Goal: Task Accomplishment & Management: Use online tool/utility

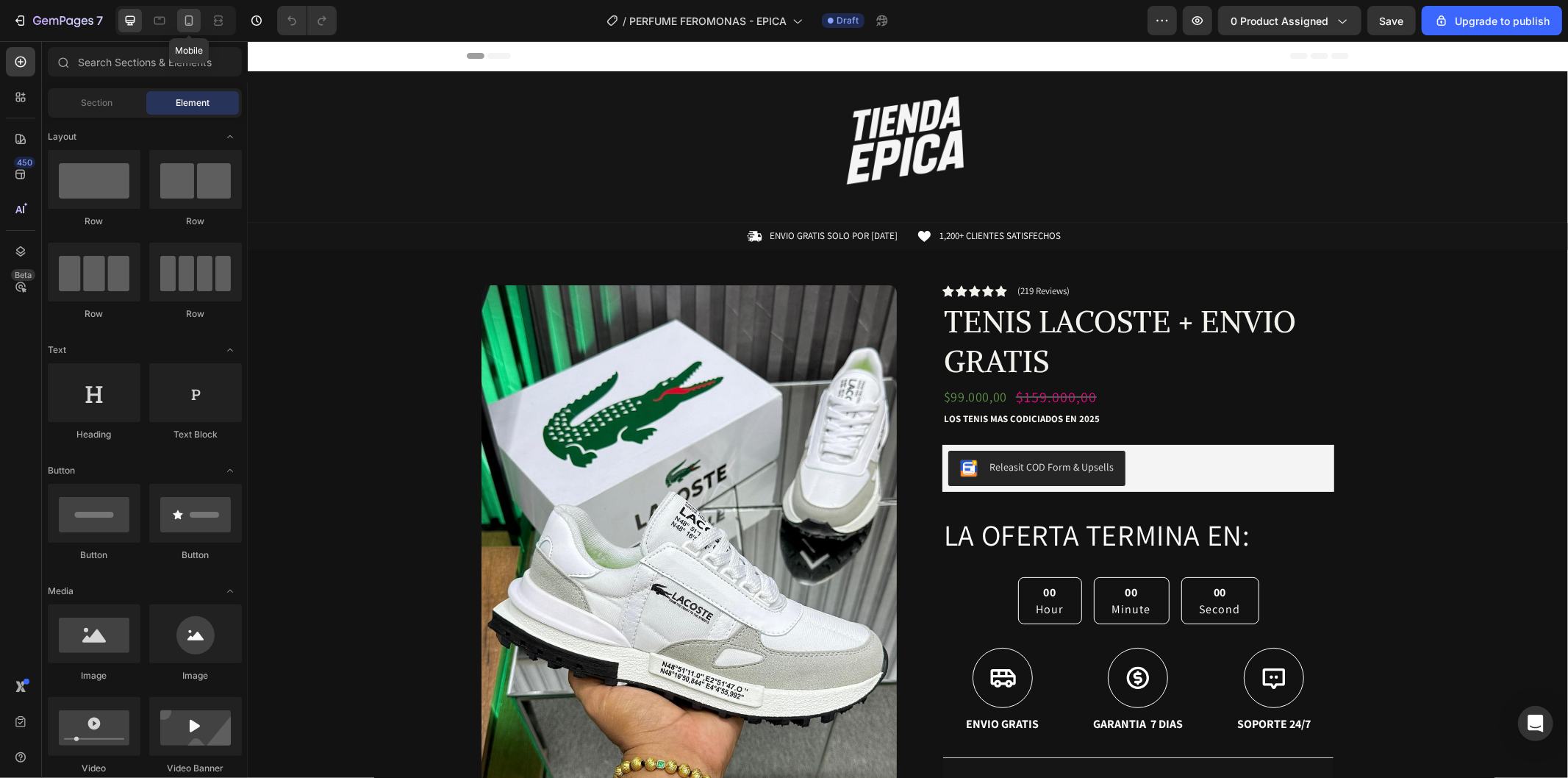
click at [179, 22] on div at bounding box center [189, 20] width 23 height 23
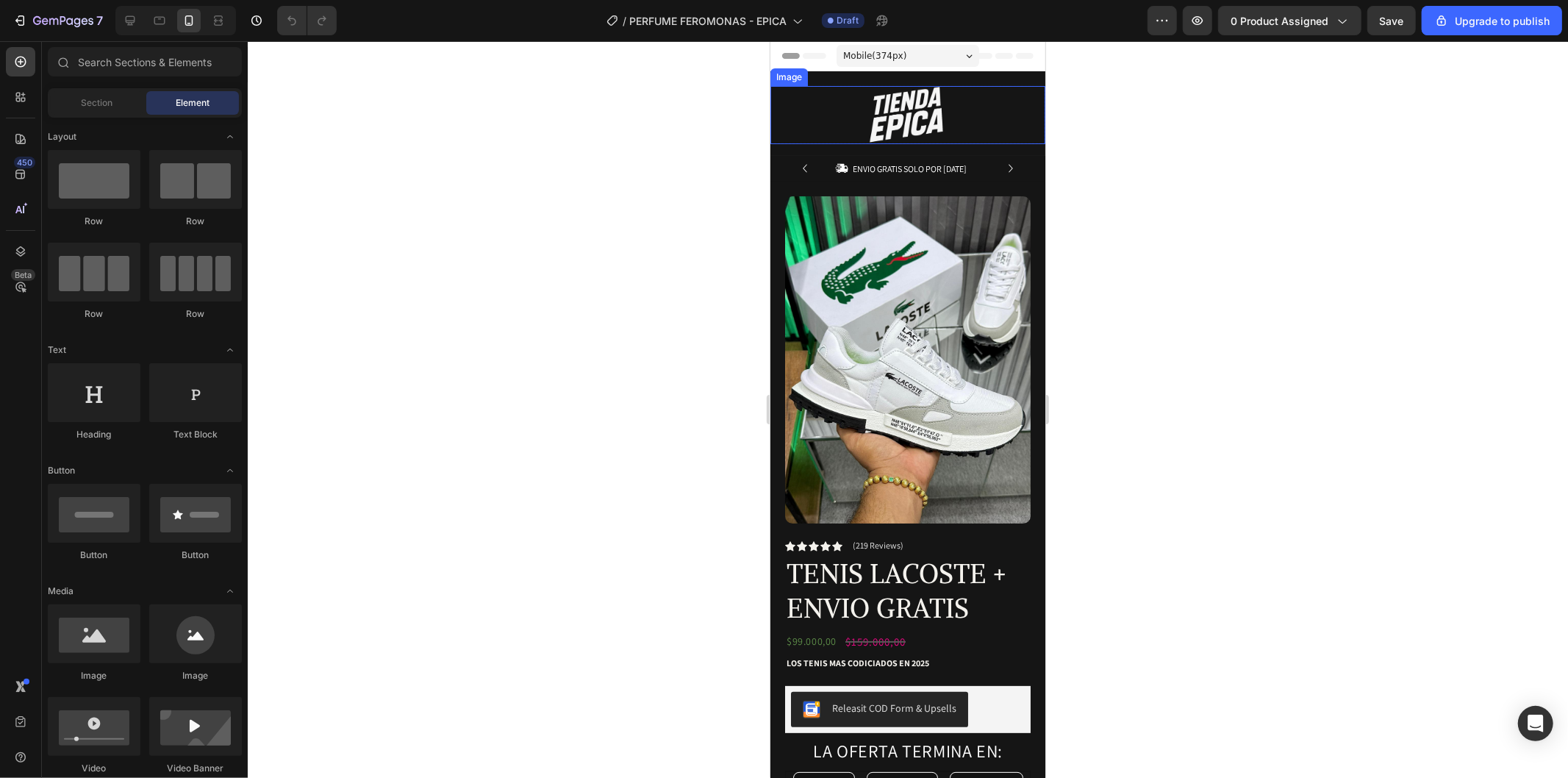
click at [814, 105] on div "Image" at bounding box center [906, 114] width 275 height 58
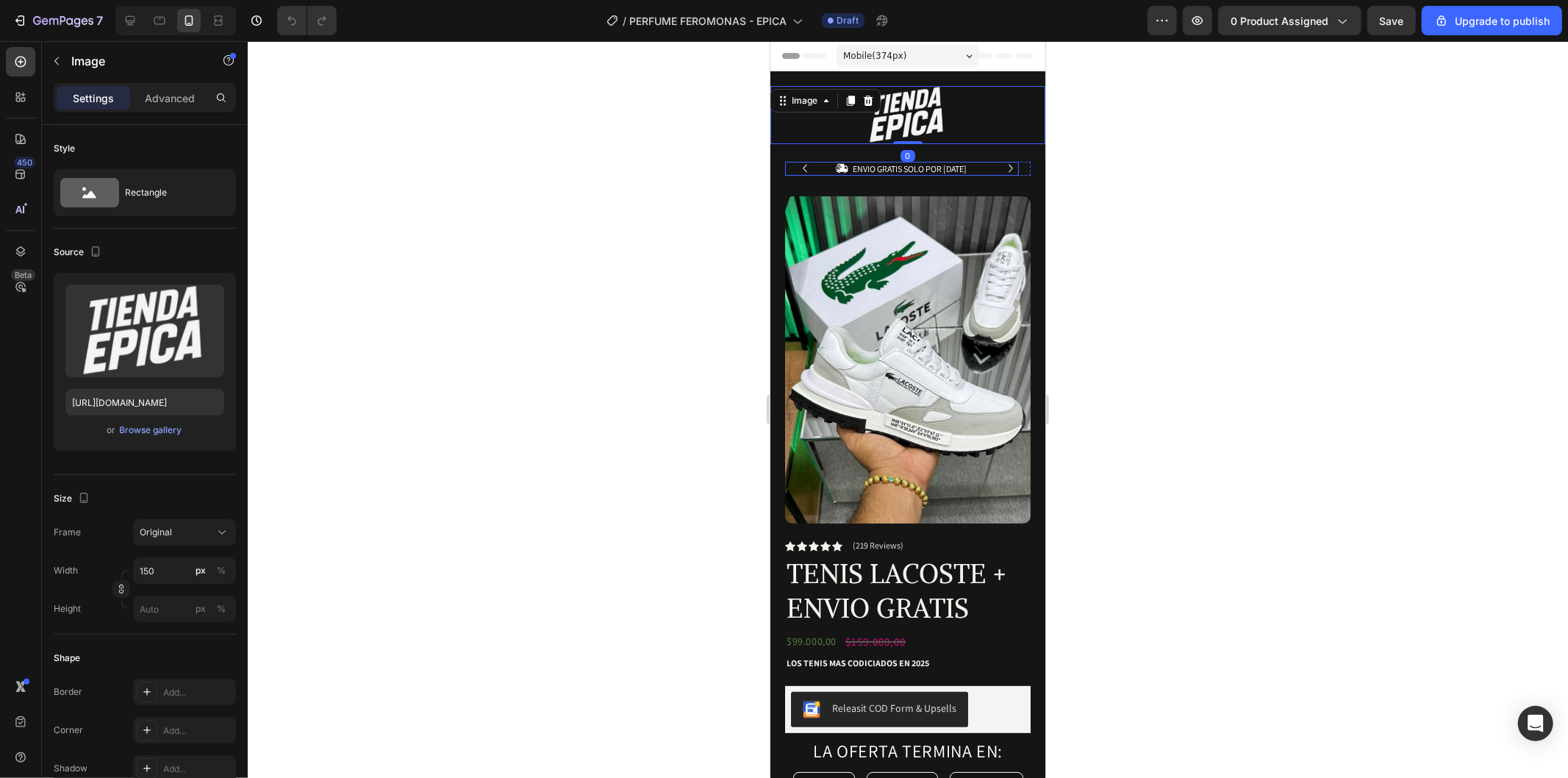
click at [814, 151] on div "Image 0 Row" at bounding box center [906, 120] width 275 height 70
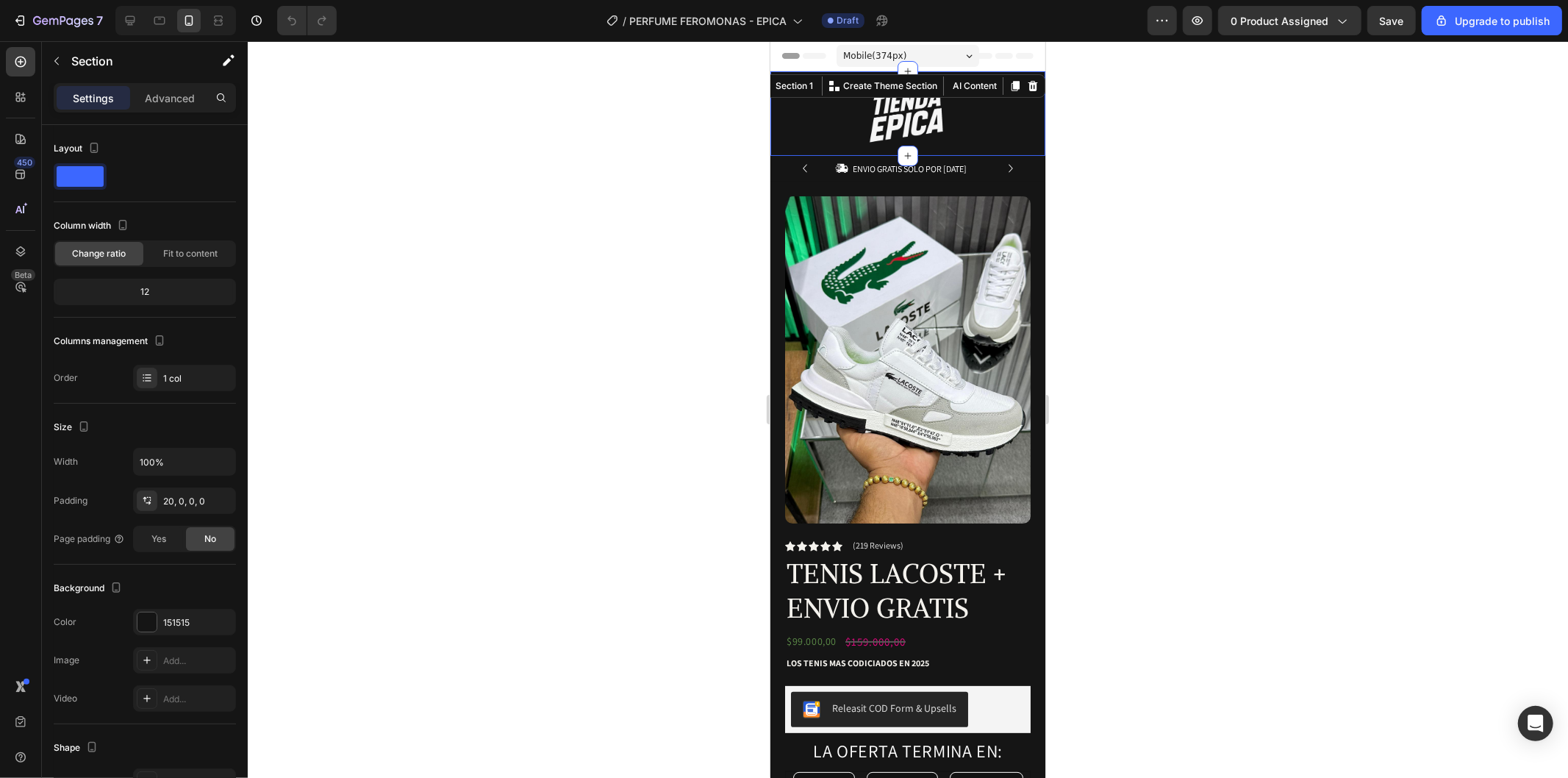
click at [1301, 231] on div at bounding box center [907, 408] width 1321 height 736
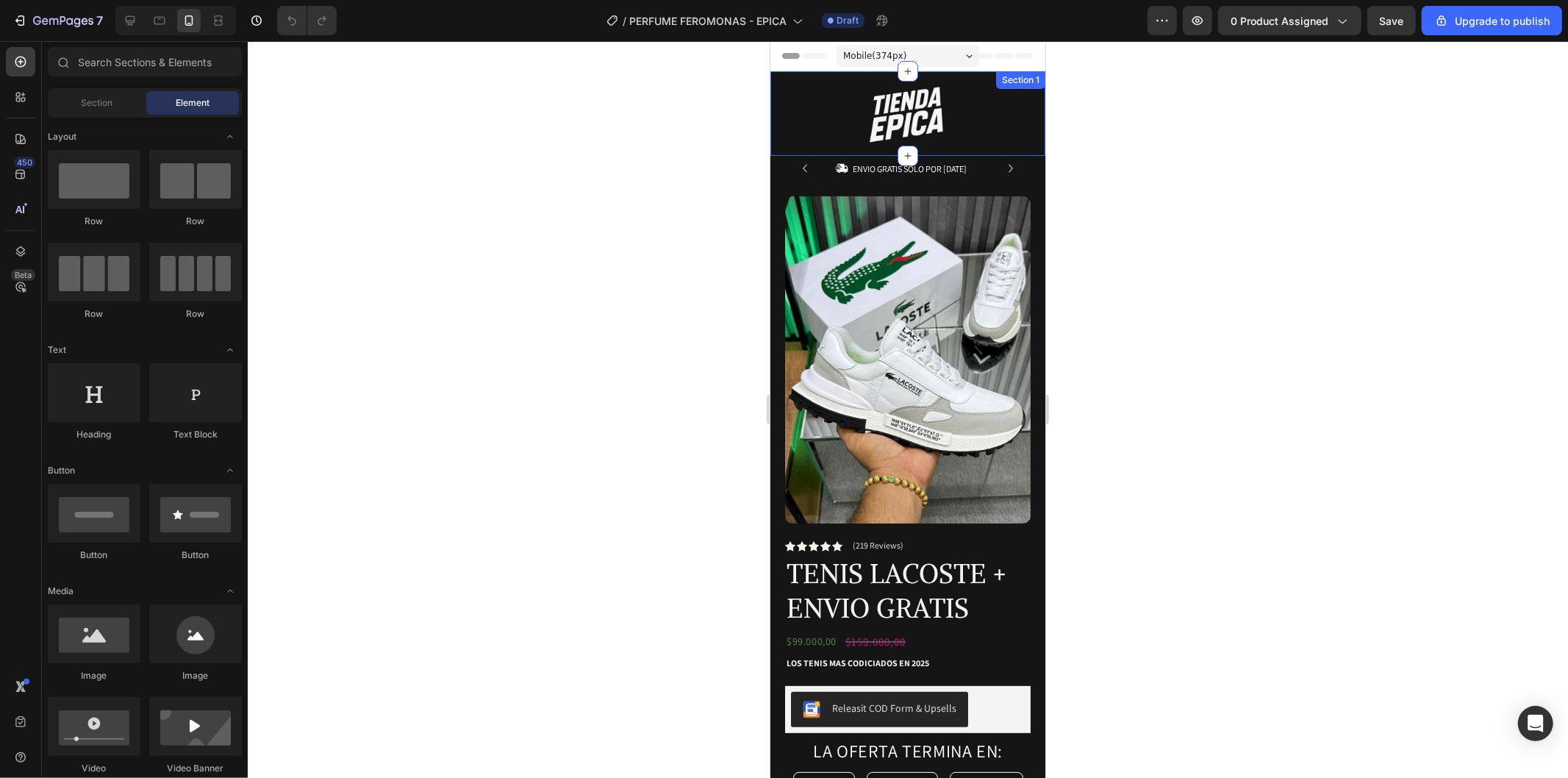
click at [922, 73] on div "Image Row Section 1" at bounding box center [906, 113] width 275 height 84
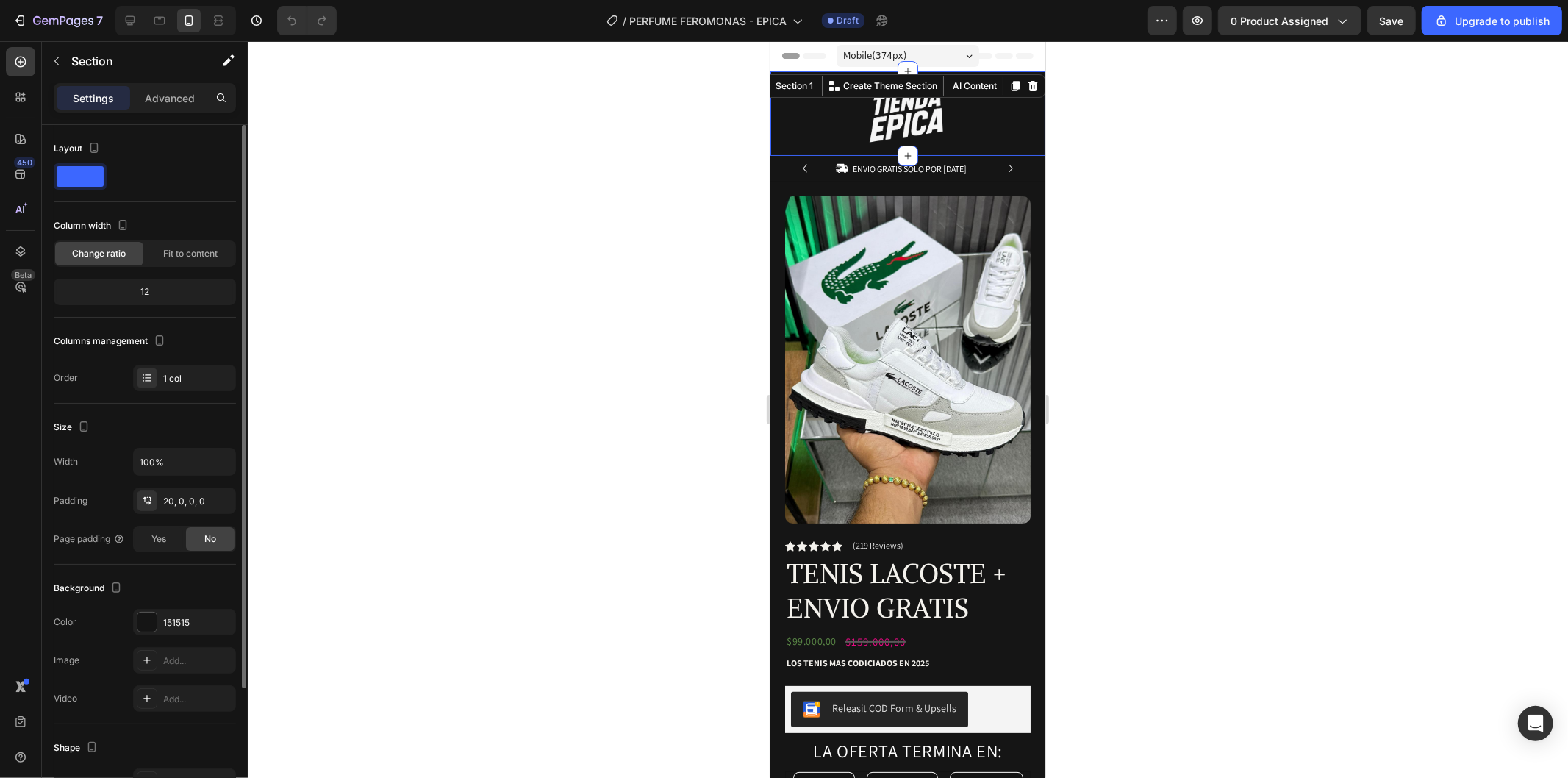
scroll to position [164, 0]
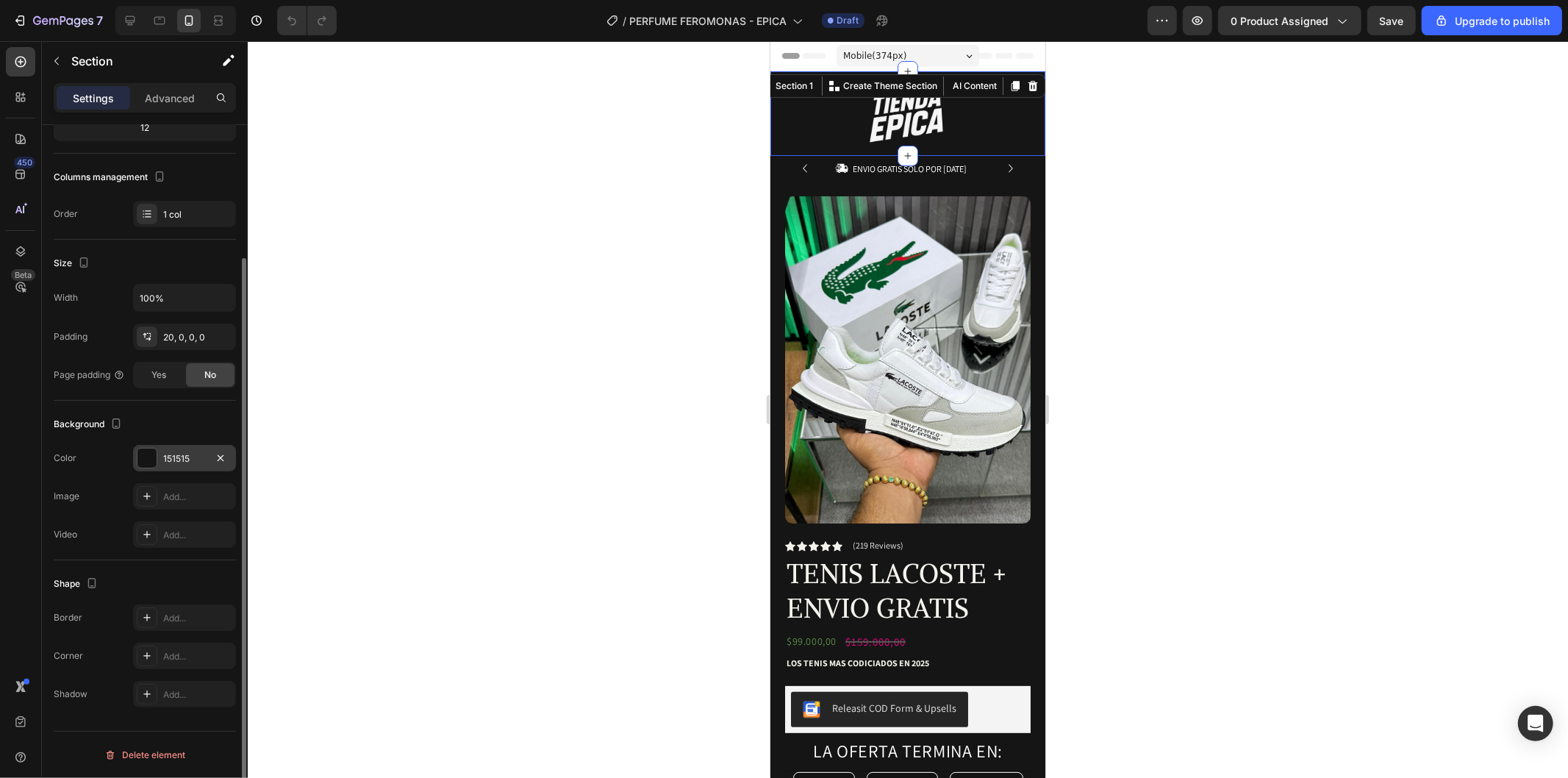
click at [200, 465] on div "151515" at bounding box center [184, 459] width 43 height 14
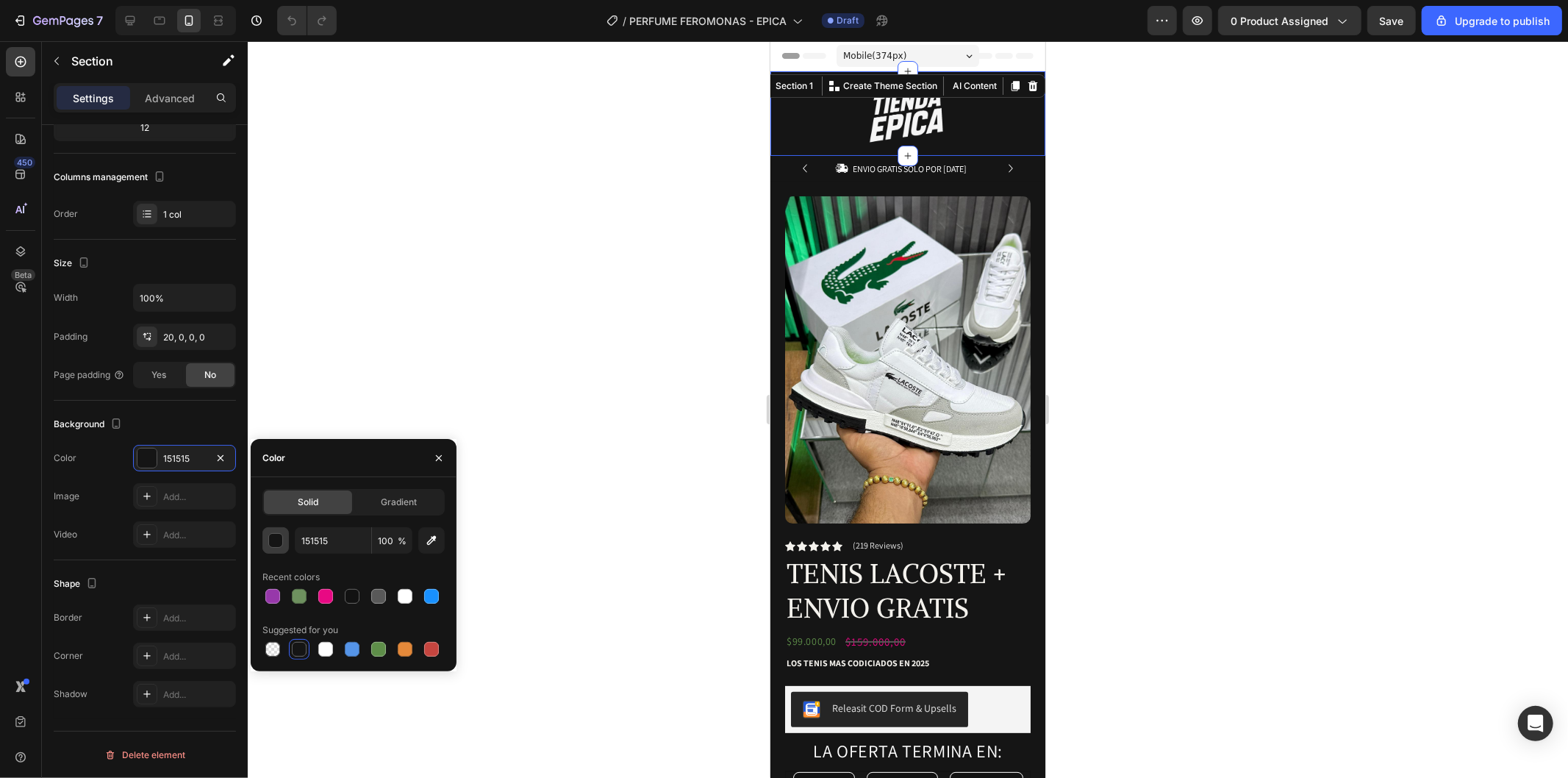
click at [280, 546] on div "button" at bounding box center [276, 539] width 15 height 15
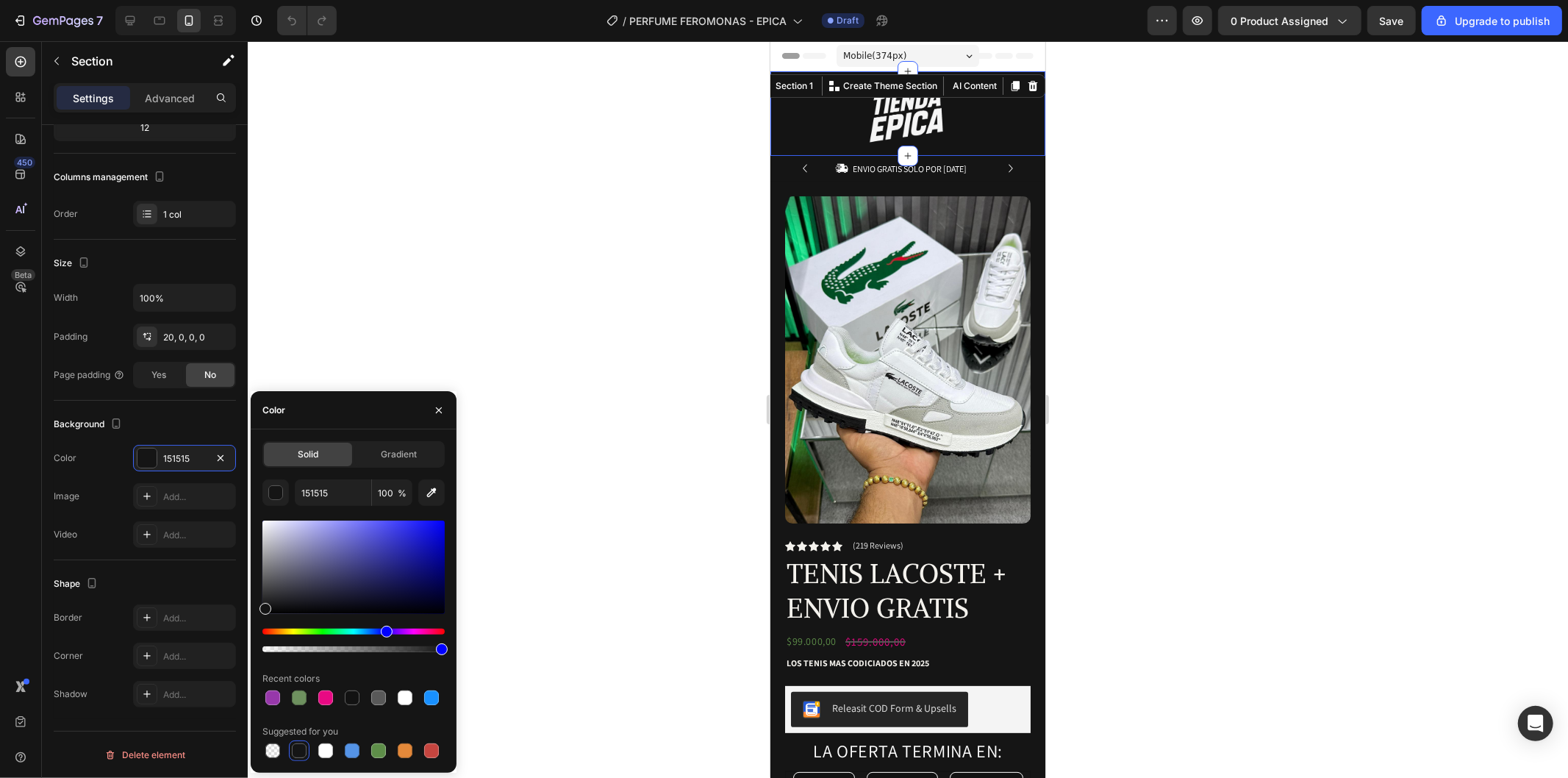
click at [384, 630] on div "Hue" at bounding box center [353, 632] width 182 height 6
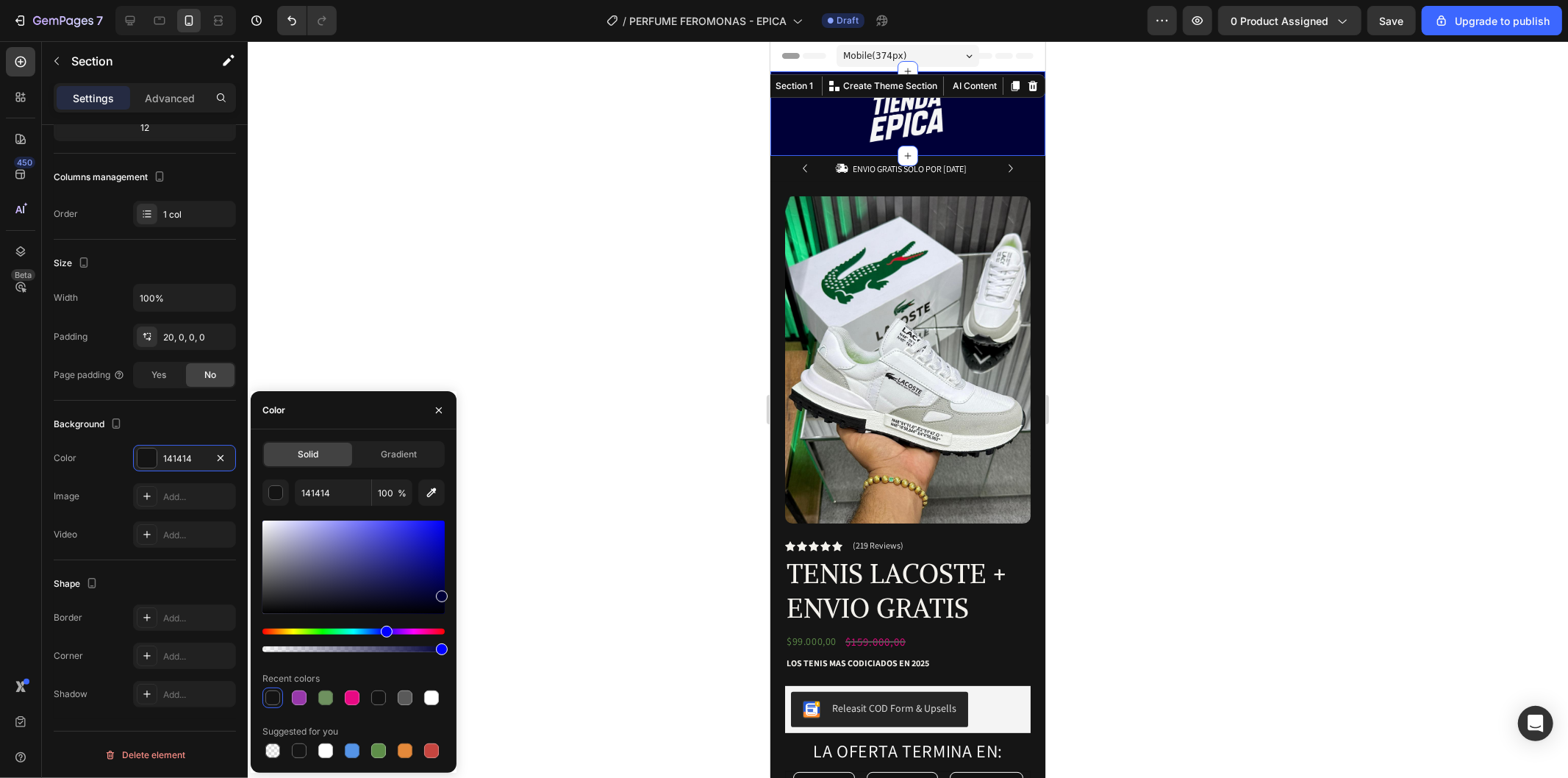
type input "000038"
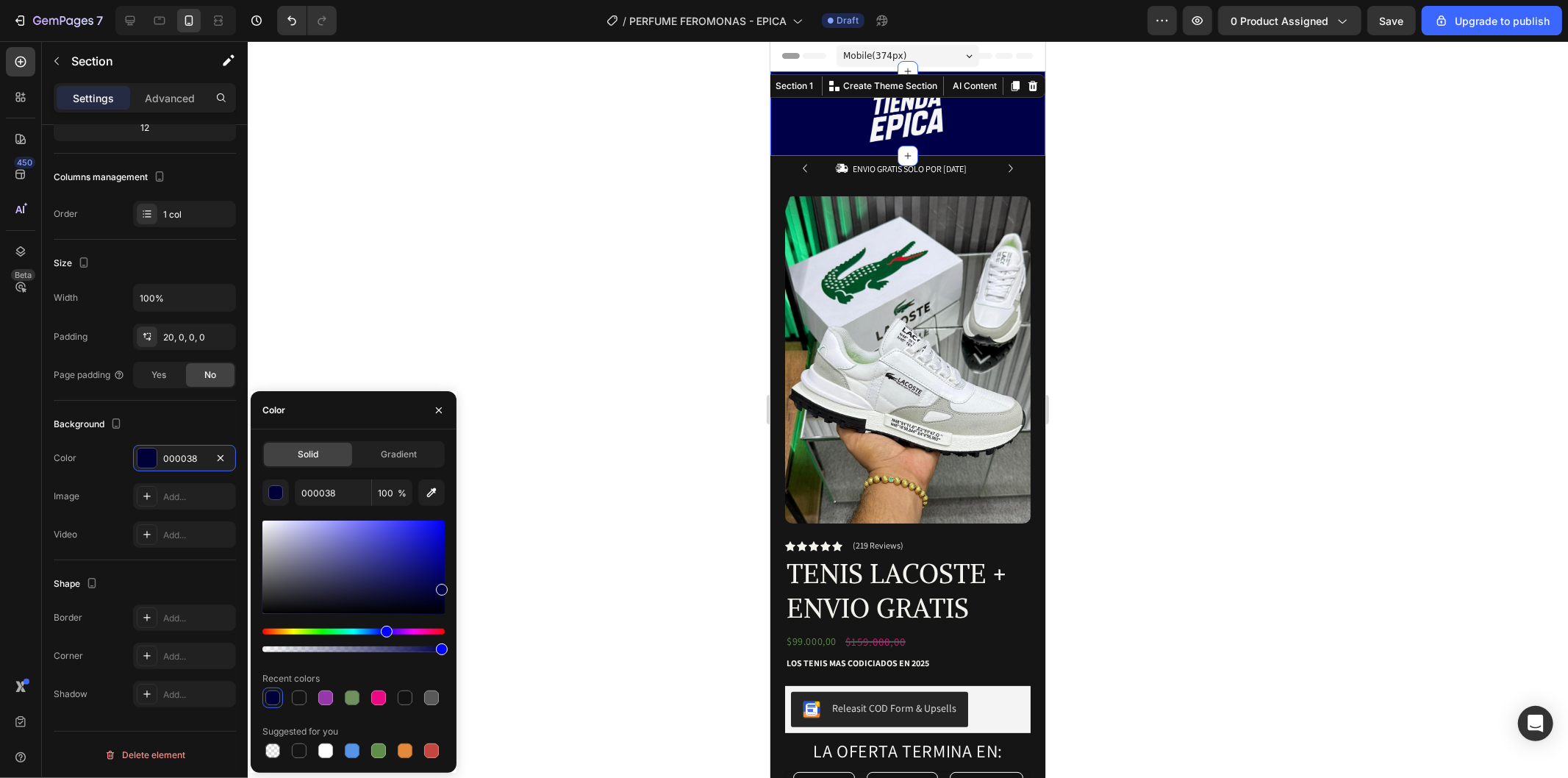
drag, startPoint x: 392, startPoint y: 570, endPoint x: 480, endPoint y: 587, distance: 89.6
click at [480, 0] on div "7 / PERFUME FEROMONAS - EPICA Draft Preview 0 product assigned Save Upgrade to …" at bounding box center [784, 0] width 1568 height 0
click at [619, 453] on div at bounding box center [907, 408] width 1321 height 736
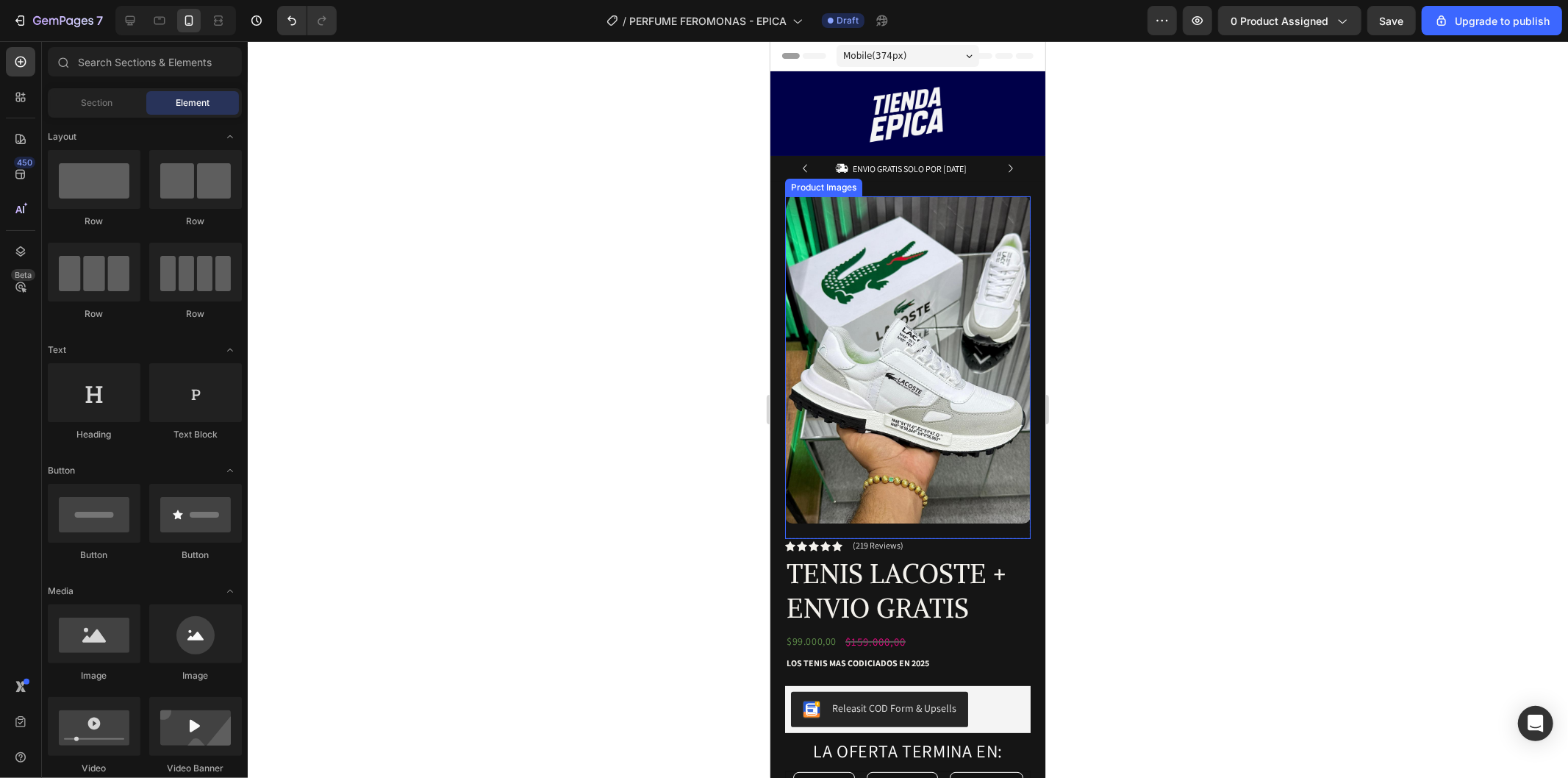
click at [870, 226] on img at bounding box center [906, 359] width 245 height 327
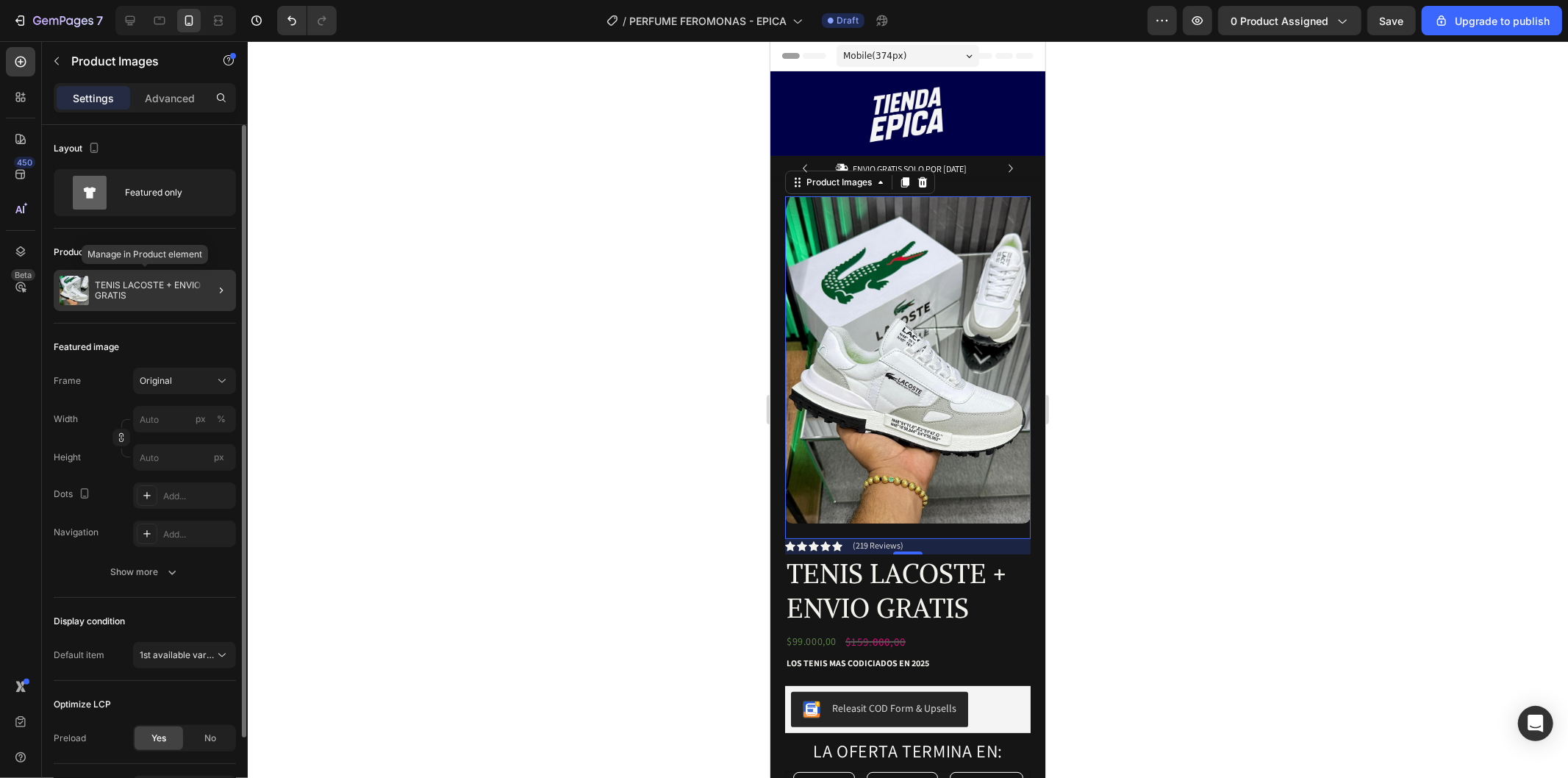
click at [147, 287] on p "TENIS LACOSTE + ENVIO GRATIS" at bounding box center [162, 290] width 135 height 20
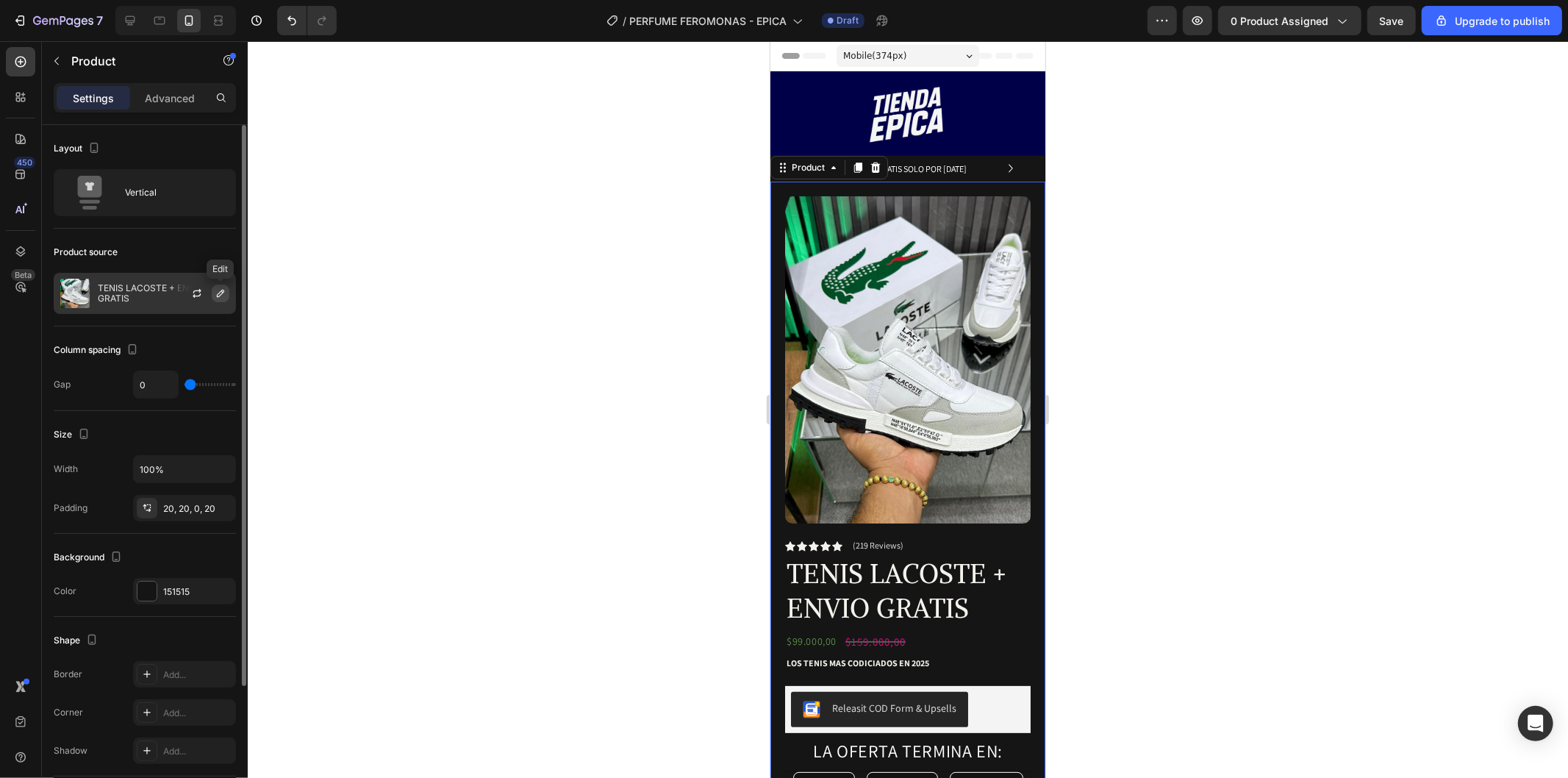
click at [214, 297] on icon "button" at bounding box center [220, 293] width 12 height 12
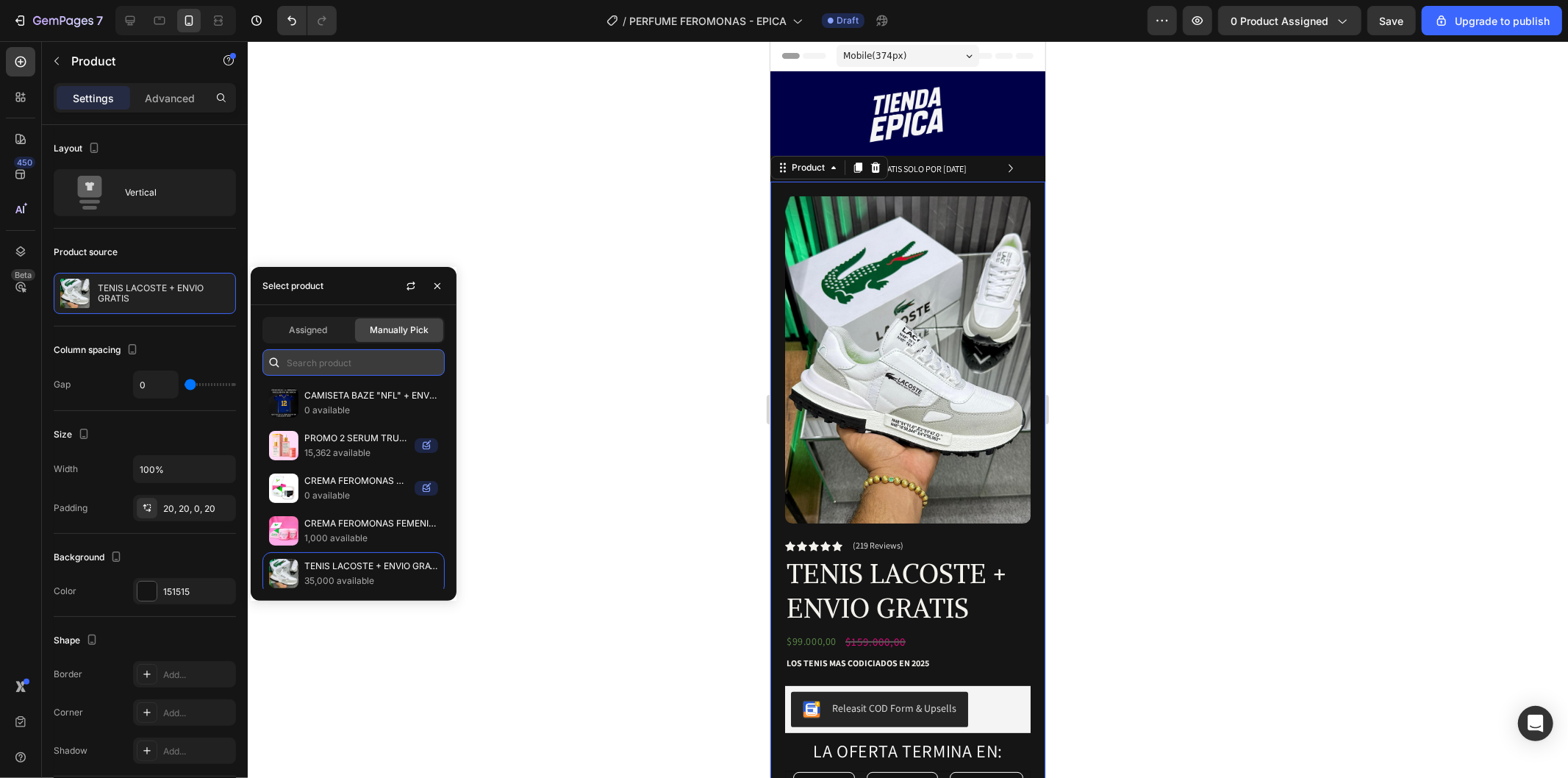
click at [317, 362] on input "text" at bounding box center [353, 362] width 182 height 26
type input "FERO"
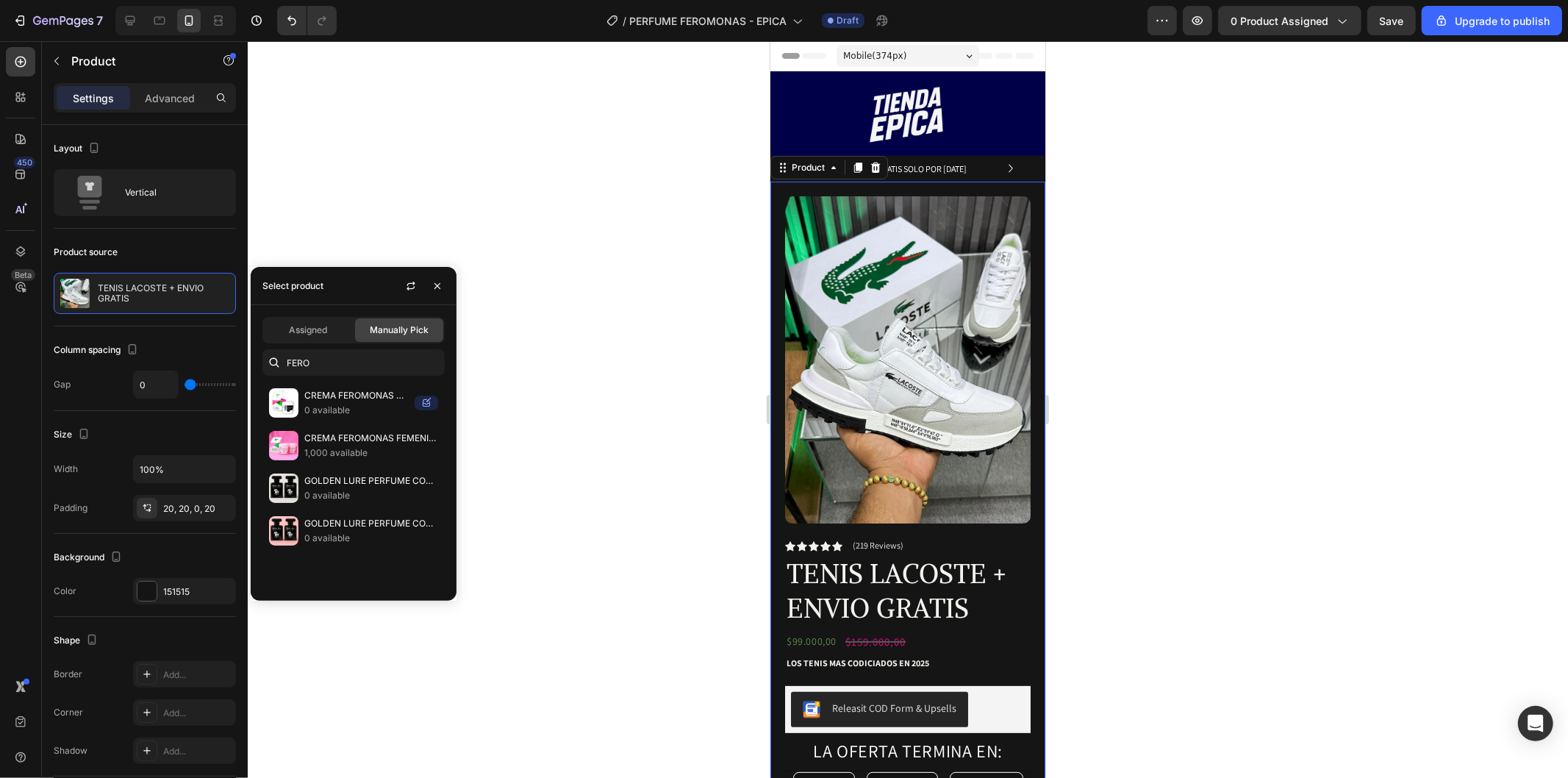
drag, startPoint x: 670, startPoint y: 229, endPoint x: 663, endPoint y: 258, distance: 29.8
click at [673, 229] on div at bounding box center [907, 408] width 1321 height 736
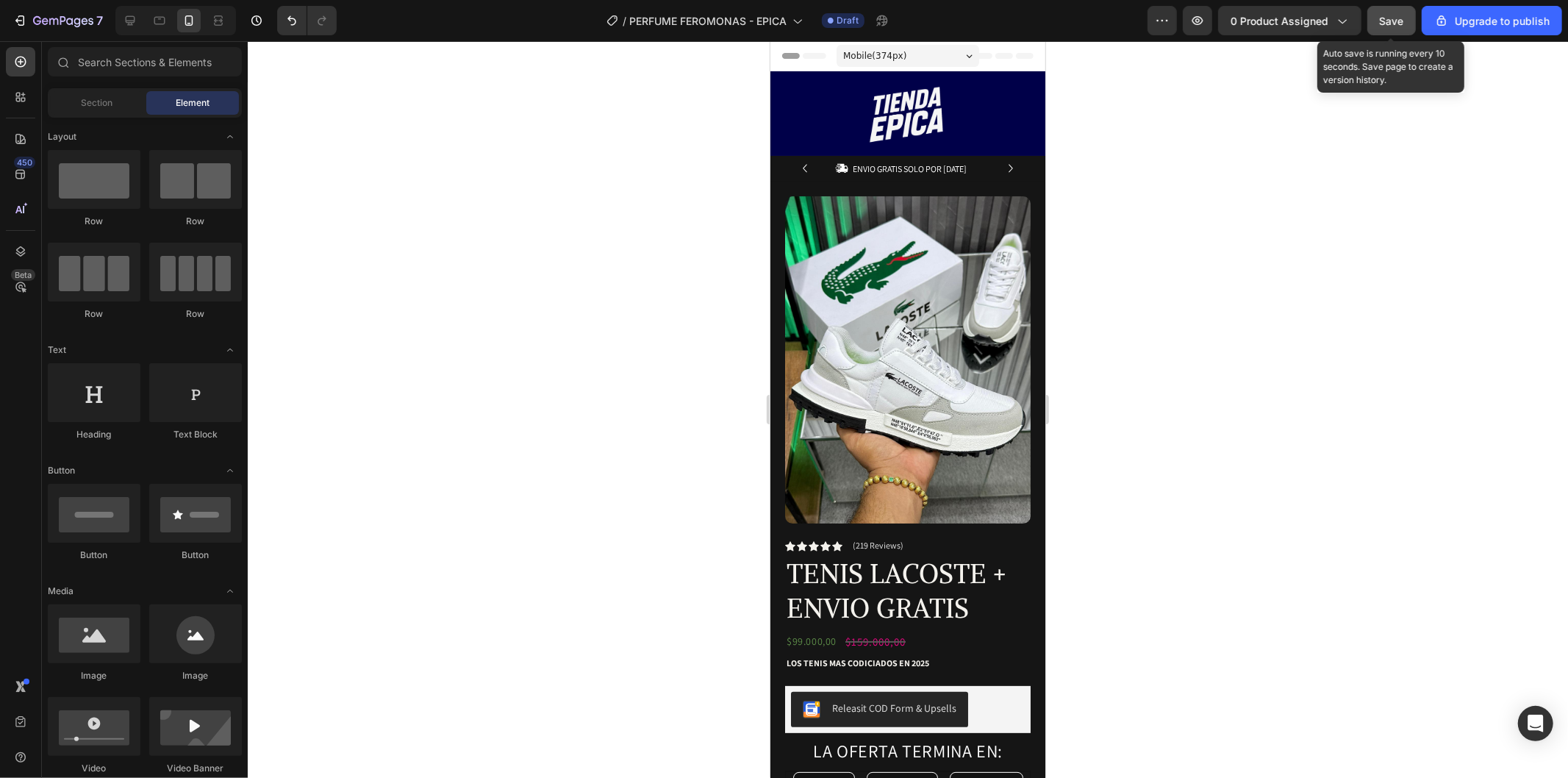
click at [1385, 11] on button "Save" at bounding box center [1391, 20] width 49 height 29
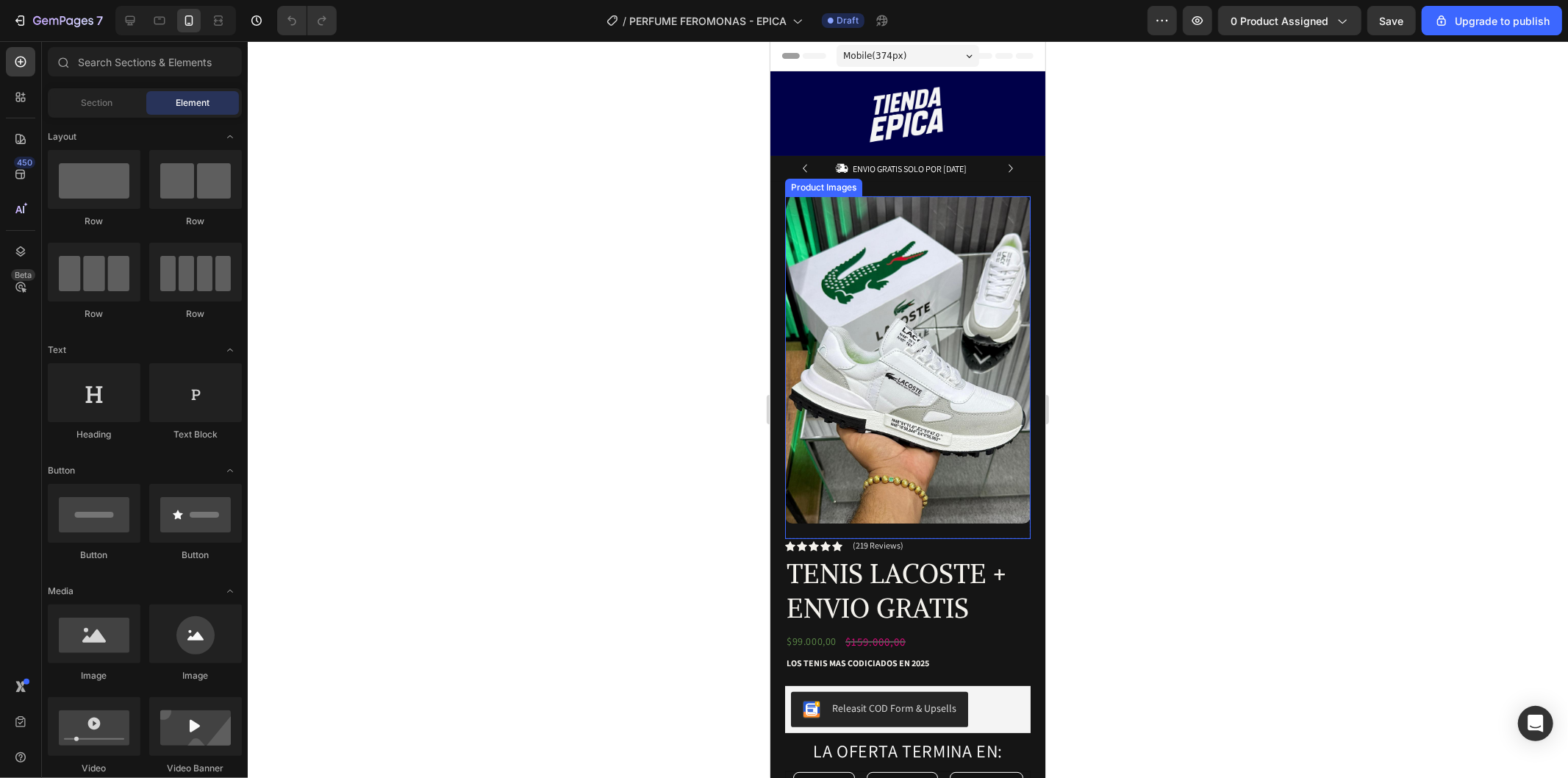
click at [963, 395] on img at bounding box center [906, 359] width 245 height 327
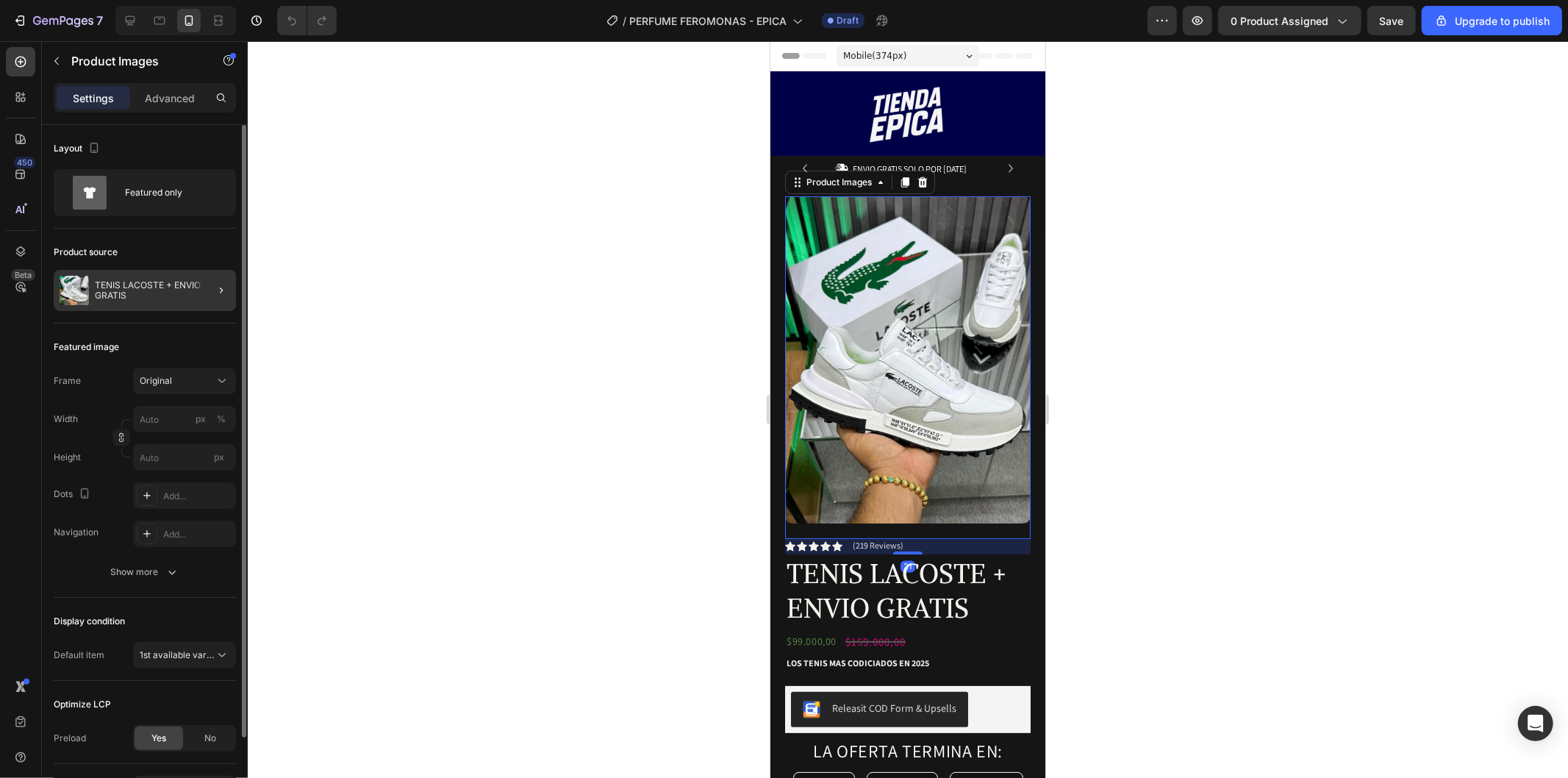
click at [201, 293] on div at bounding box center [215, 290] width 41 height 41
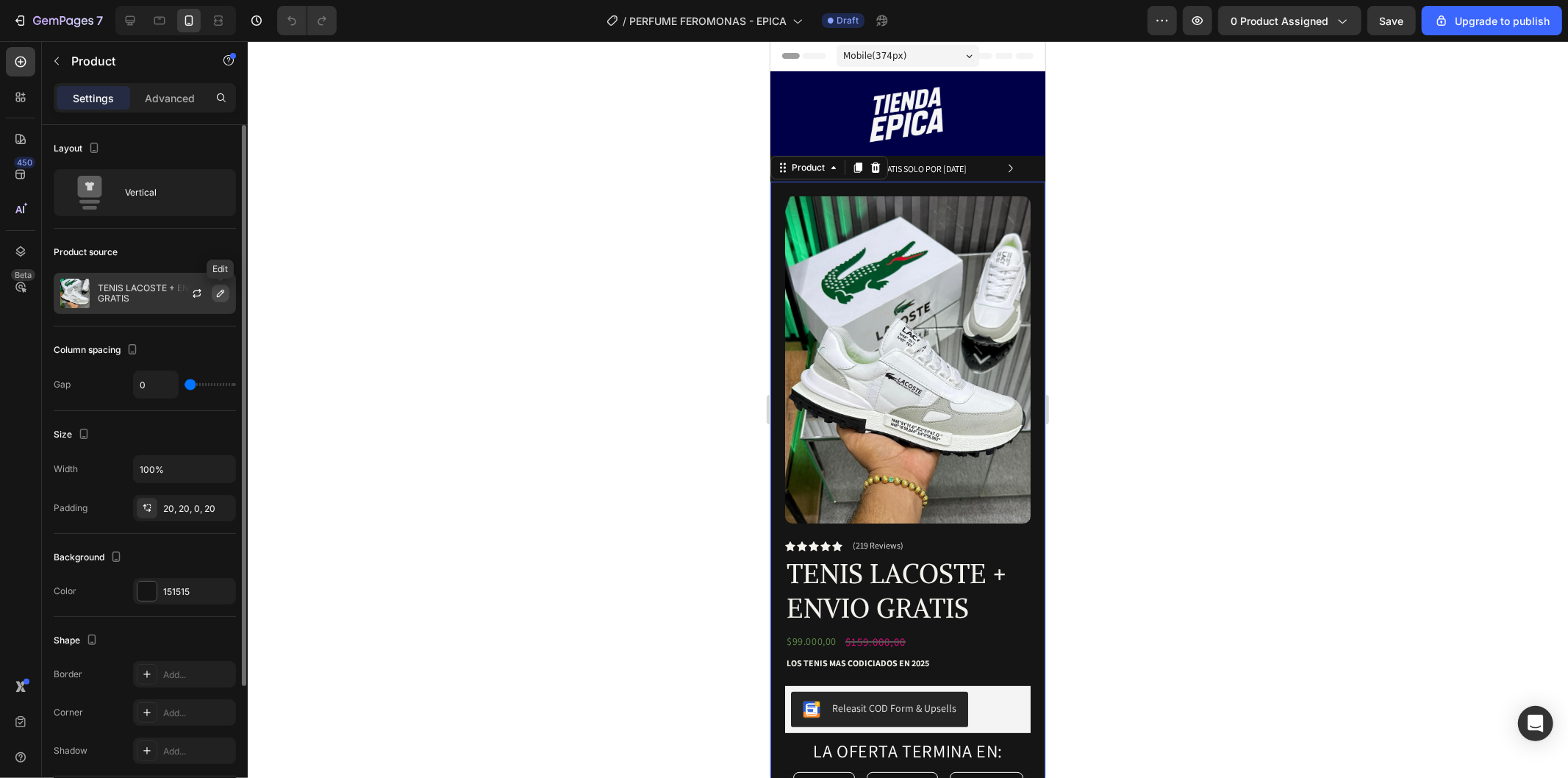
click at [216, 290] on icon "button" at bounding box center [220, 293] width 12 height 12
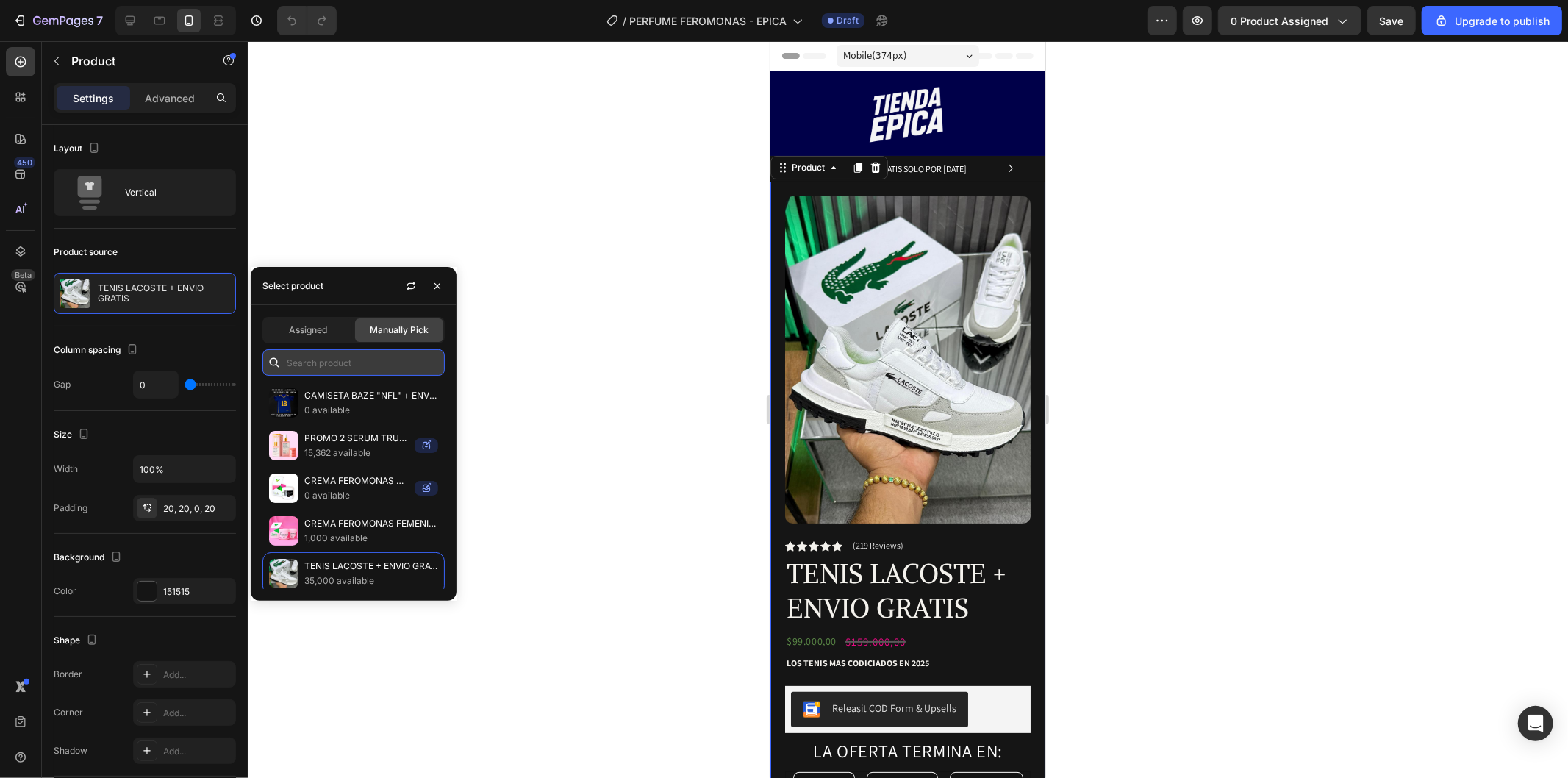
click at [408, 368] on input "text" at bounding box center [353, 362] width 182 height 26
type input "FEROM"
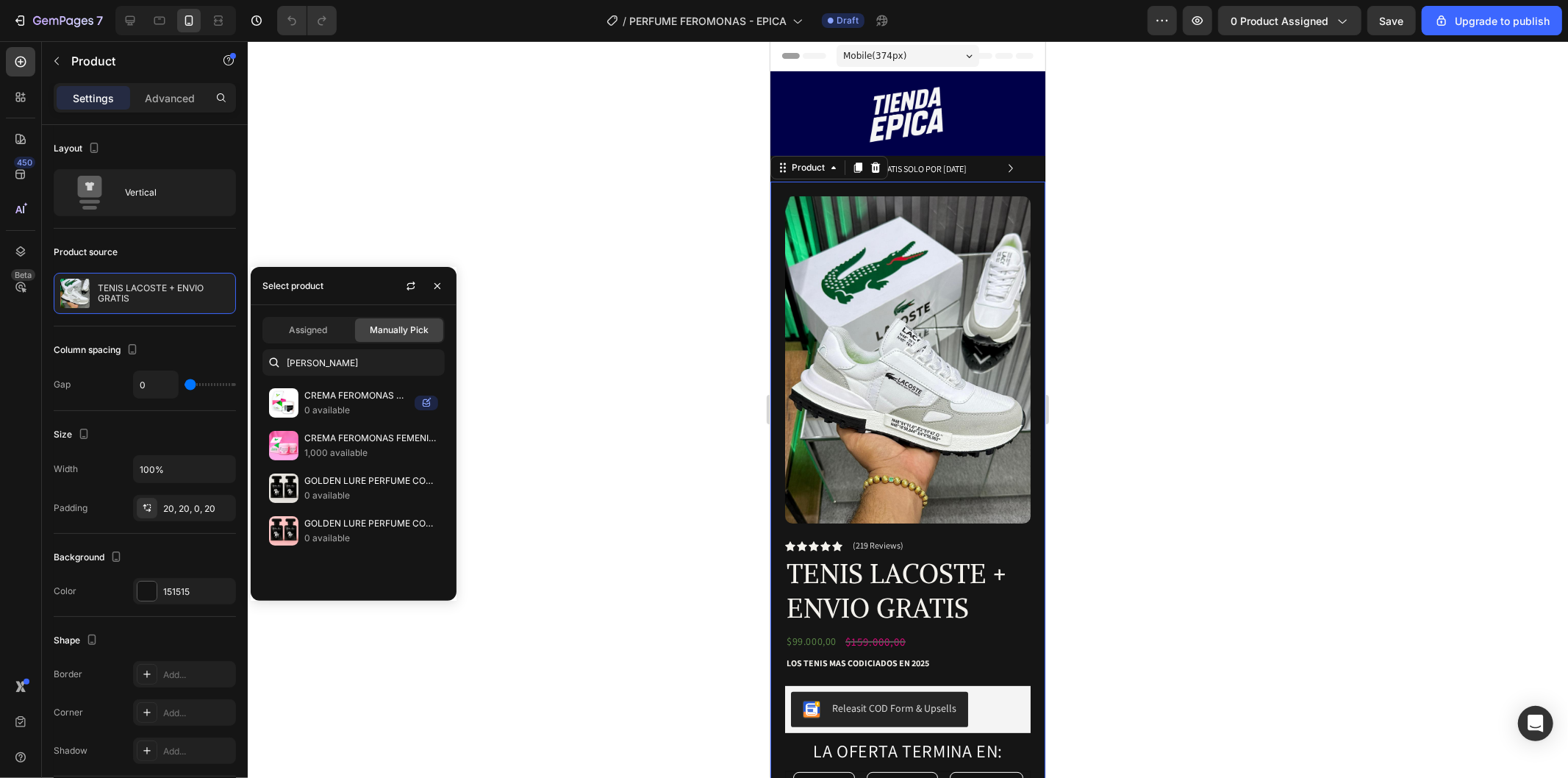
click at [534, 343] on div at bounding box center [907, 408] width 1321 height 736
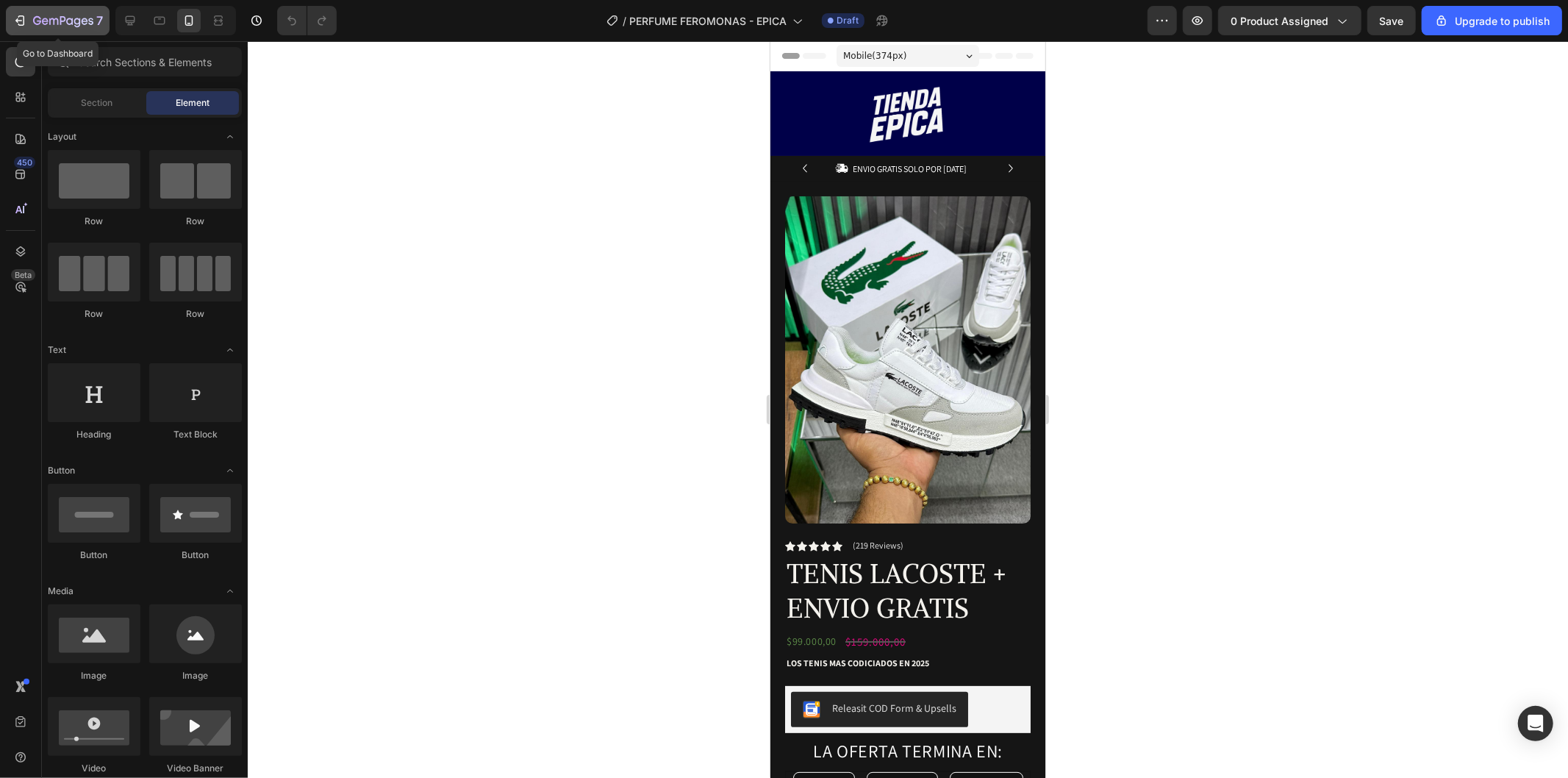
click at [14, 22] on icon "button" at bounding box center [19, 20] width 15 height 15
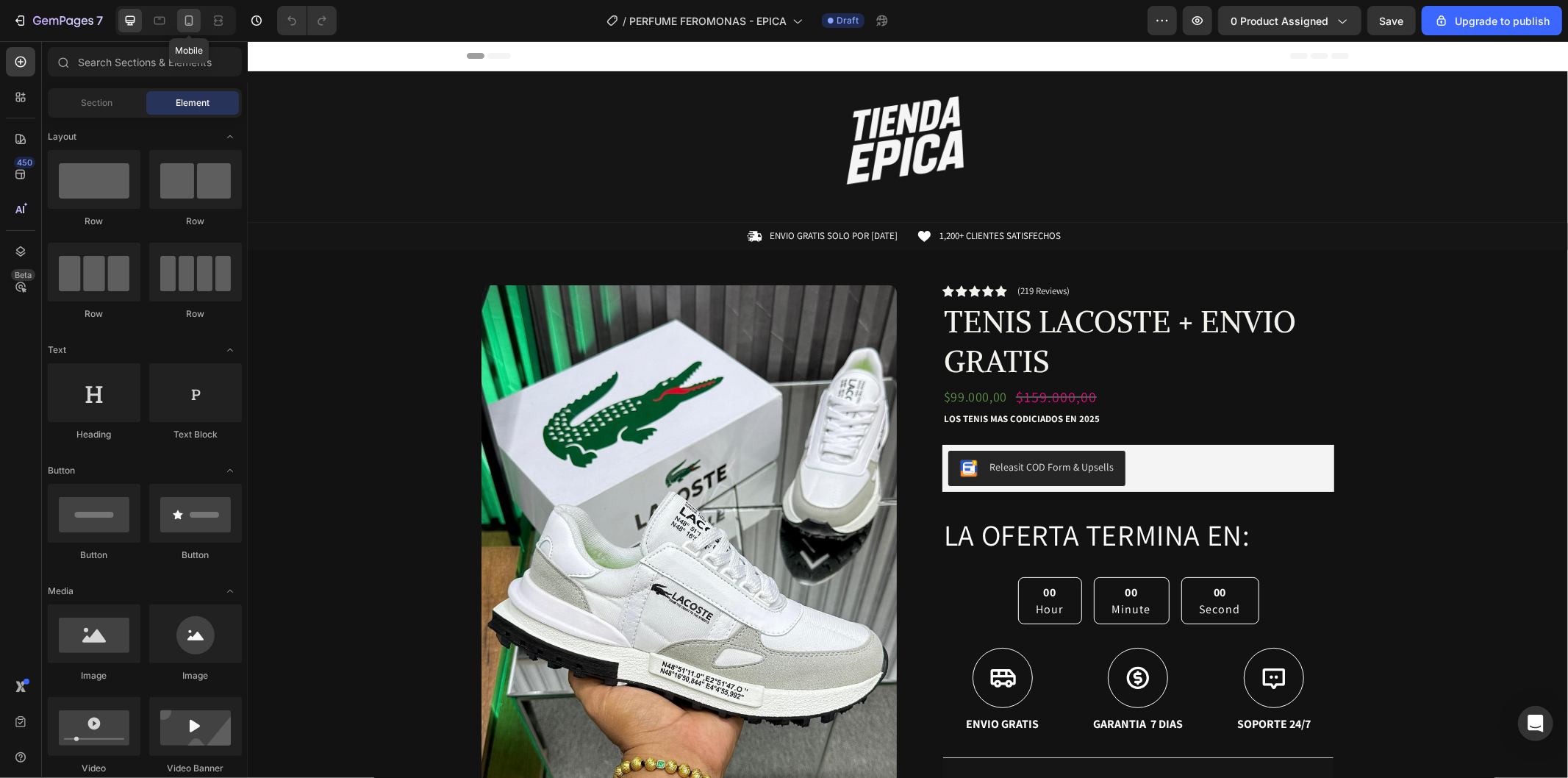
click at [181, 16] on icon at bounding box center [188, 20] width 15 height 15
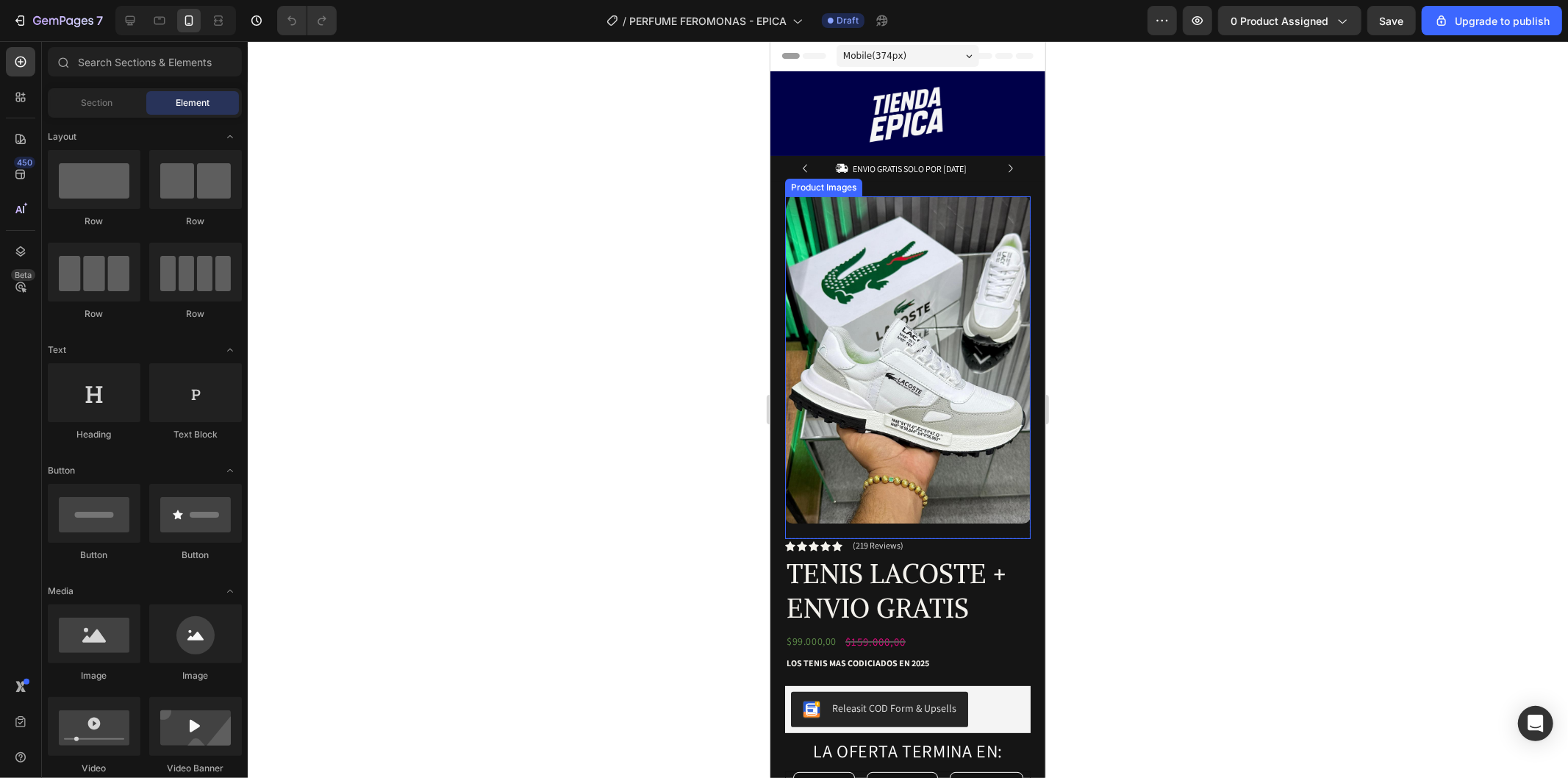
click at [889, 301] on img at bounding box center [906, 359] width 245 height 327
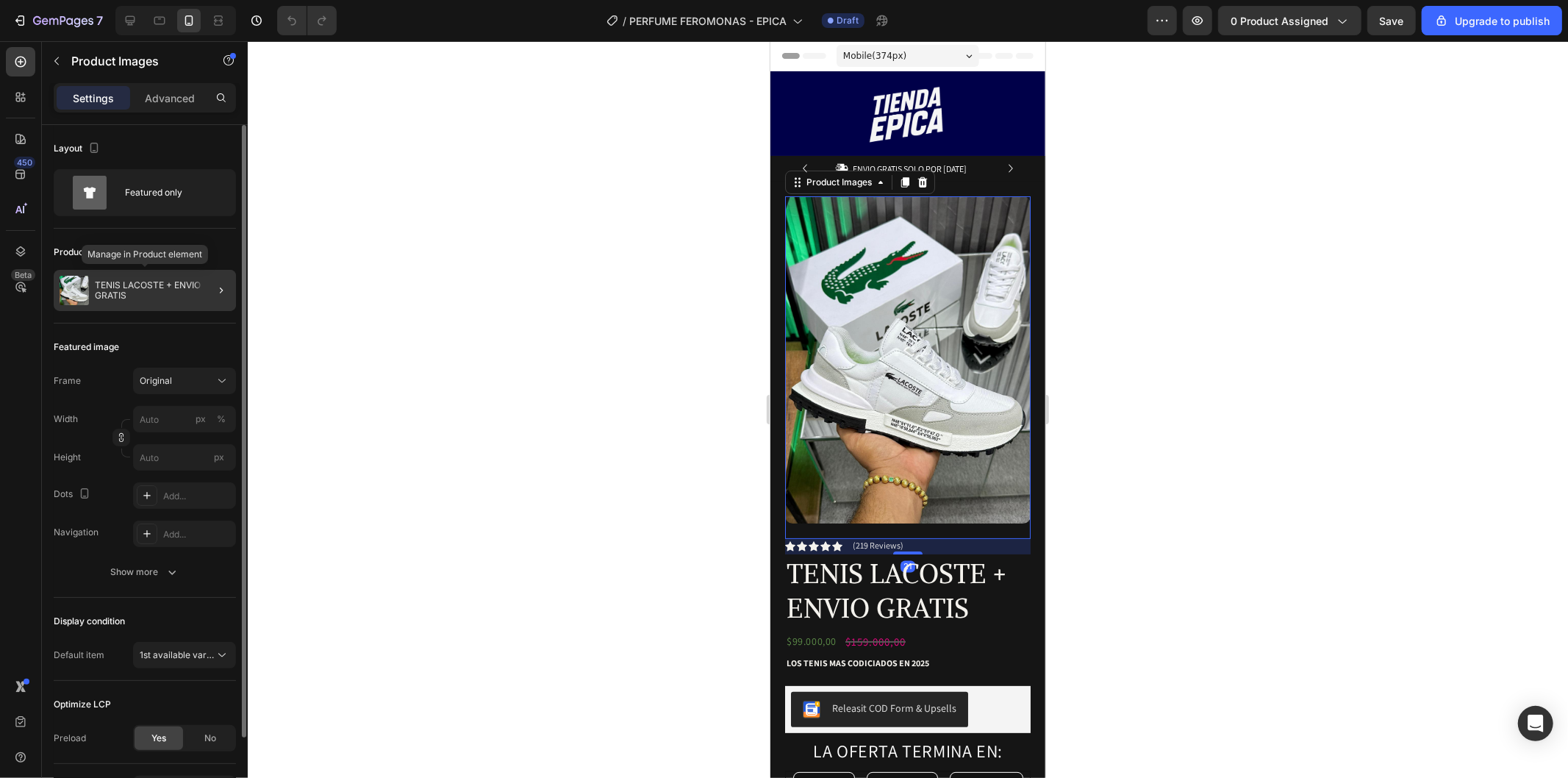
click at [106, 299] on p "TENIS LACOSTE + ENVIO GRATIS" at bounding box center [162, 290] width 135 height 20
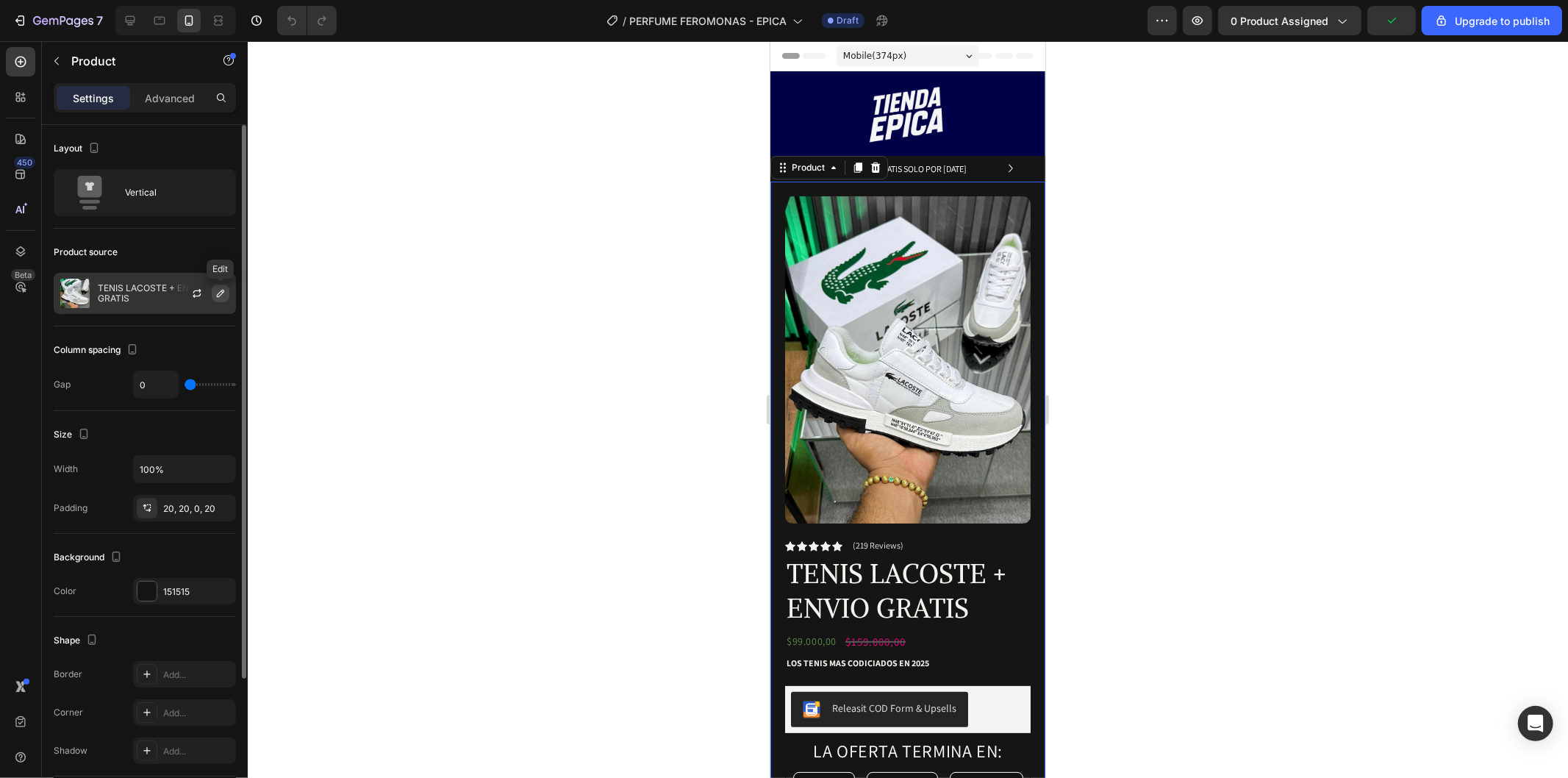
click at [219, 293] on icon "button" at bounding box center [220, 293] width 12 height 12
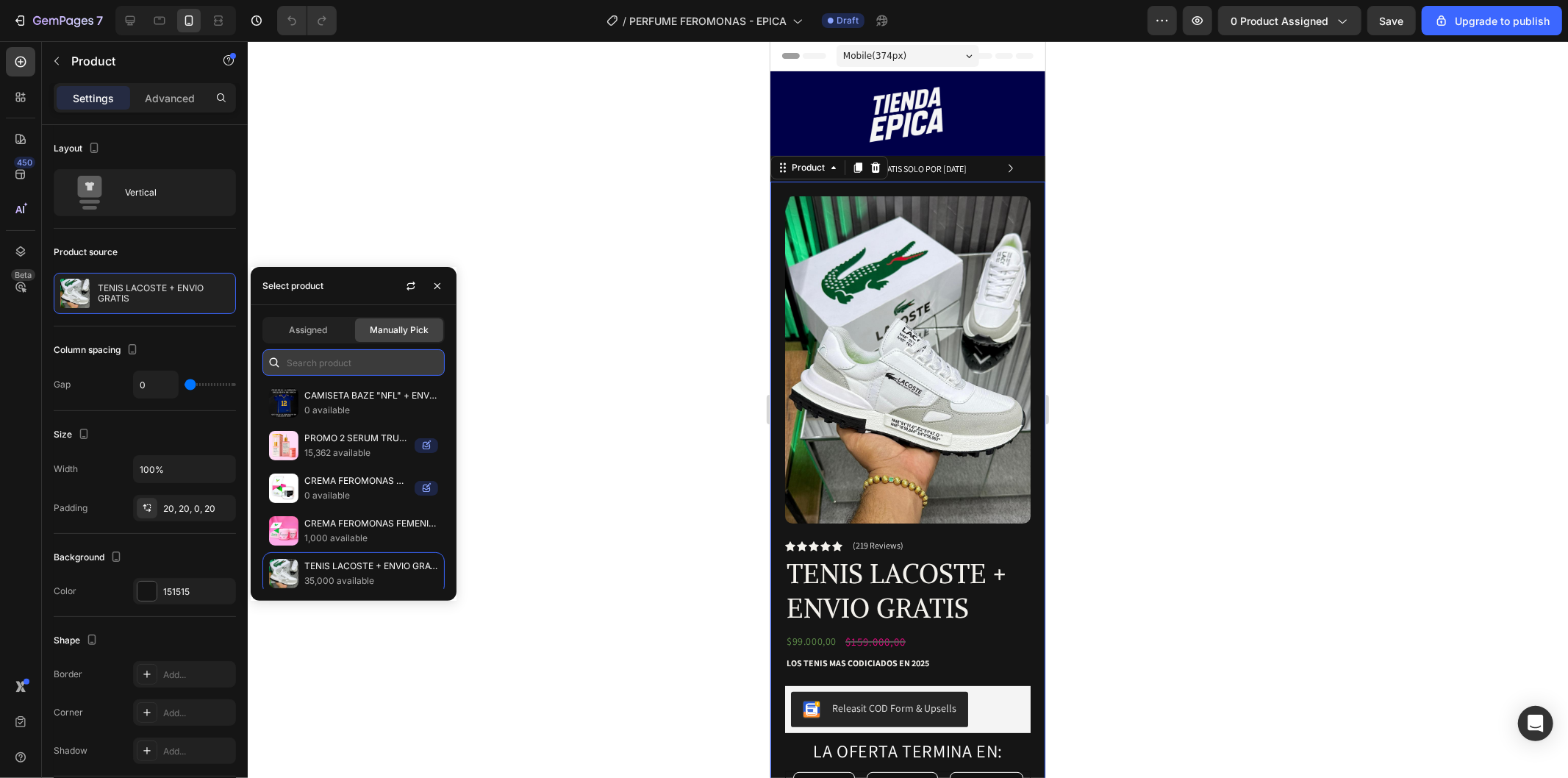
click at [380, 370] on input "text" at bounding box center [353, 362] width 182 height 26
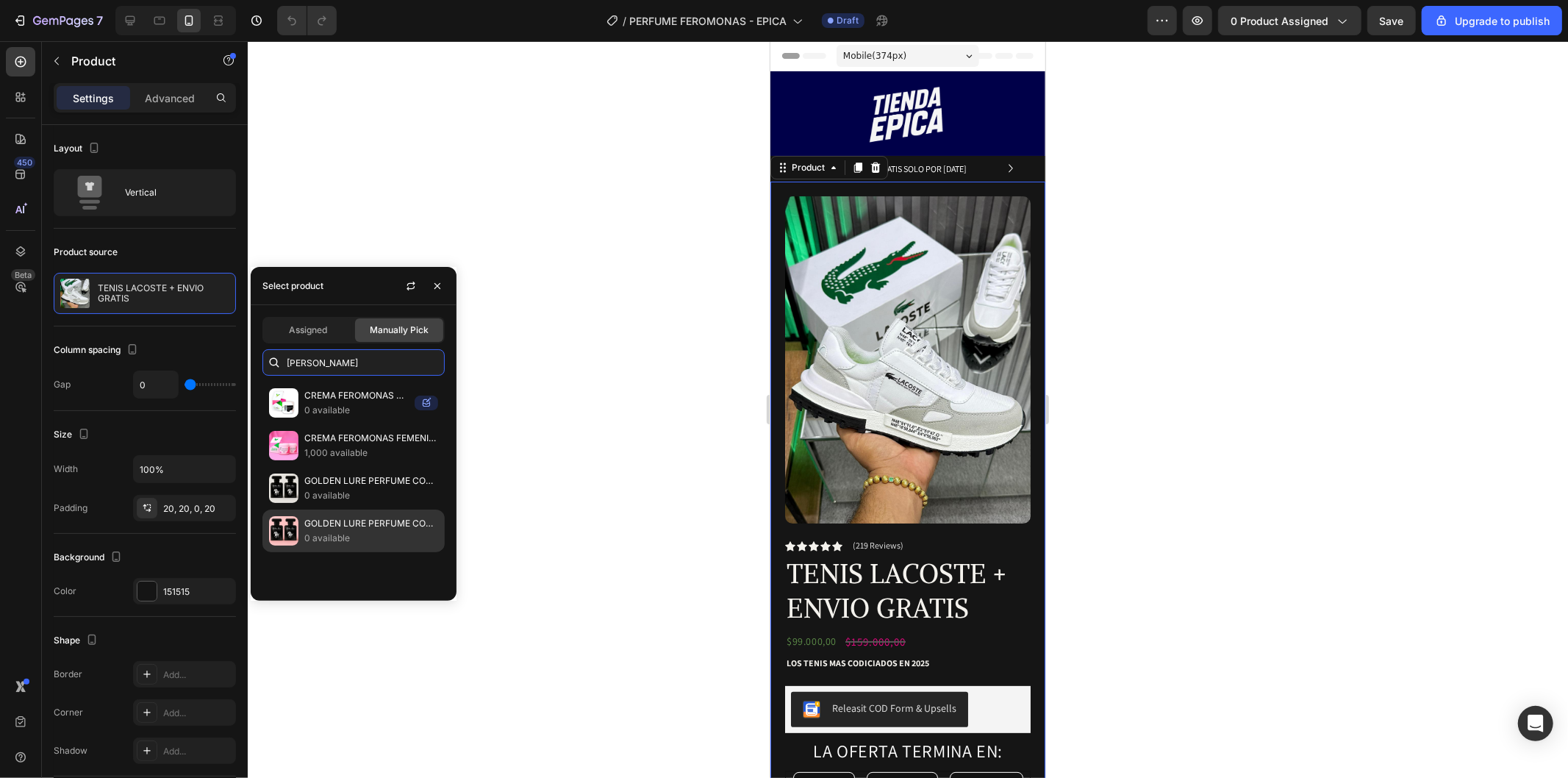
type input "FEROM"
click at [366, 537] on p "0 available" at bounding box center [372, 537] width 134 height 15
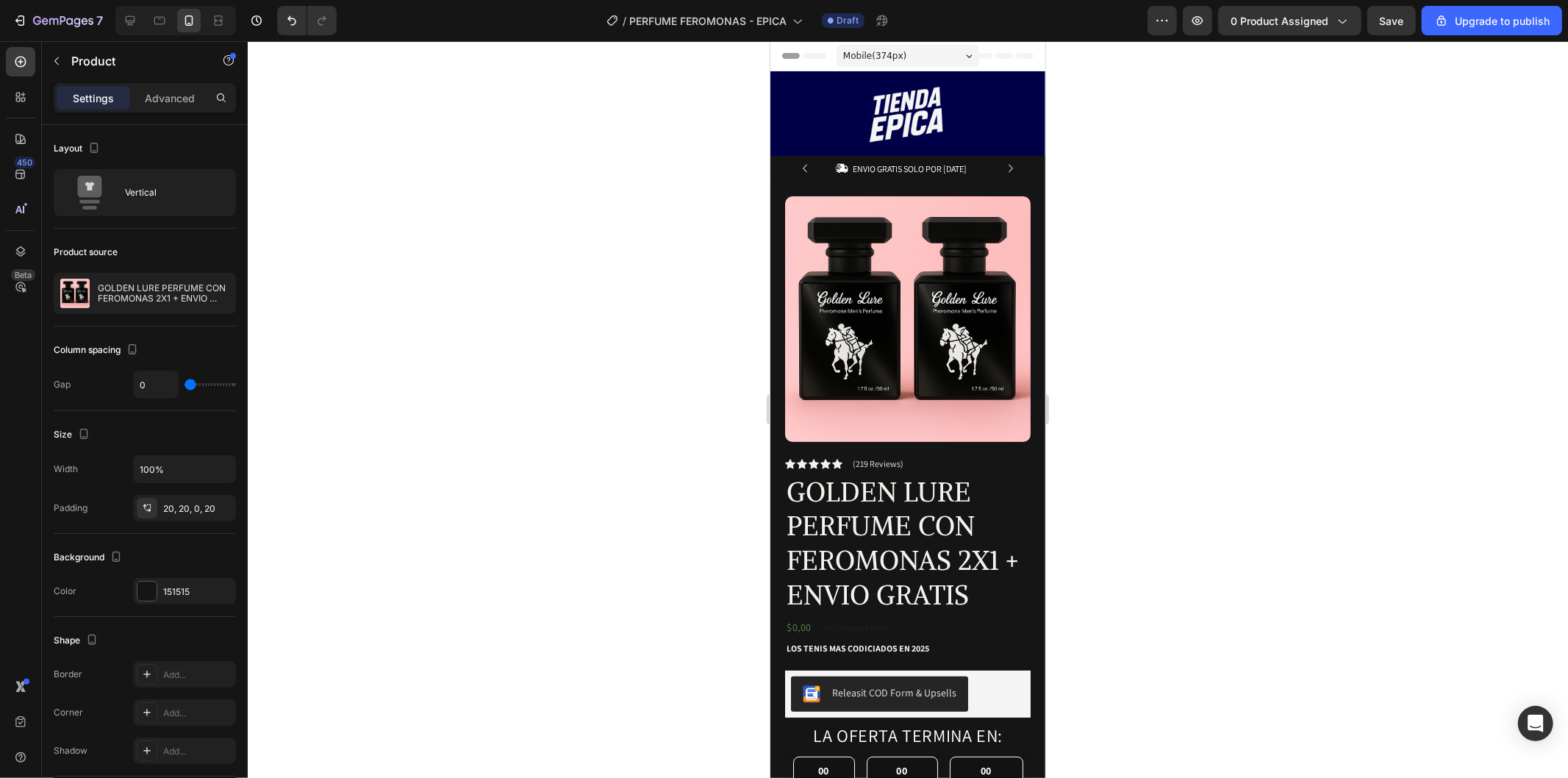
click at [429, 182] on div at bounding box center [907, 408] width 1321 height 736
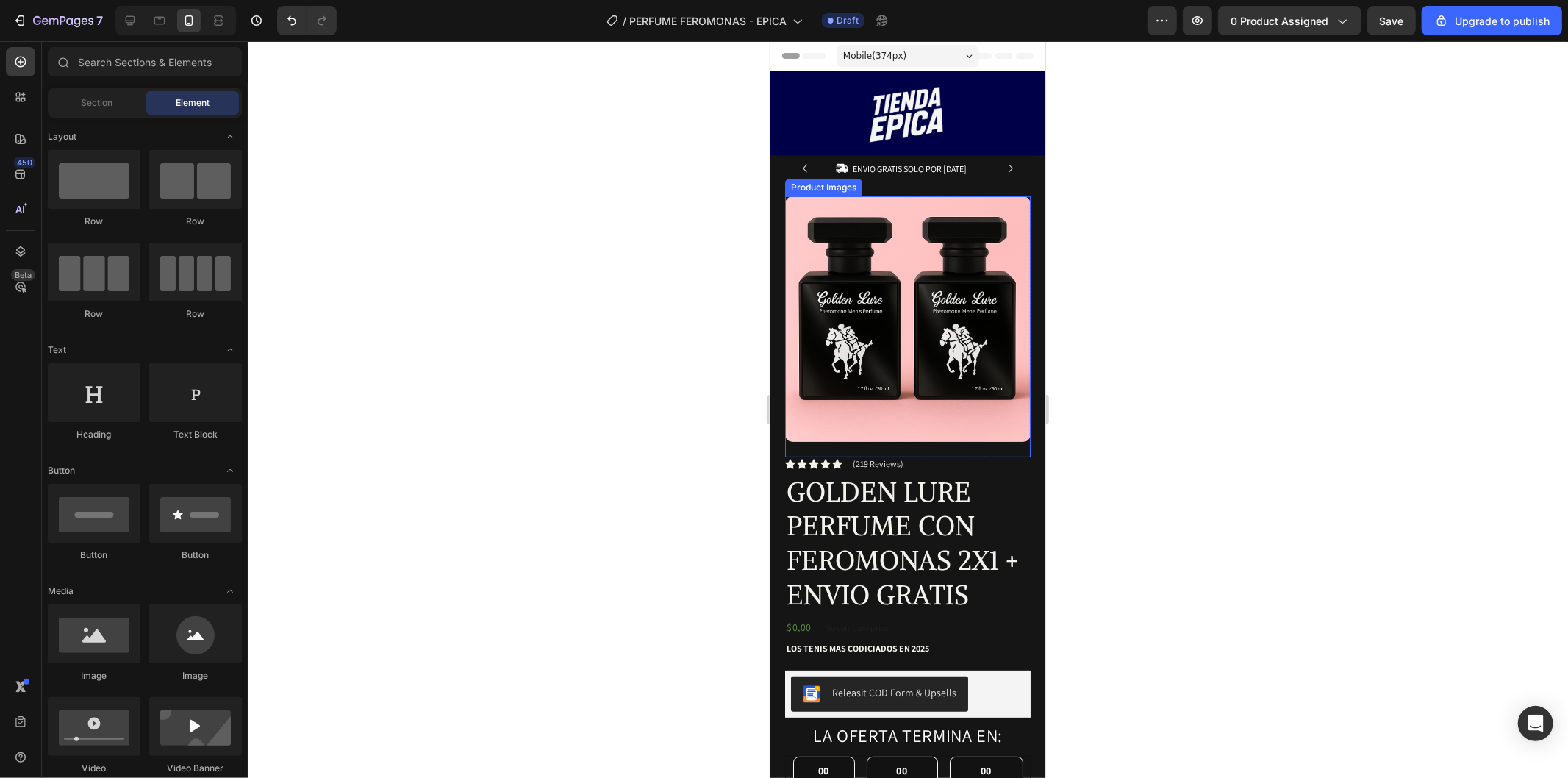
click at [981, 280] on img at bounding box center [906, 318] width 245 height 245
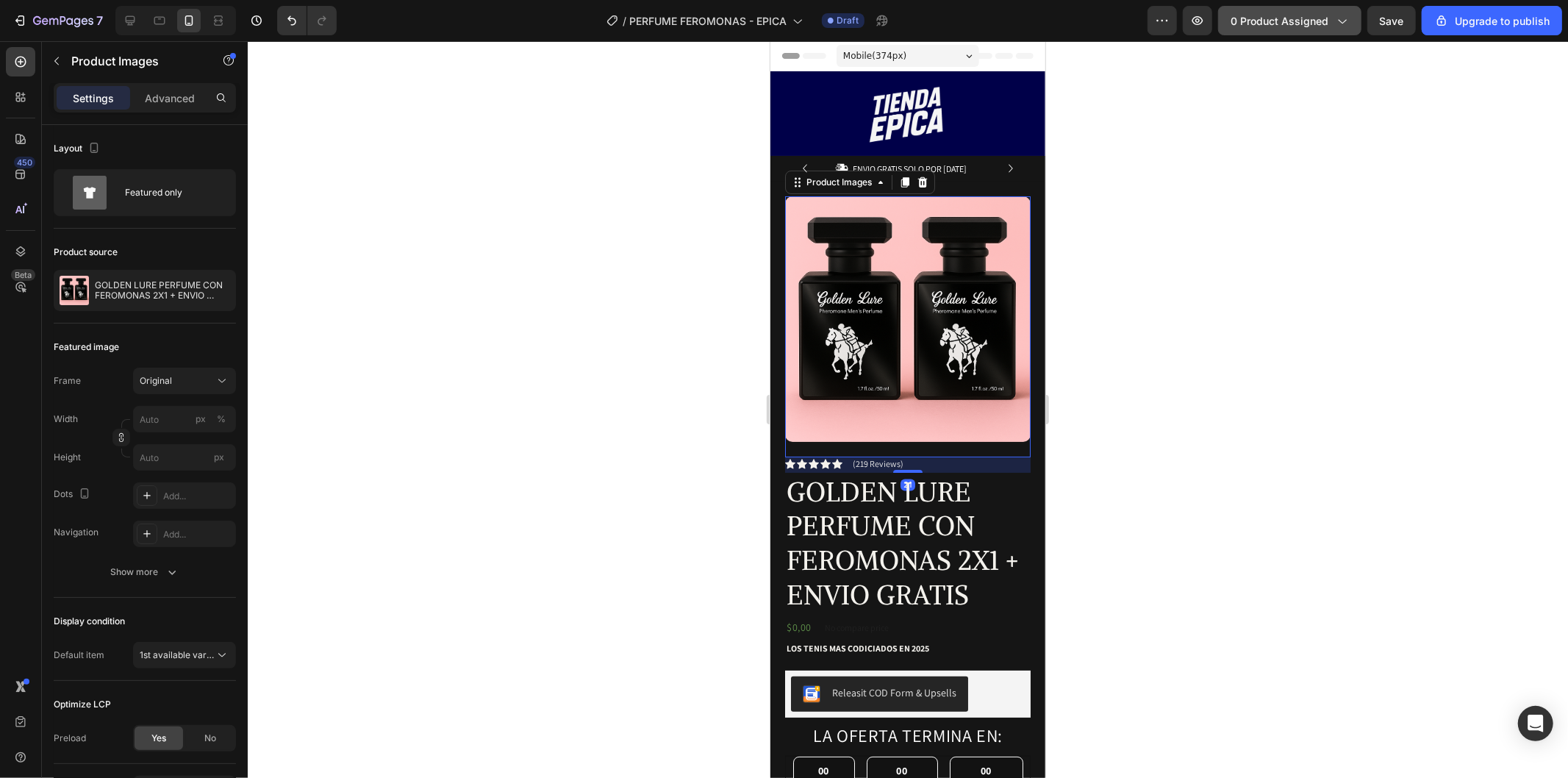
click at [1268, 32] on button "0 product assigned" at bounding box center [1290, 20] width 144 height 29
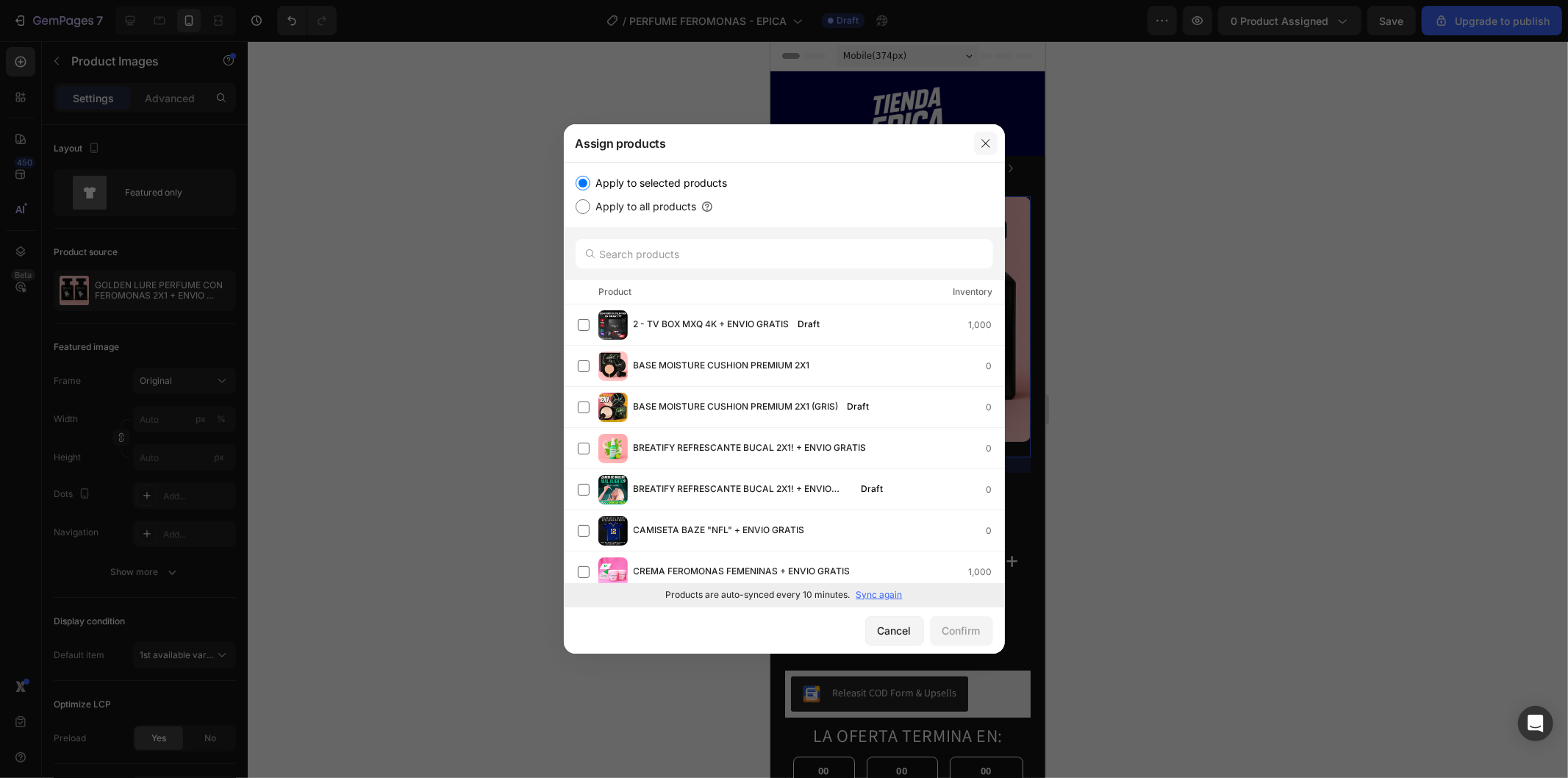
click at [985, 150] on button "button" at bounding box center [986, 144] width 23 height 23
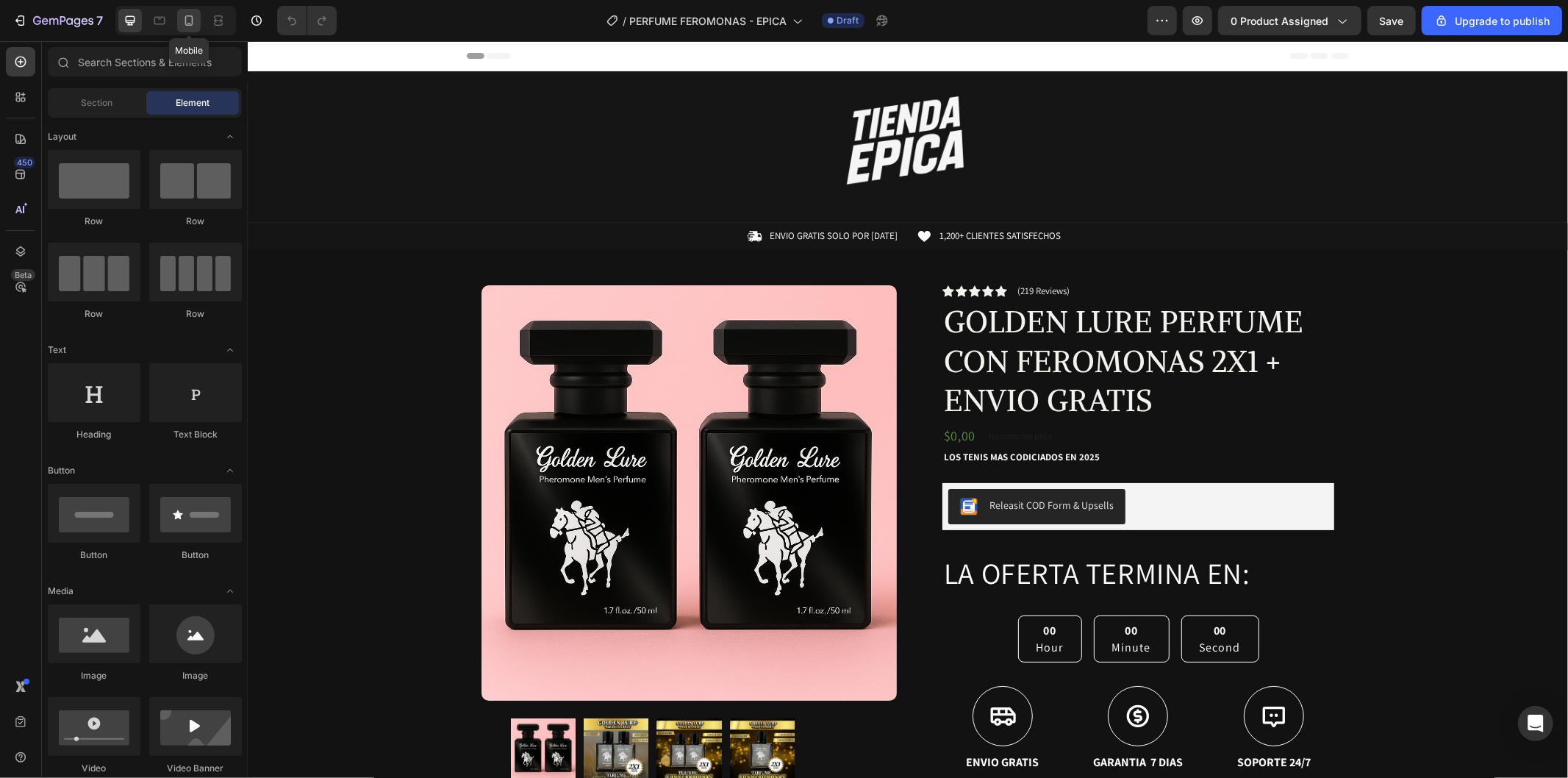
click at [181, 22] on icon at bounding box center [188, 20] width 15 height 15
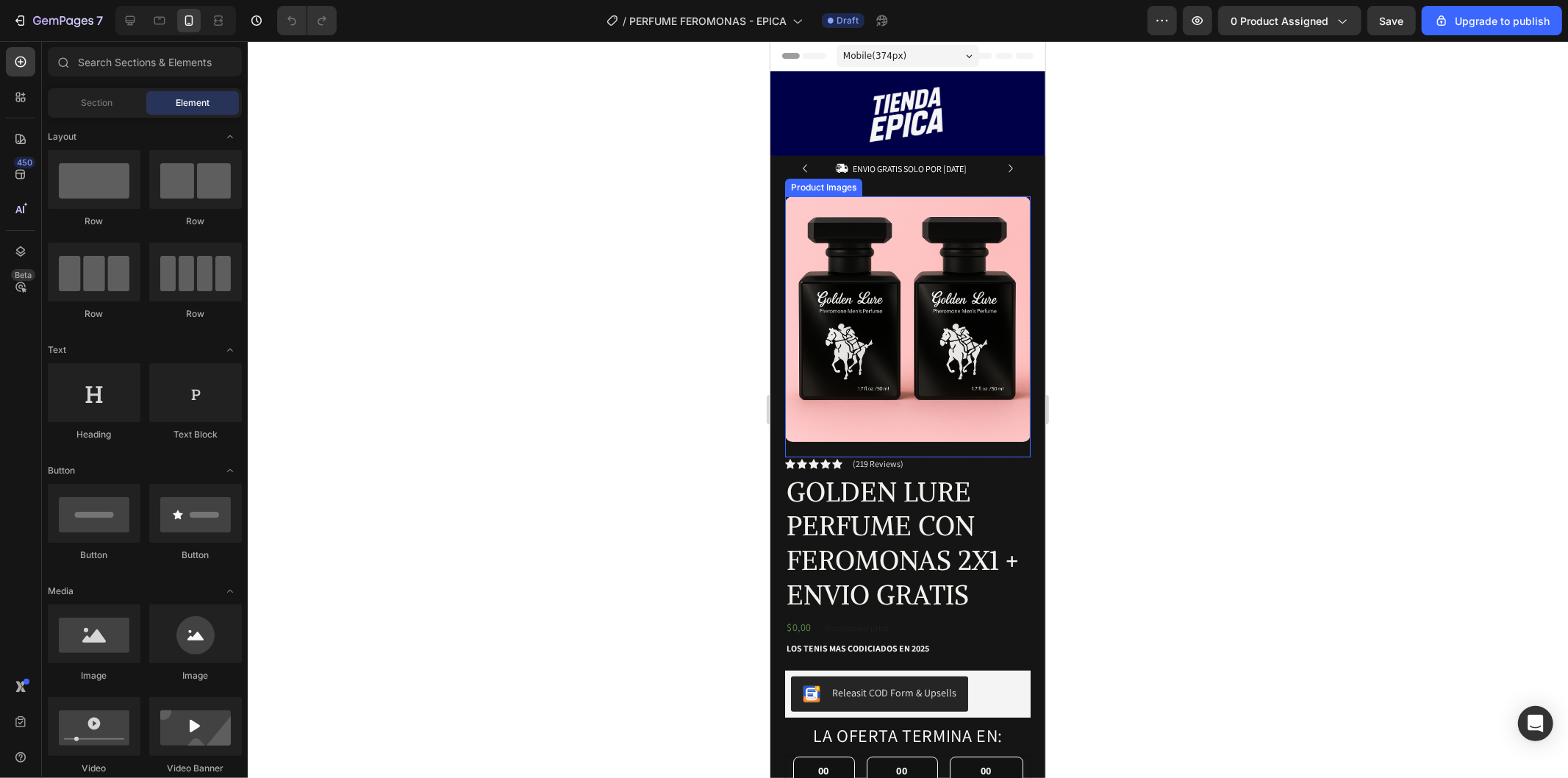
click at [980, 272] on img at bounding box center [906, 318] width 245 height 245
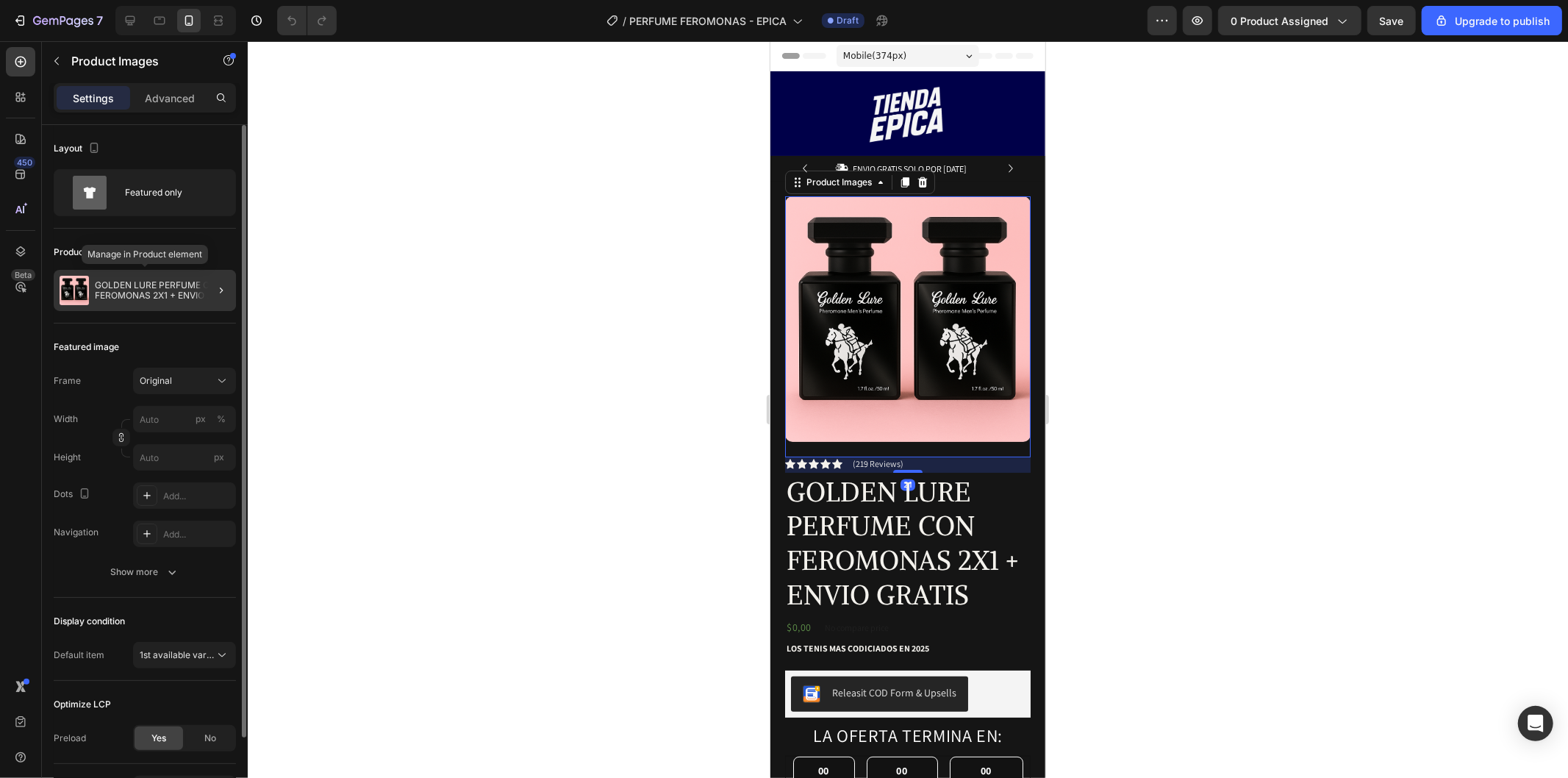
click at [166, 293] on p "GOLDEN LURE PERFUME CON FEROMONAS 2X1 + ENVIO GRATIS" at bounding box center [162, 290] width 135 height 20
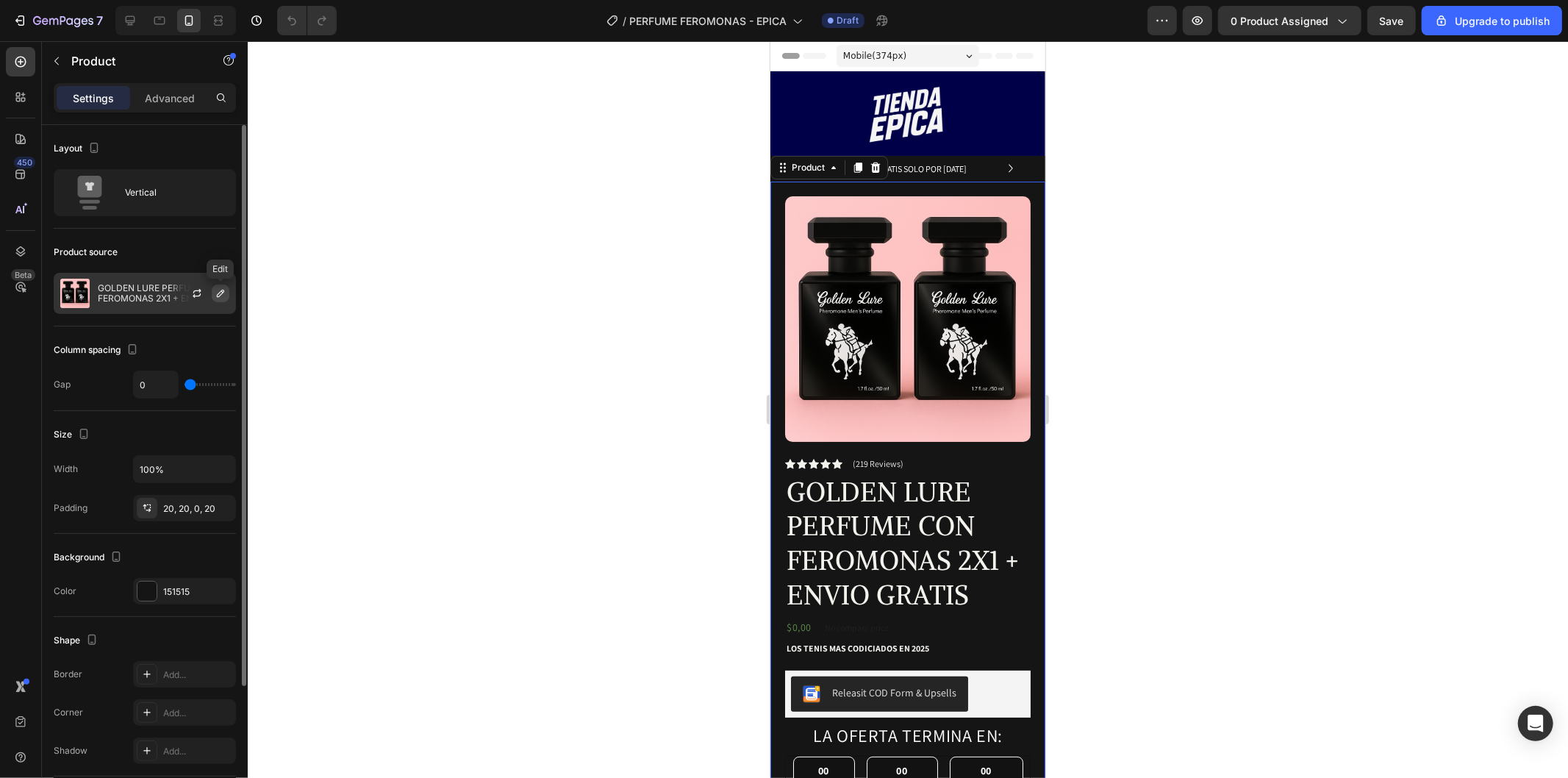
click at [214, 293] on icon "button" at bounding box center [220, 293] width 12 height 12
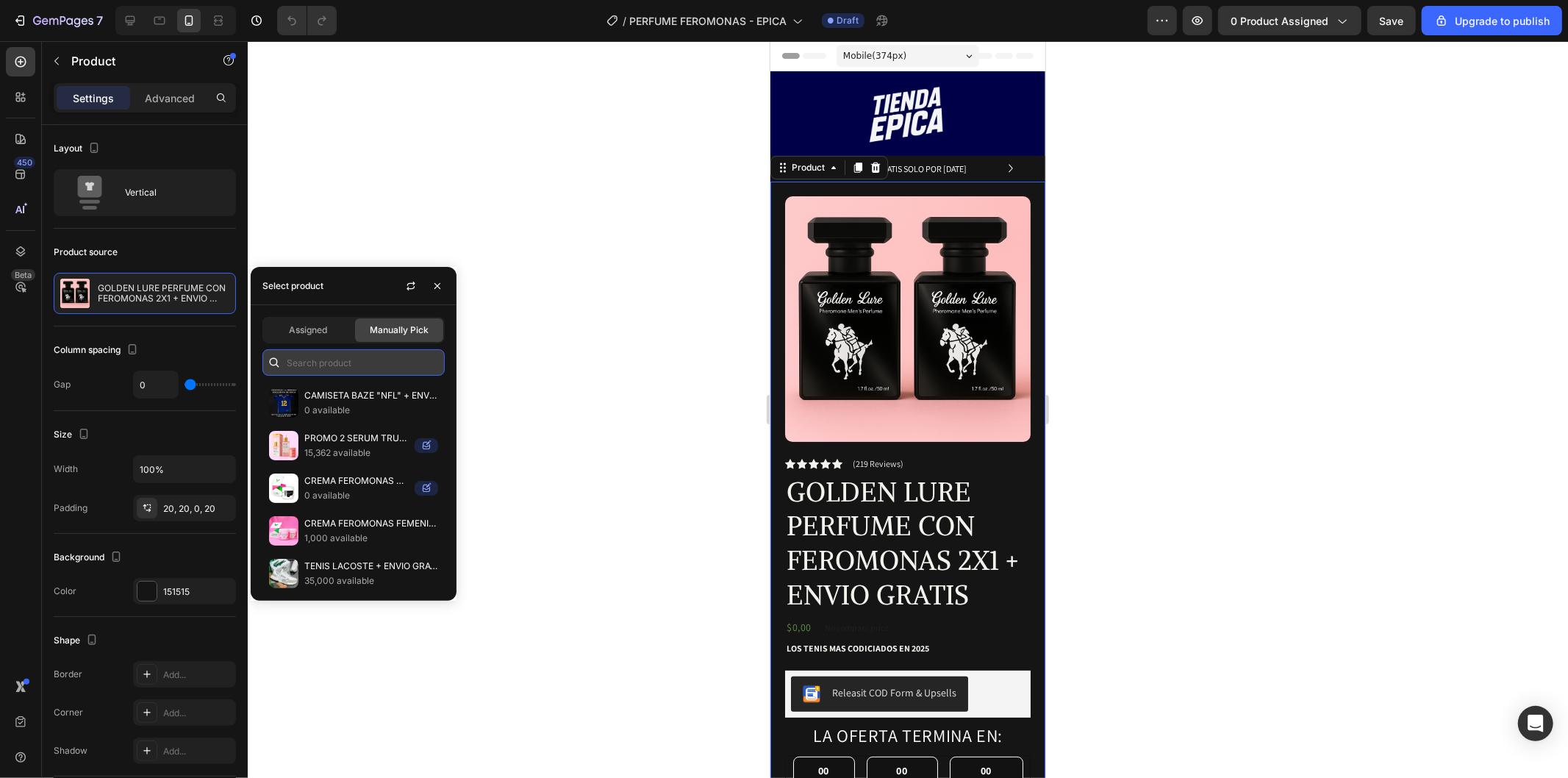
click at [383, 353] on input "text" at bounding box center [353, 362] width 182 height 26
type input "F"
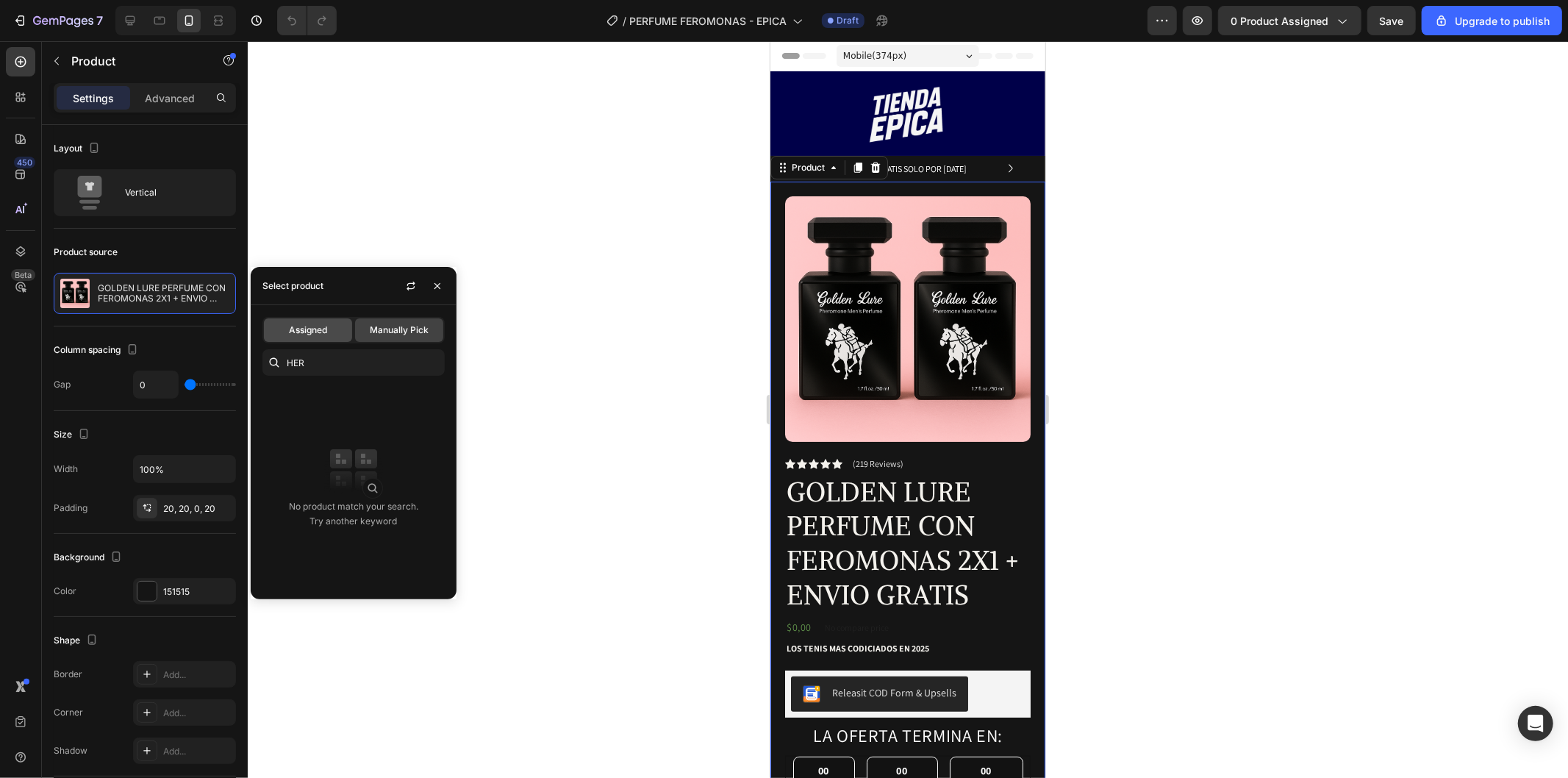
type input "HER"
click at [319, 320] on div "Assigned" at bounding box center [308, 330] width 88 height 23
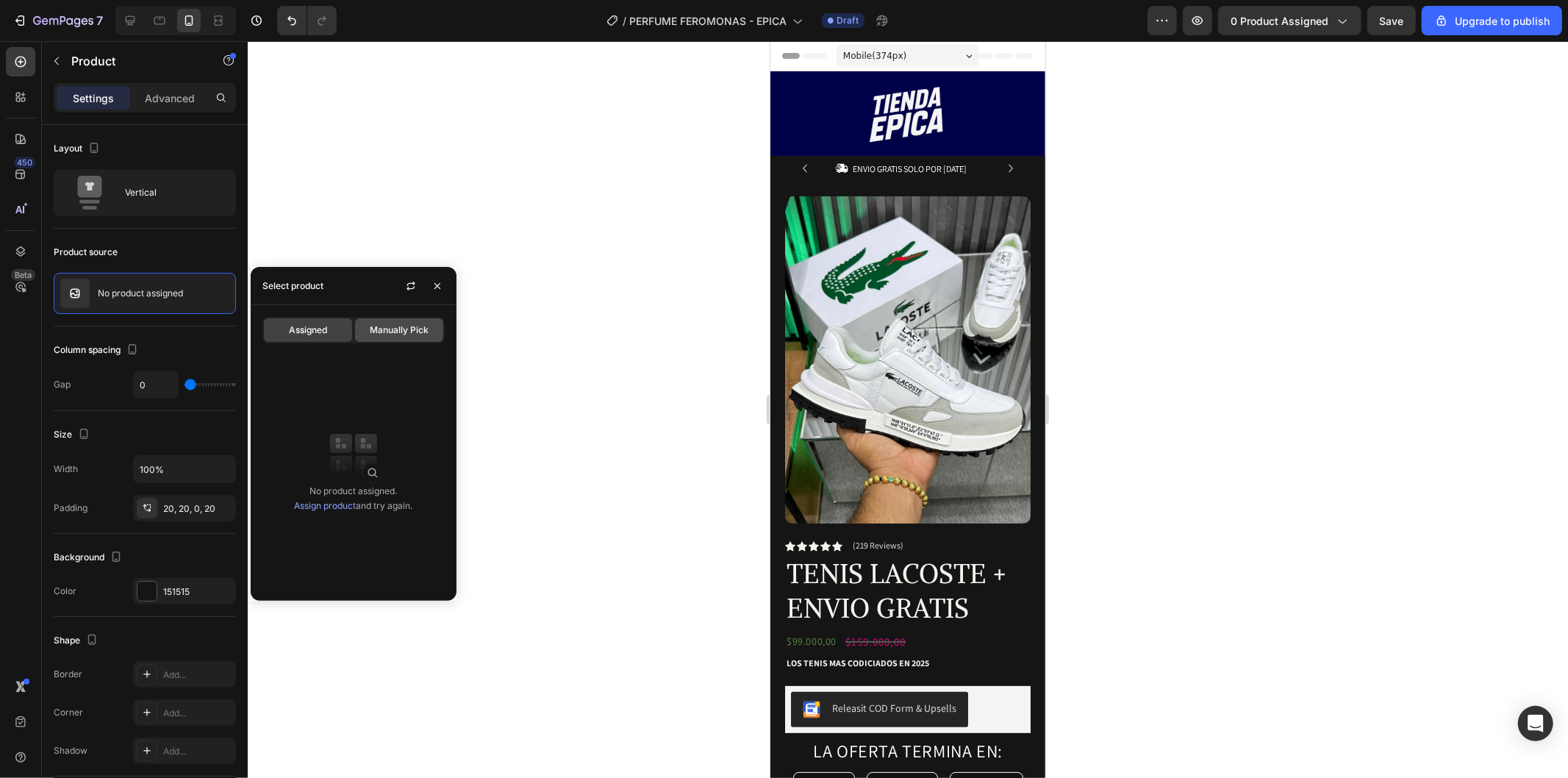
click at [400, 323] on span "Manually Pick" at bounding box center [399, 330] width 59 height 14
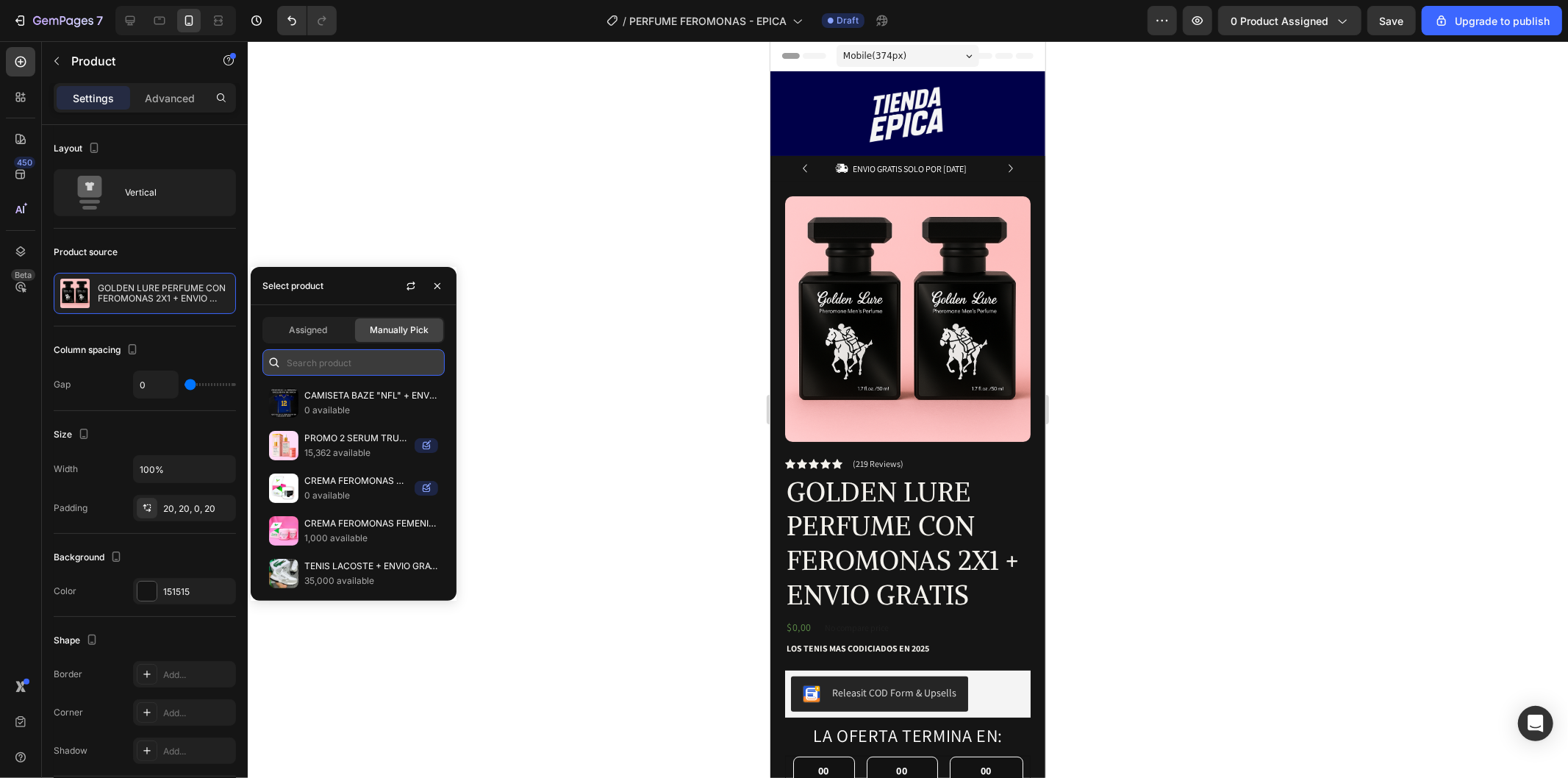
click at [377, 360] on input "text" at bounding box center [353, 362] width 182 height 26
type input "G"
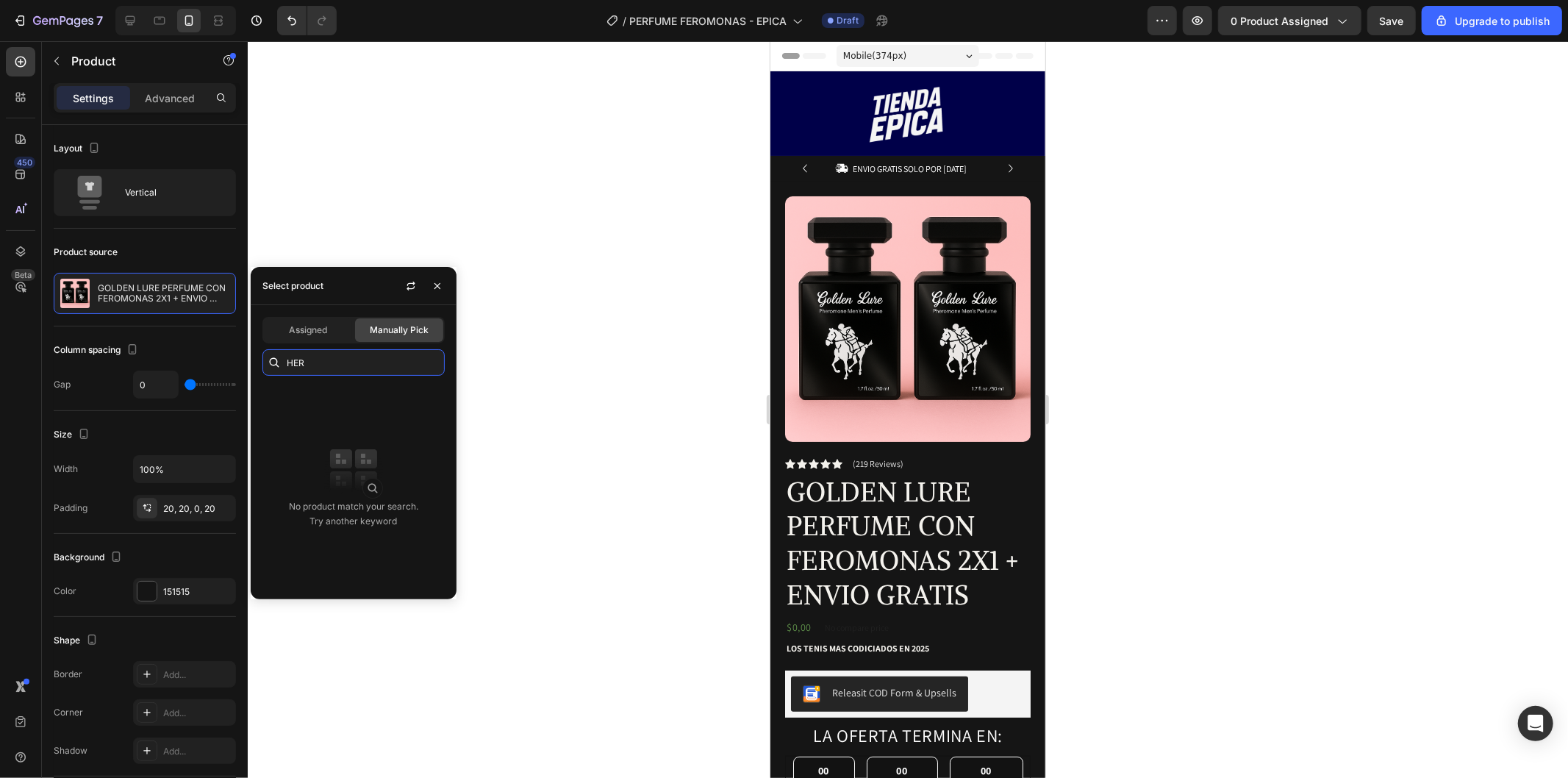
type input "HER"
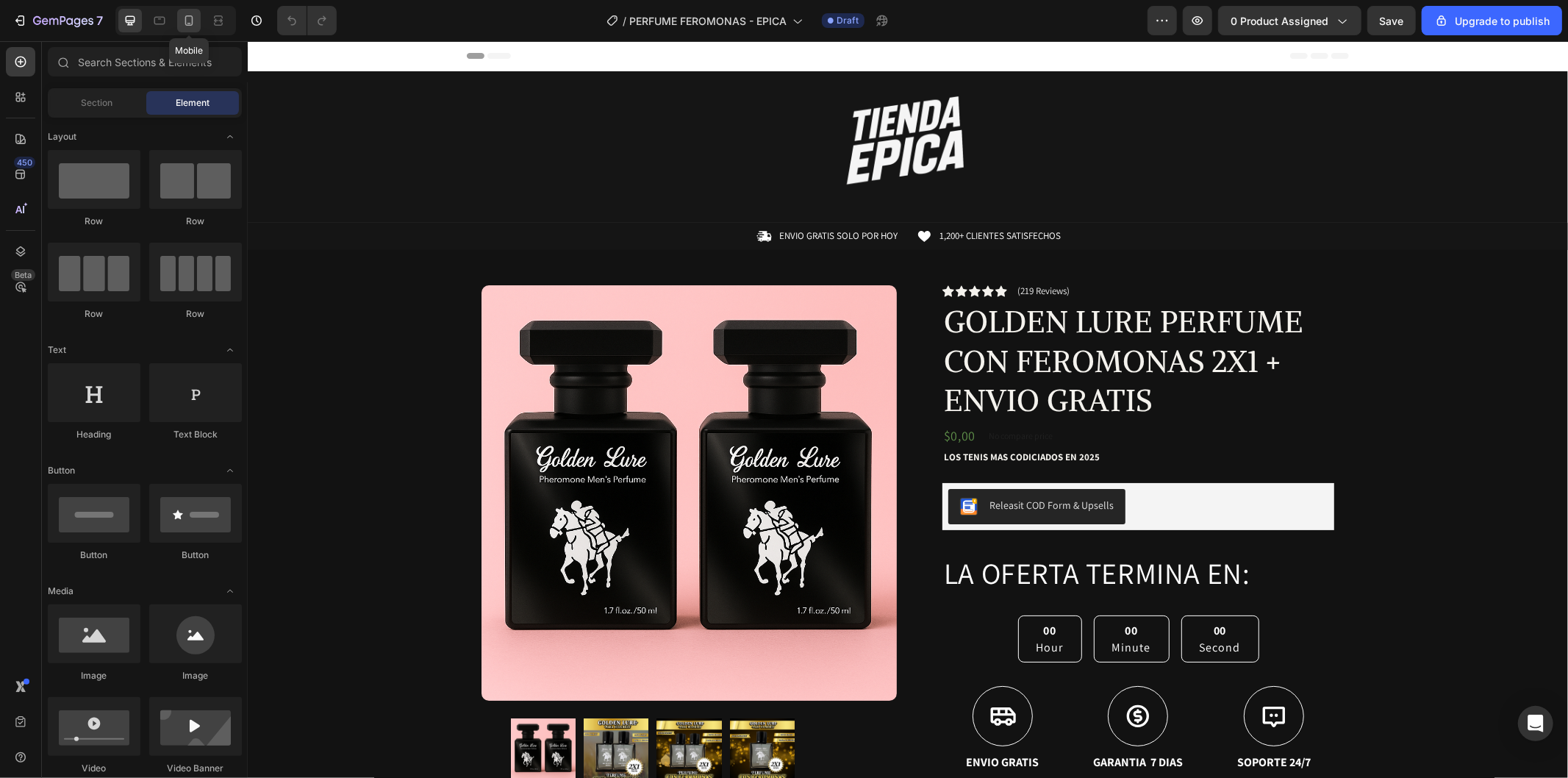
drag, startPoint x: 196, startPoint y: 18, endPoint x: 100, endPoint y: 323, distance: 319.8
click at [196, 18] on div at bounding box center [189, 20] width 23 height 23
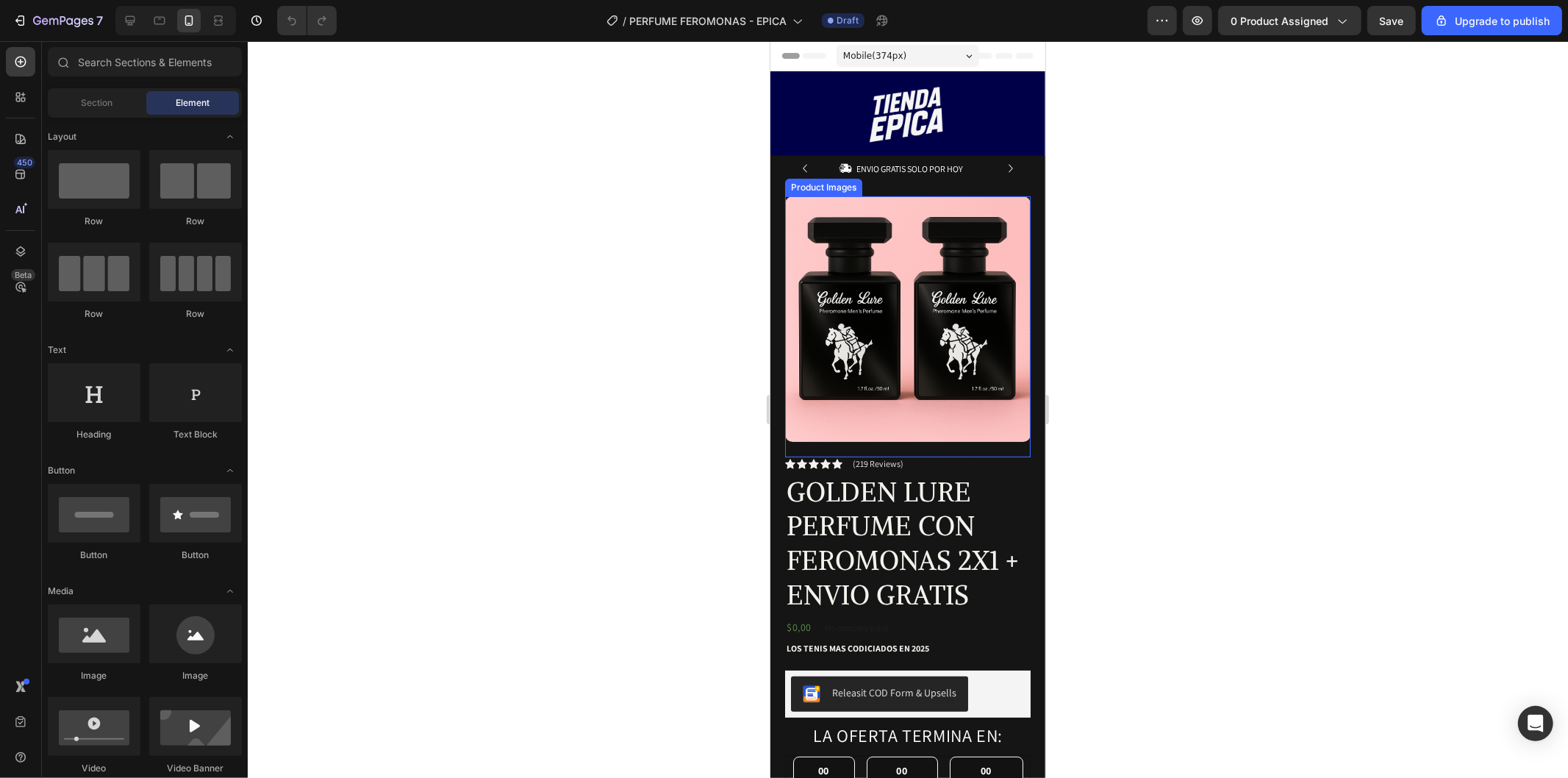
click at [898, 332] on img at bounding box center [906, 318] width 245 height 245
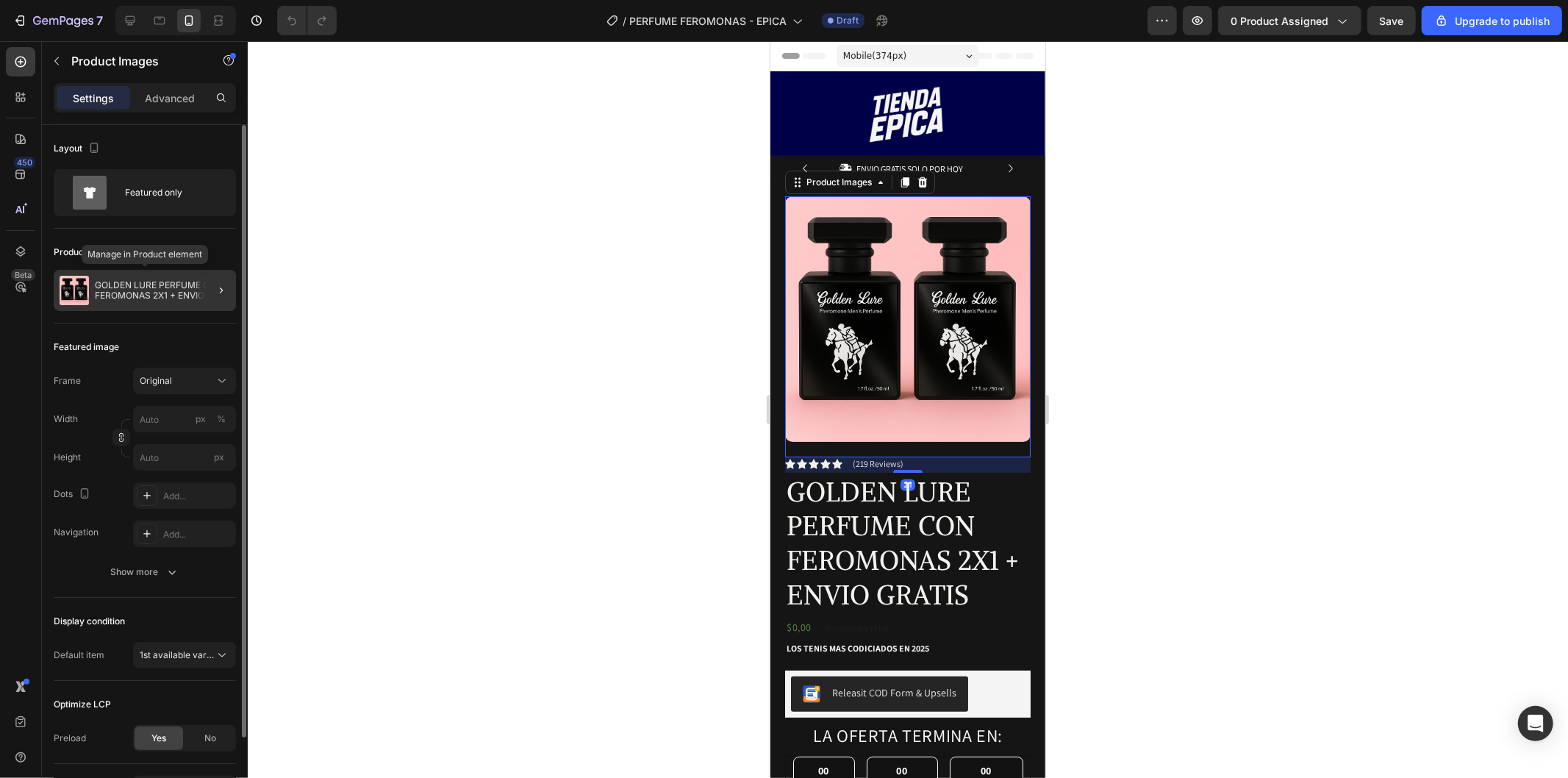
click at [150, 302] on div "GOLDEN LURE PERFUME CON FEROMONAS 2X1 + ENVIO GRATIS" at bounding box center [145, 290] width 182 height 41
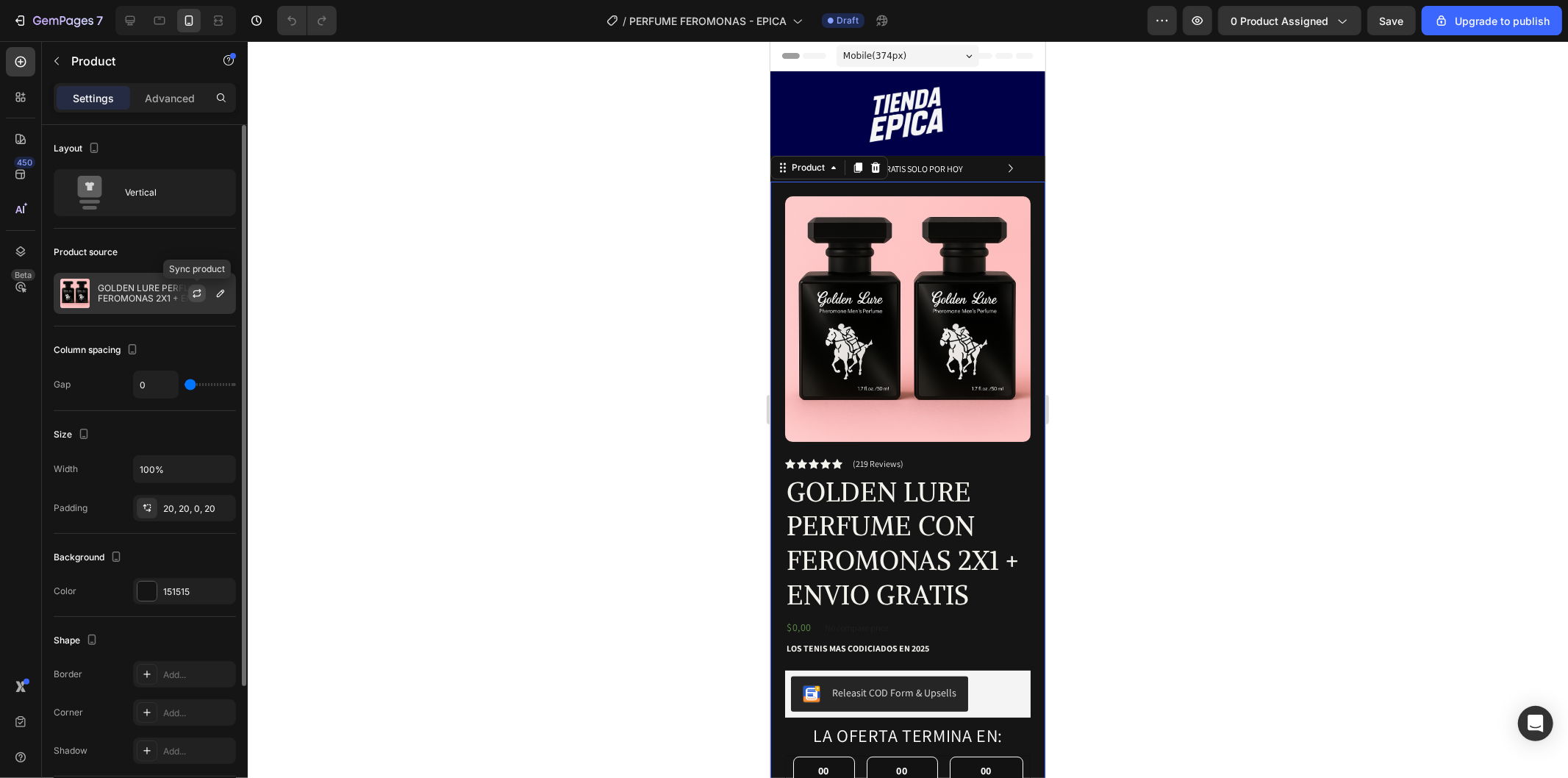
click at [191, 291] on icon "button" at bounding box center [197, 293] width 12 height 12
click at [212, 295] on button "button" at bounding box center [220, 293] width 17 height 17
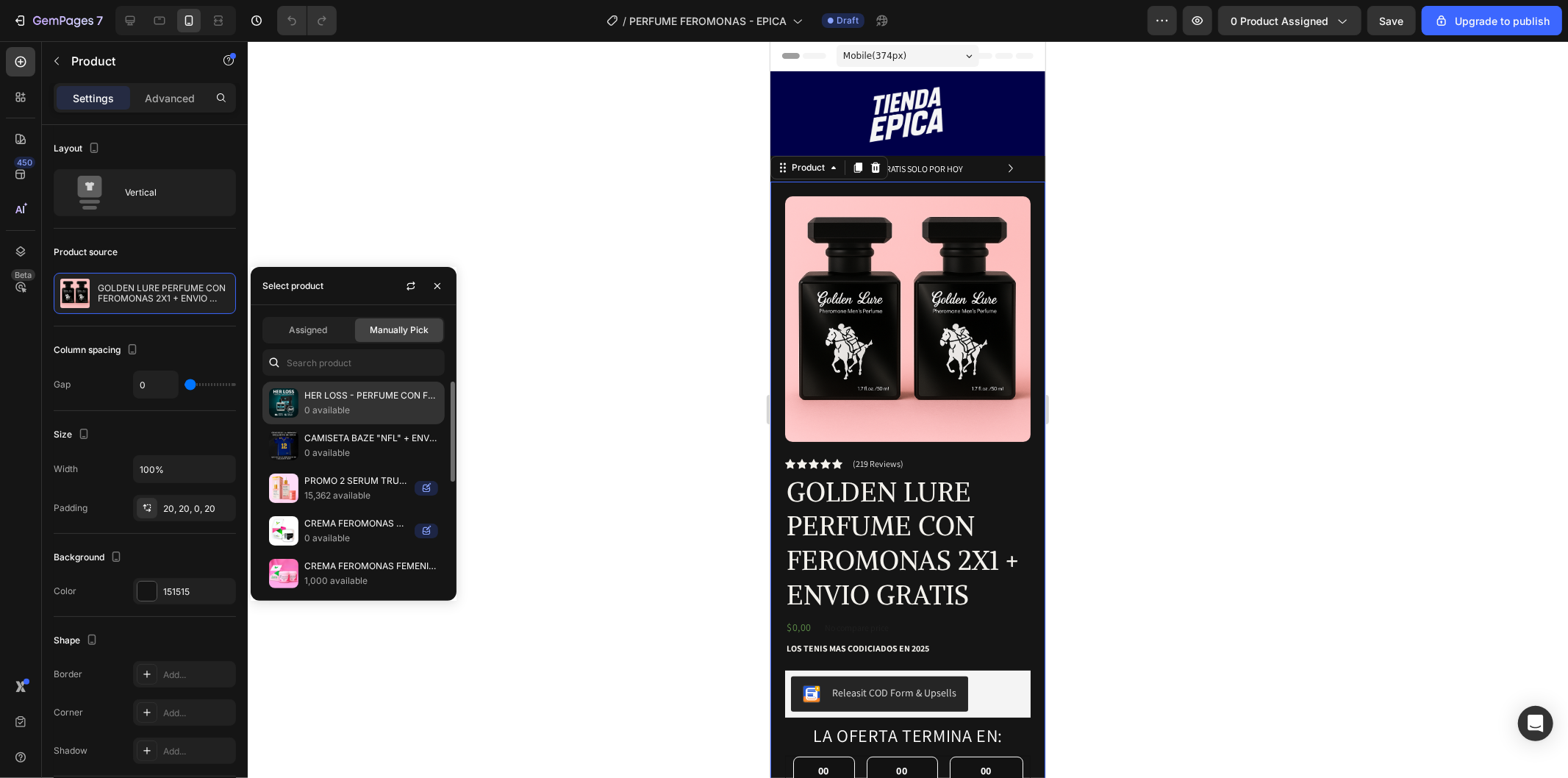
click at [344, 403] on p "0 available" at bounding box center [372, 409] width 134 height 15
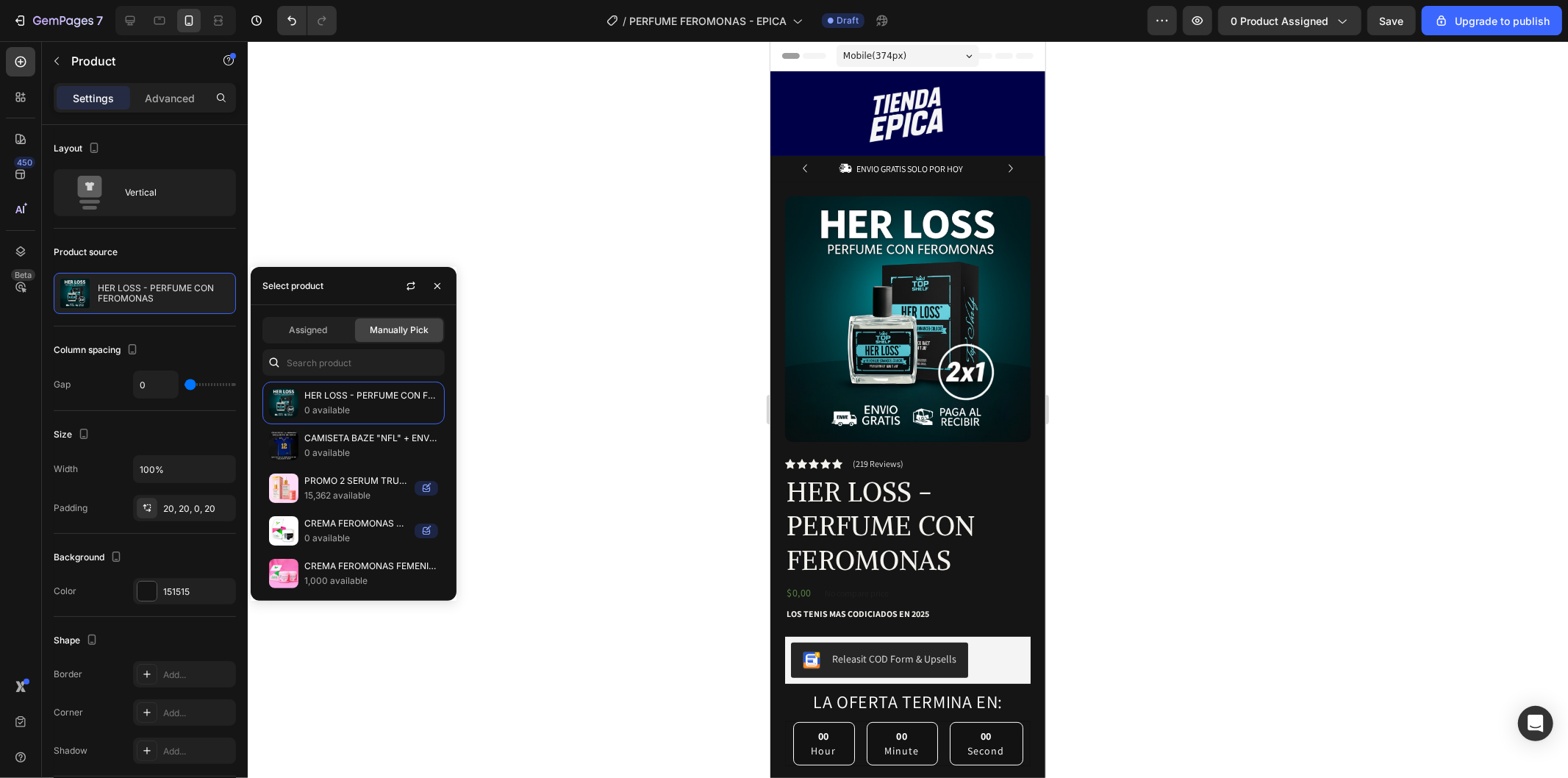
click at [1237, 289] on div at bounding box center [907, 408] width 1321 height 736
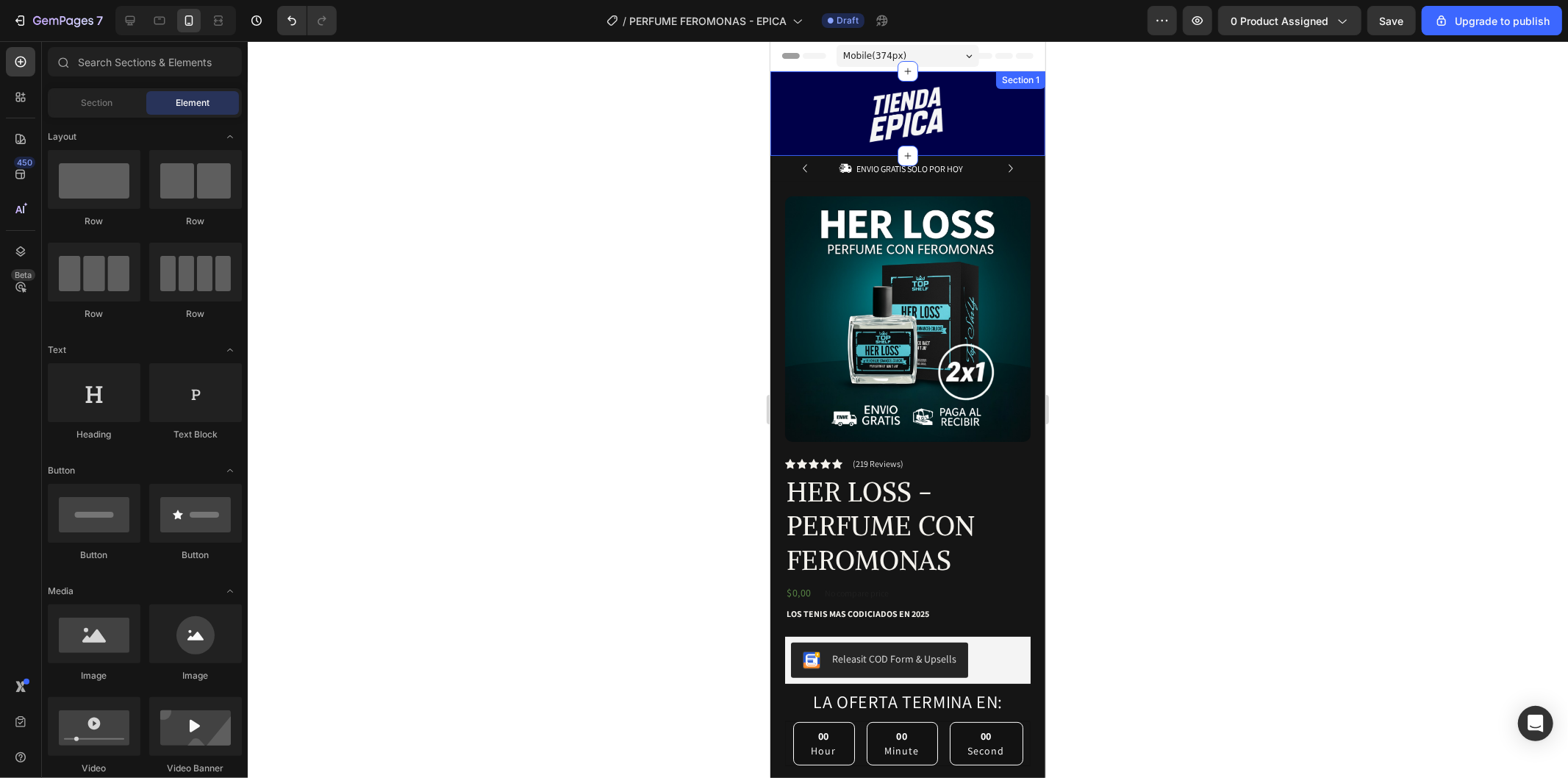
click at [828, 150] on div "Image Row" at bounding box center [906, 120] width 275 height 70
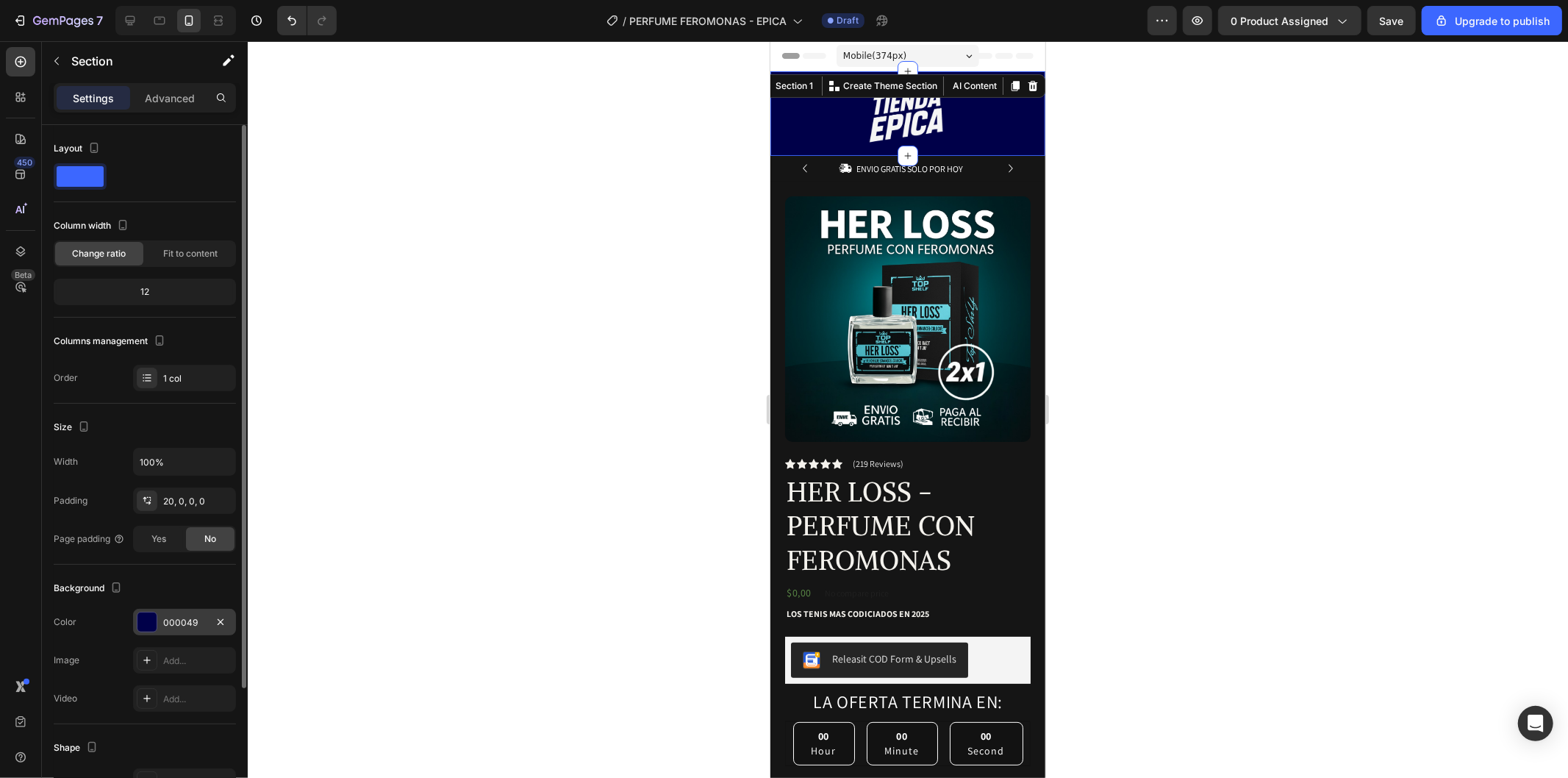
click at [191, 628] on div "000049" at bounding box center [184, 623] width 43 height 14
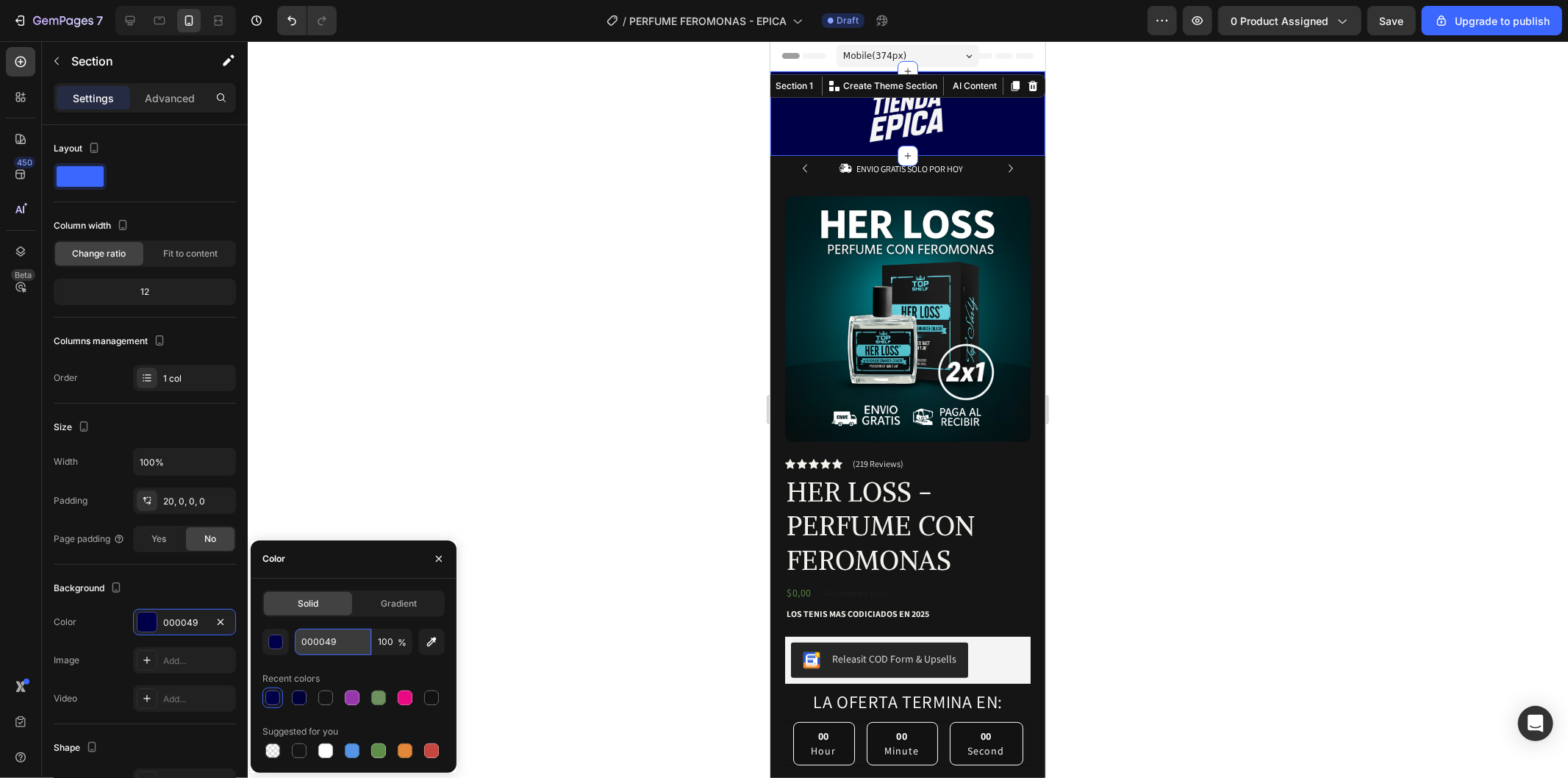
click at [353, 648] on input "000049" at bounding box center [333, 641] width 77 height 26
click at [778, 208] on div "Product Images Row Icon Icon Icon Icon Icon Icon List (219 Reviews) Text Block …" at bounding box center [906, 590] width 275 height 819
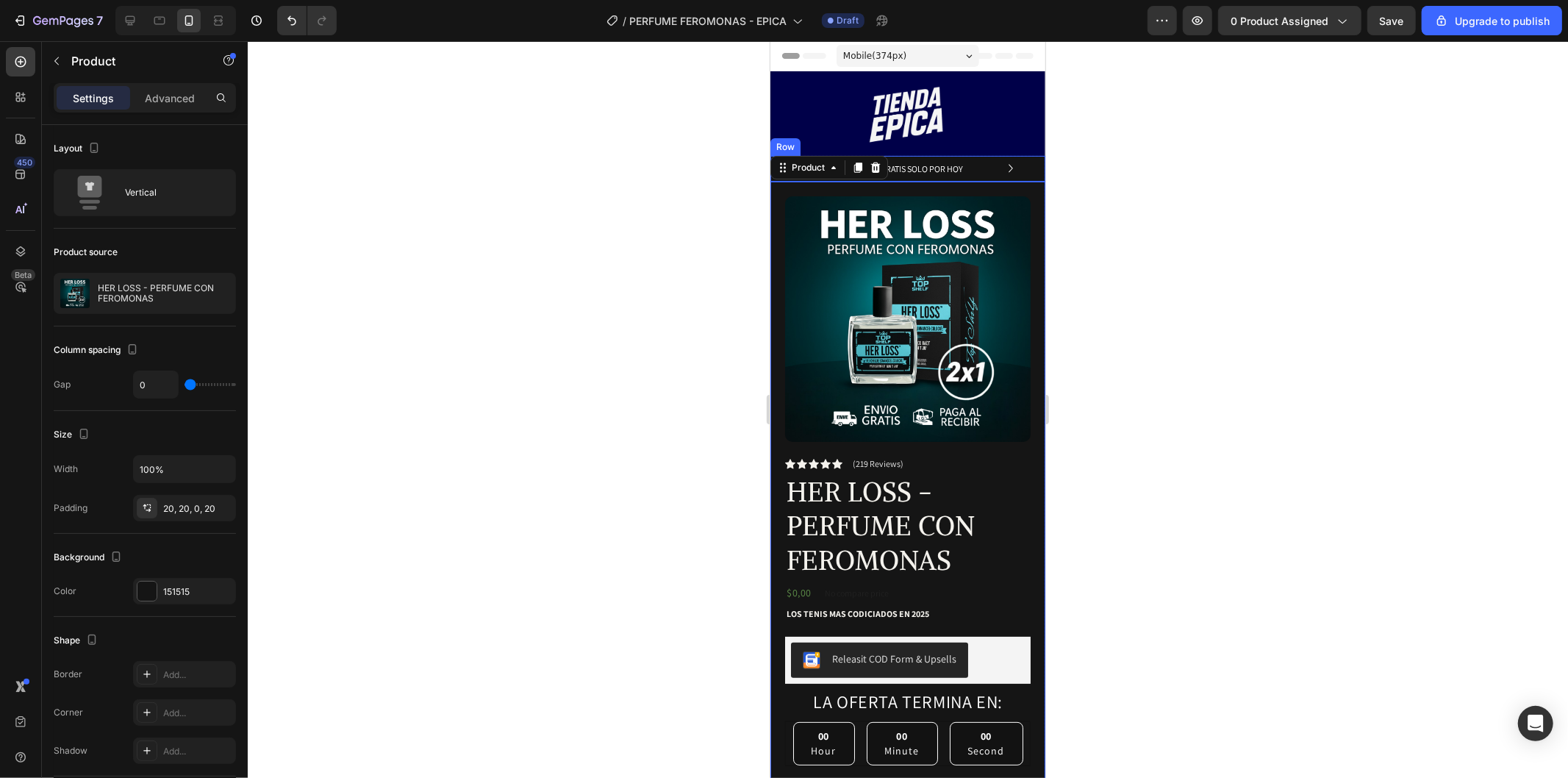
click at [1021, 172] on div "Icon ENVIO GRATIS SOLO POR HOY Text Block Row Icon 1,200+ CLIENTES SATISFECHOS …" at bounding box center [906, 168] width 275 height 26
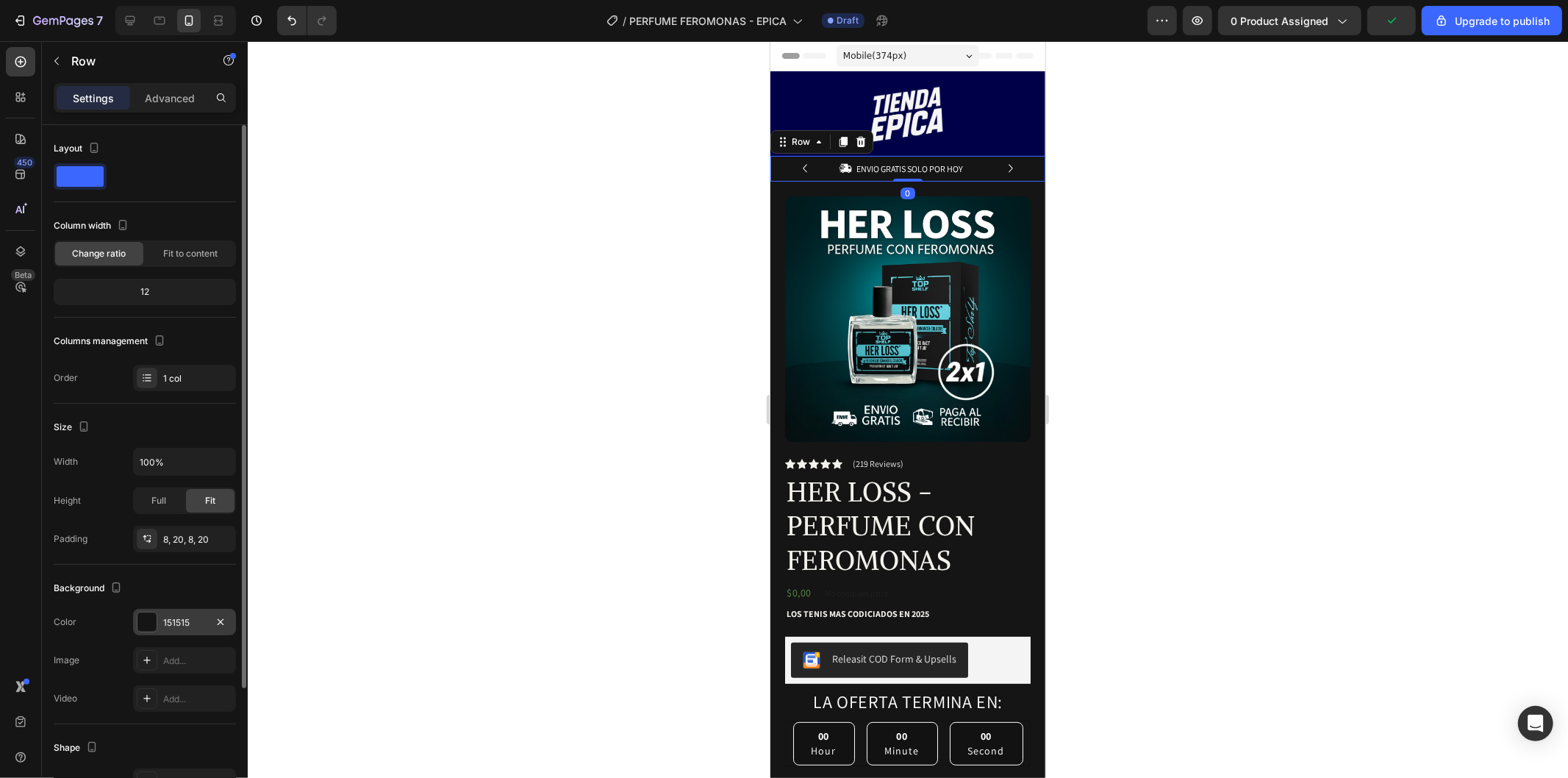
drag, startPoint x: 195, startPoint y: 620, endPoint x: 229, endPoint y: 618, distance: 34.1
click at [196, 620] on div "151515" at bounding box center [184, 623] width 43 height 14
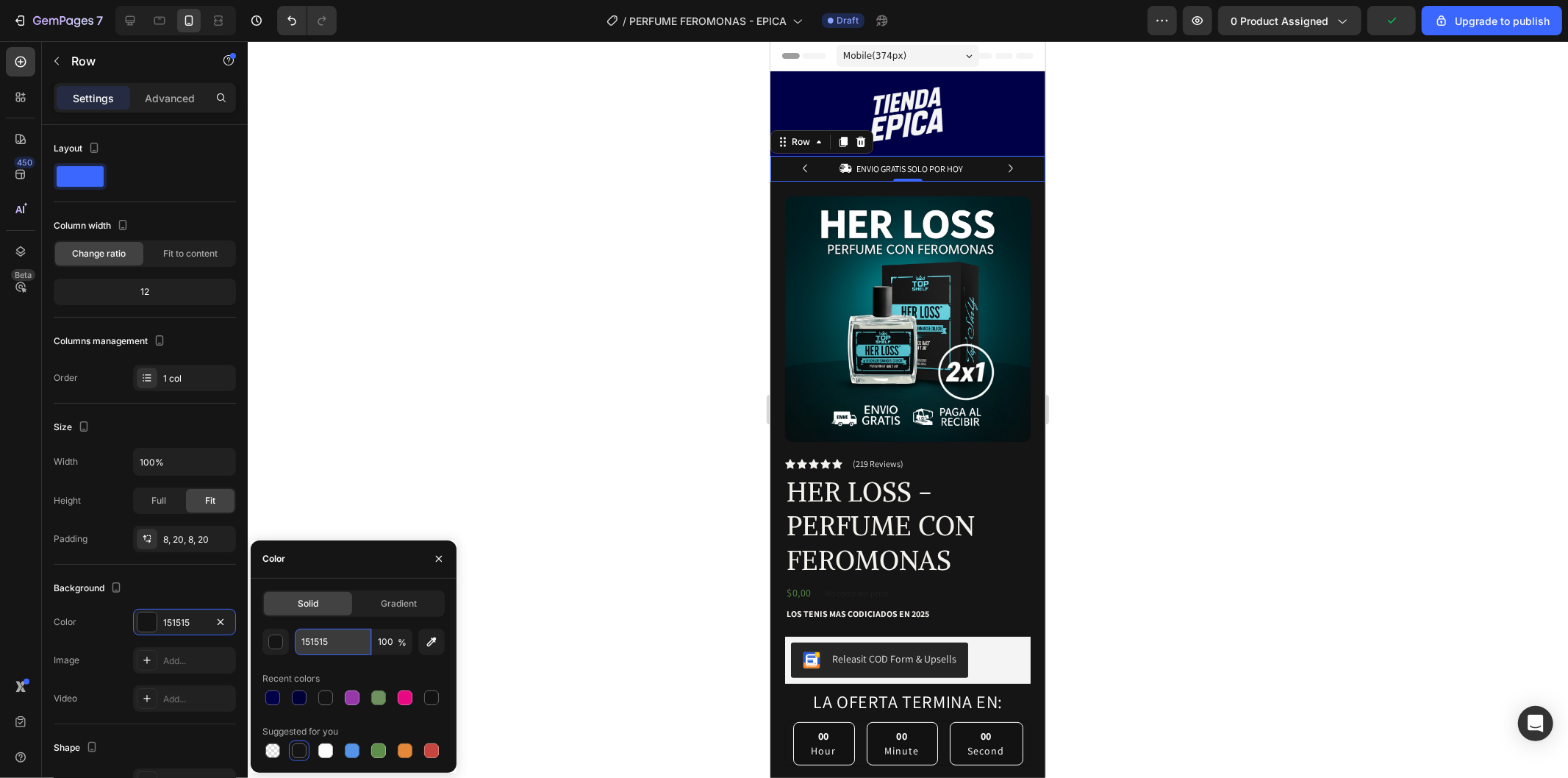
click at [360, 644] on input "151515" at bounding box center [333, 641] width 77 height 26
paste input "000049"
type input "000049"
click at [567, 417] on div at bounding box center [907, 408] width 1321 height 736
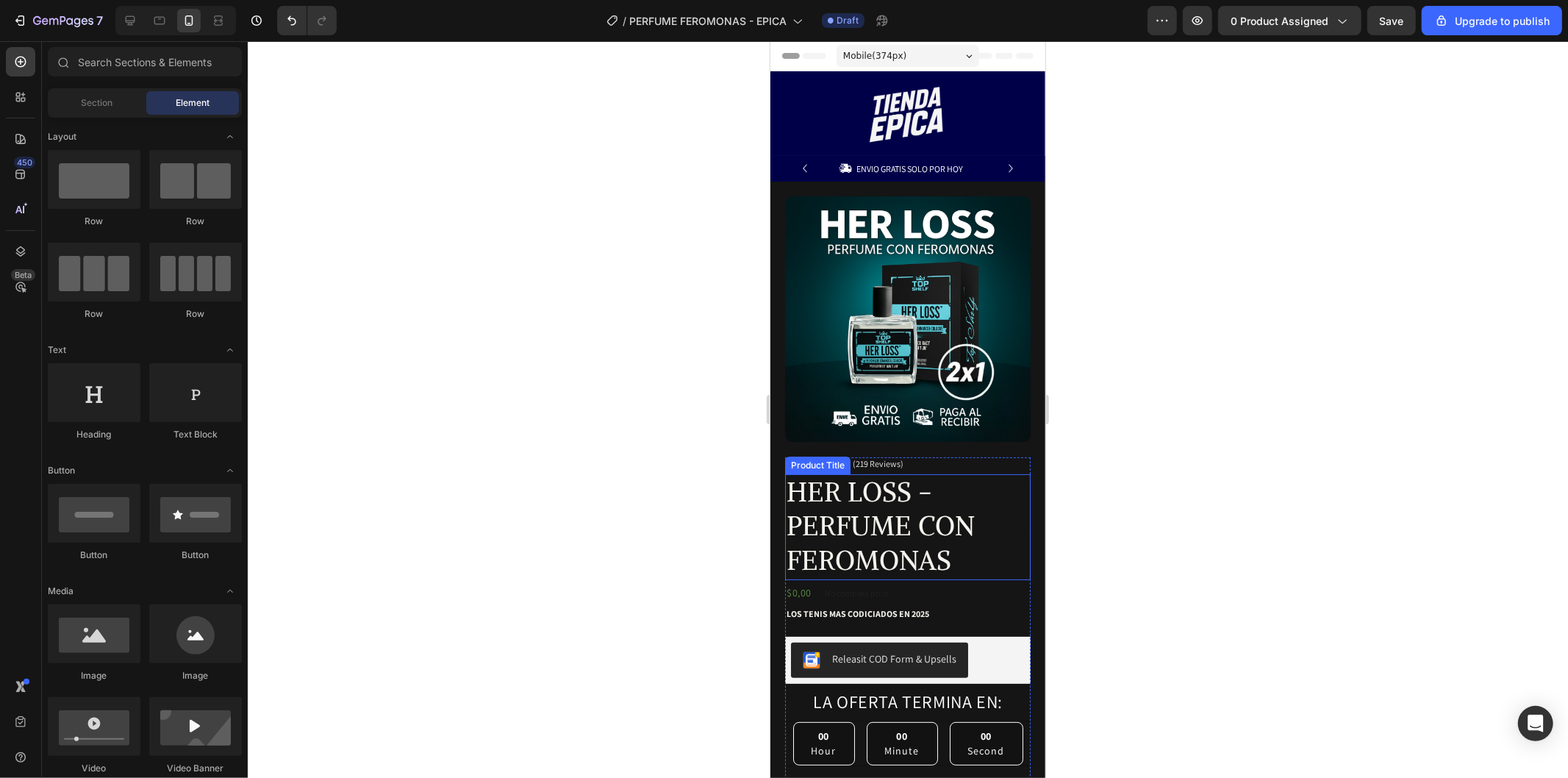
click at [1013, 483] on h1 "HER LOSS - PERFUME CON FEROMONAS" at bounding box center [906, 526] width 245 height 106
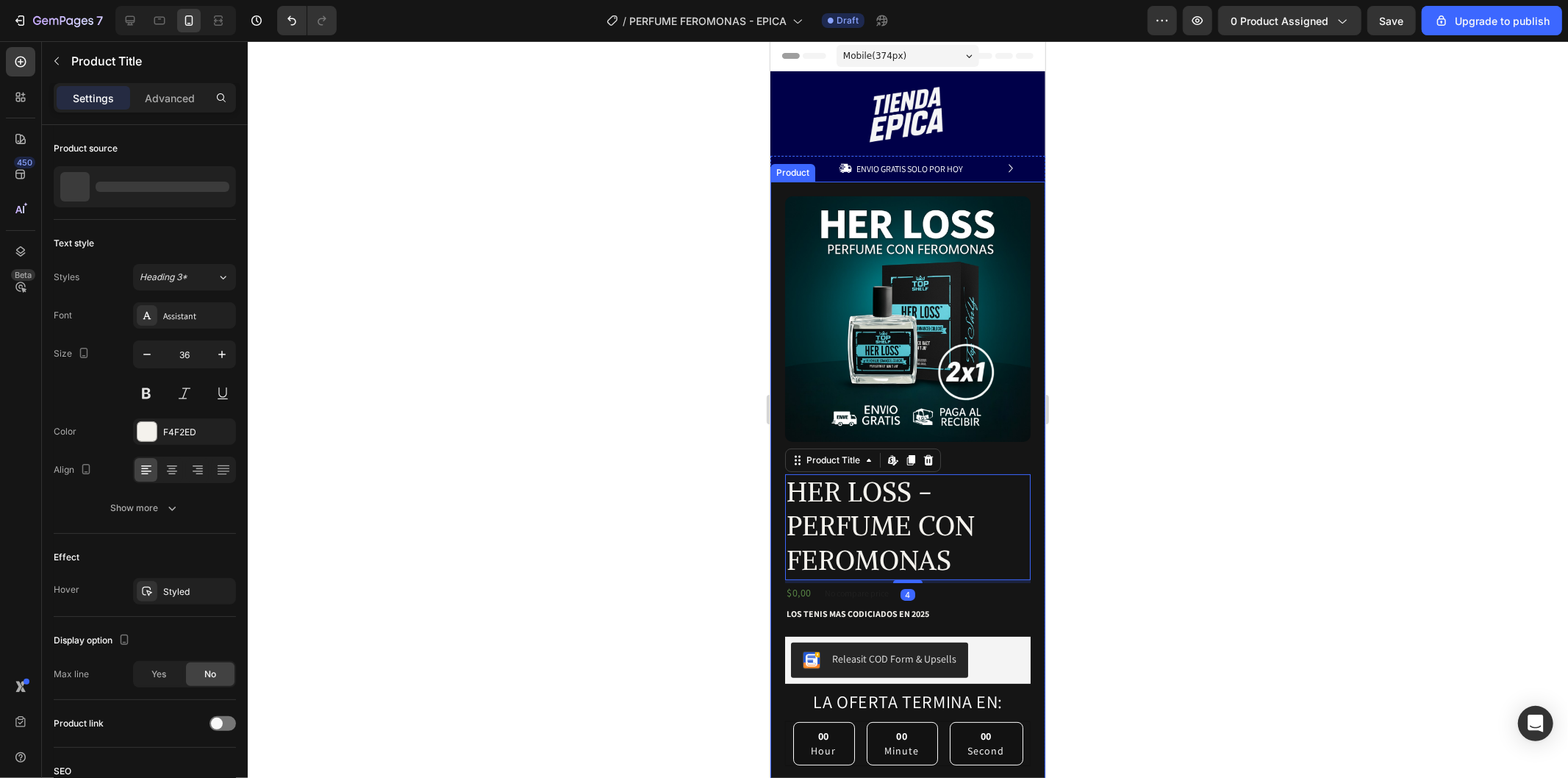
click at [1021, 483] on div "Product Images Row Icon Icon Icon Icon Icon Icon List (219 Reviews) Text Block …" at bounding box center [906, 590] width 275 height 819
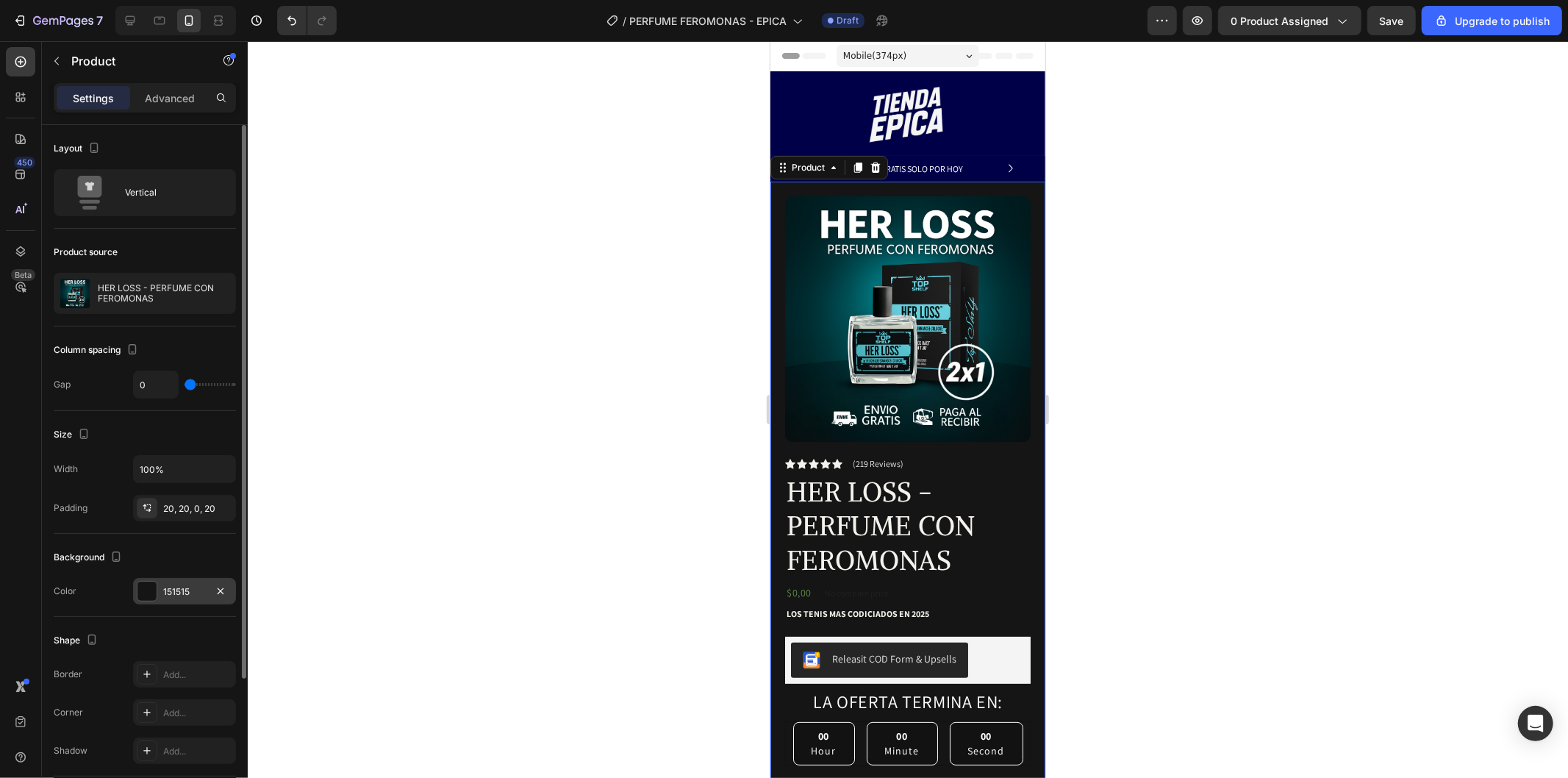
click at [162, 600] on div "151515" at bounding box center [184, 590] width 103 height 26
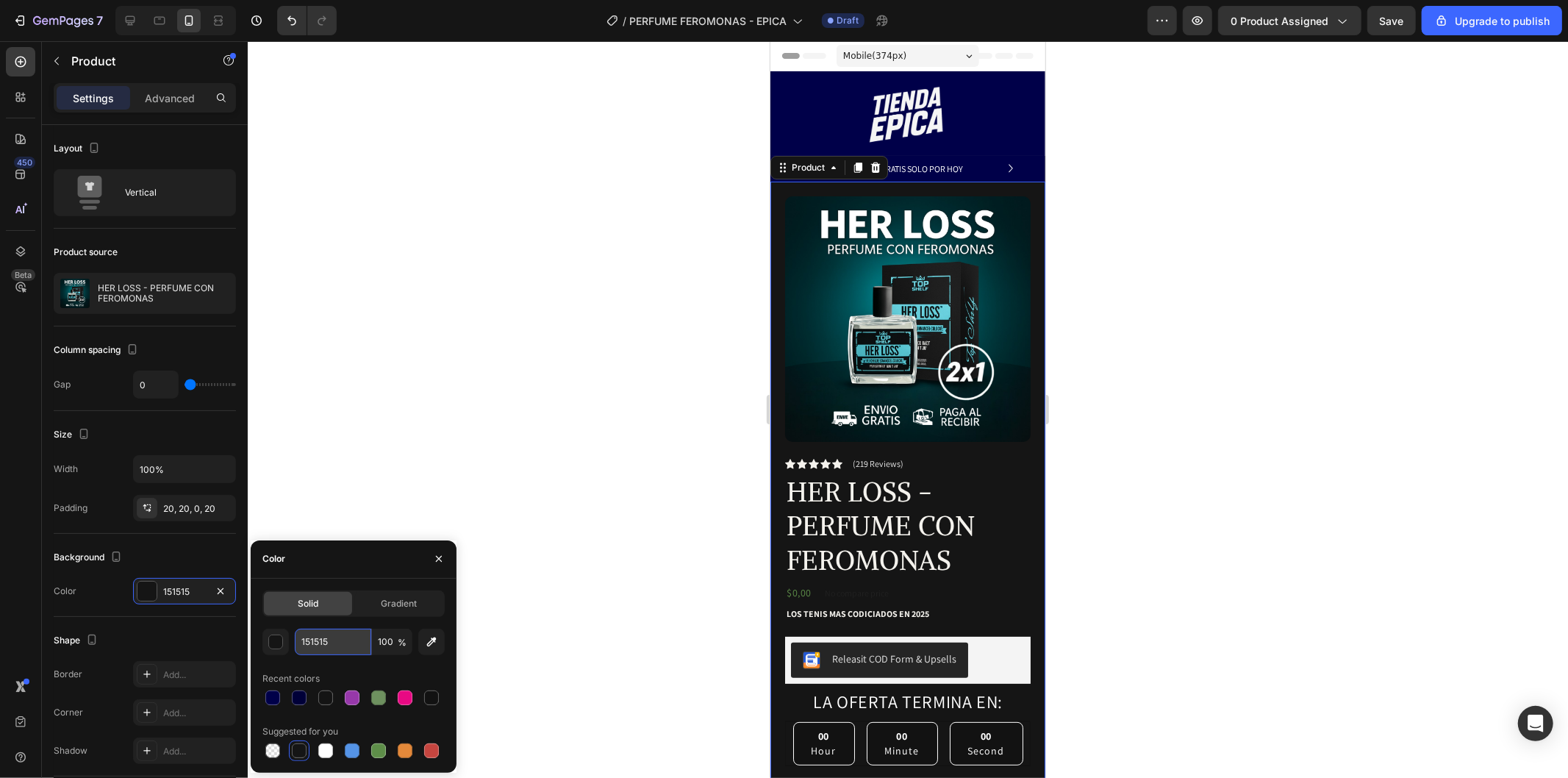
click at [341, 634] on input "151515" at bounding box center [333, 641] width 77 height 26
paste input "000049"
type input "000049"
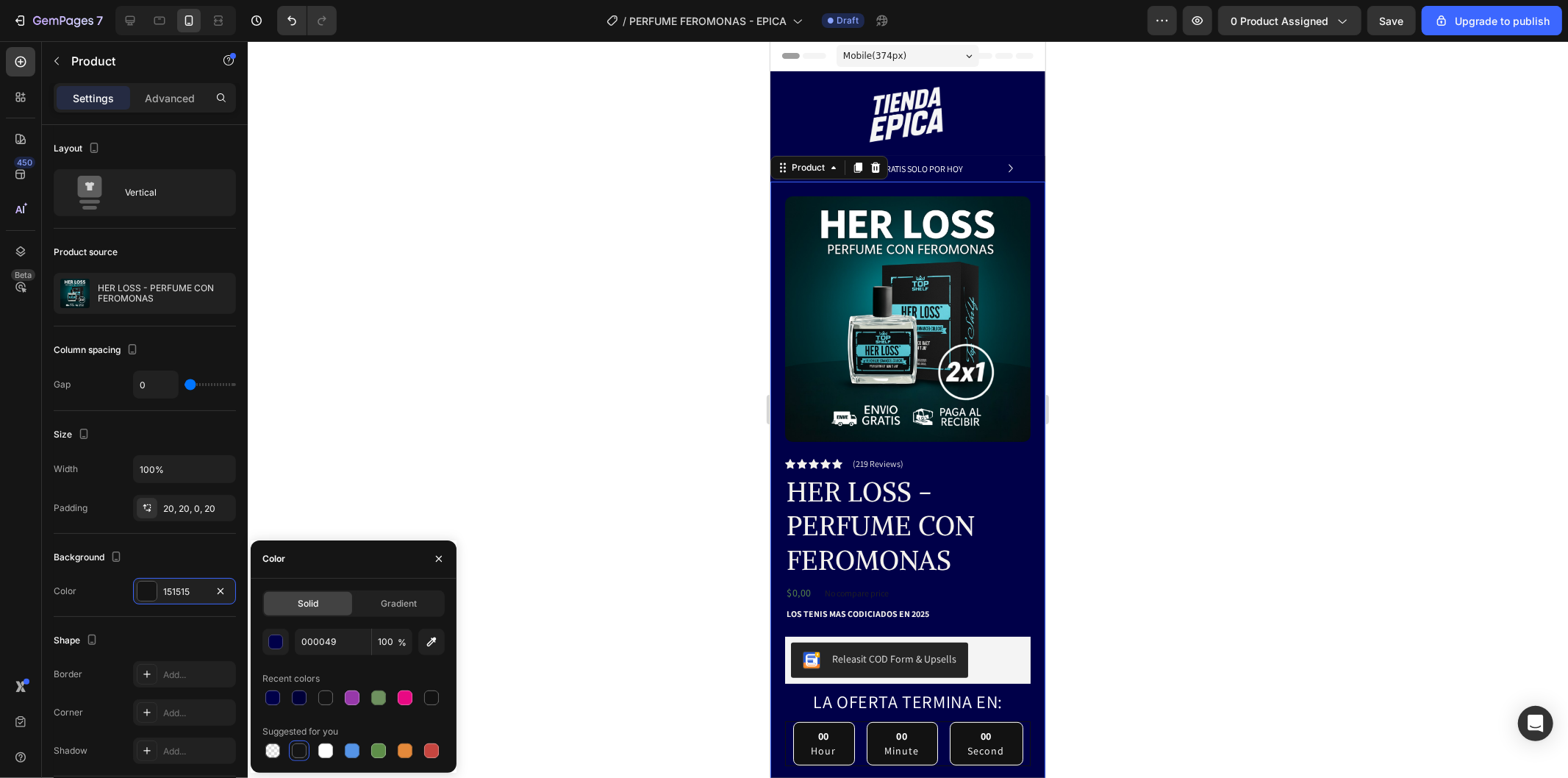
click at [491, 365] on div at bounding box center [907, 408] width 1321 height 736
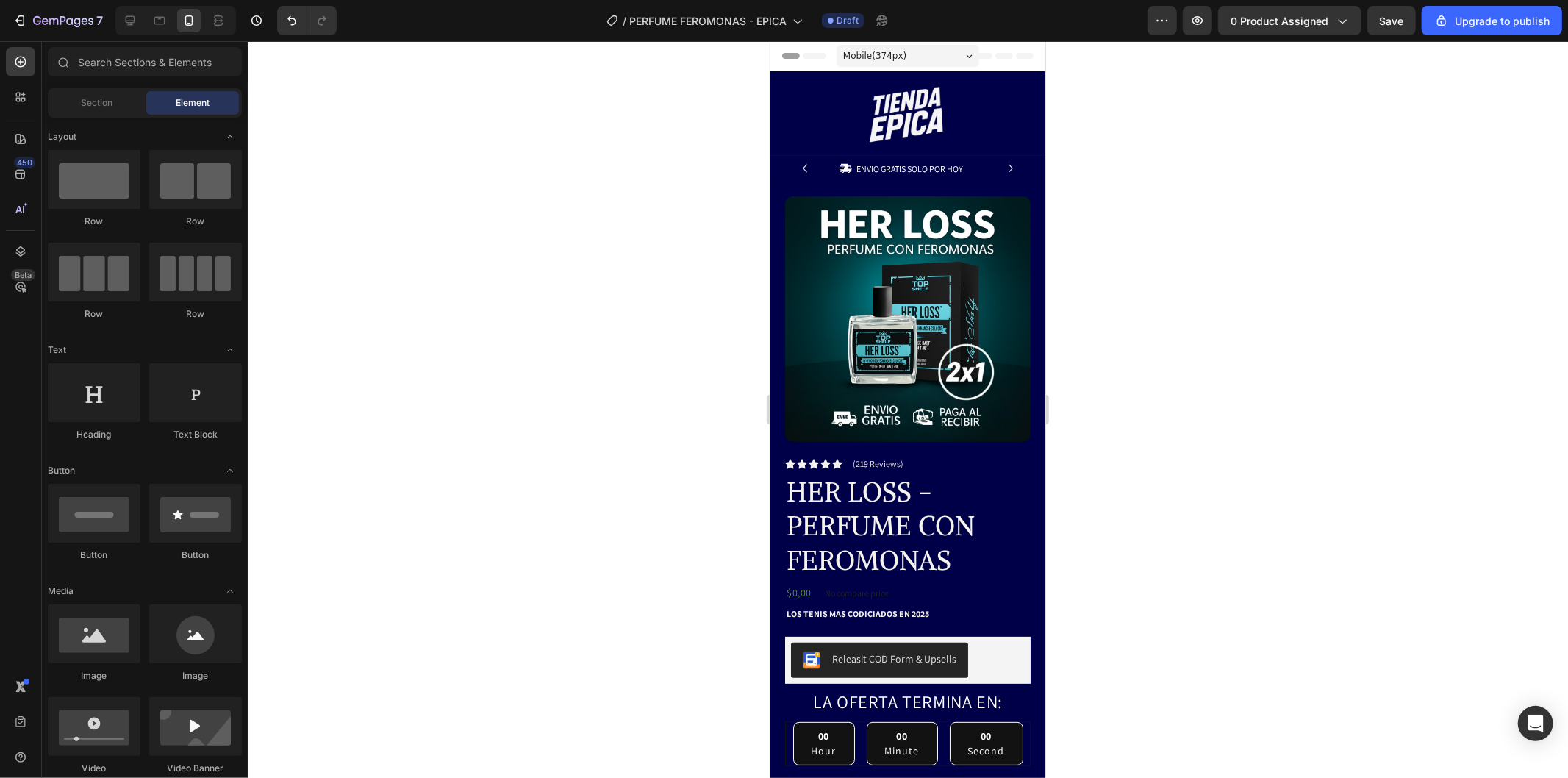
click at [491, 365] on div at bounding box center [907, 408] width 1321 height 736
click at [1021, 319] on div "Product Images Row Icon Icon Icon Icon Icon Icon List (219 Reviews) Text Block …" at bounding box center [906, 590] width 275 height 819
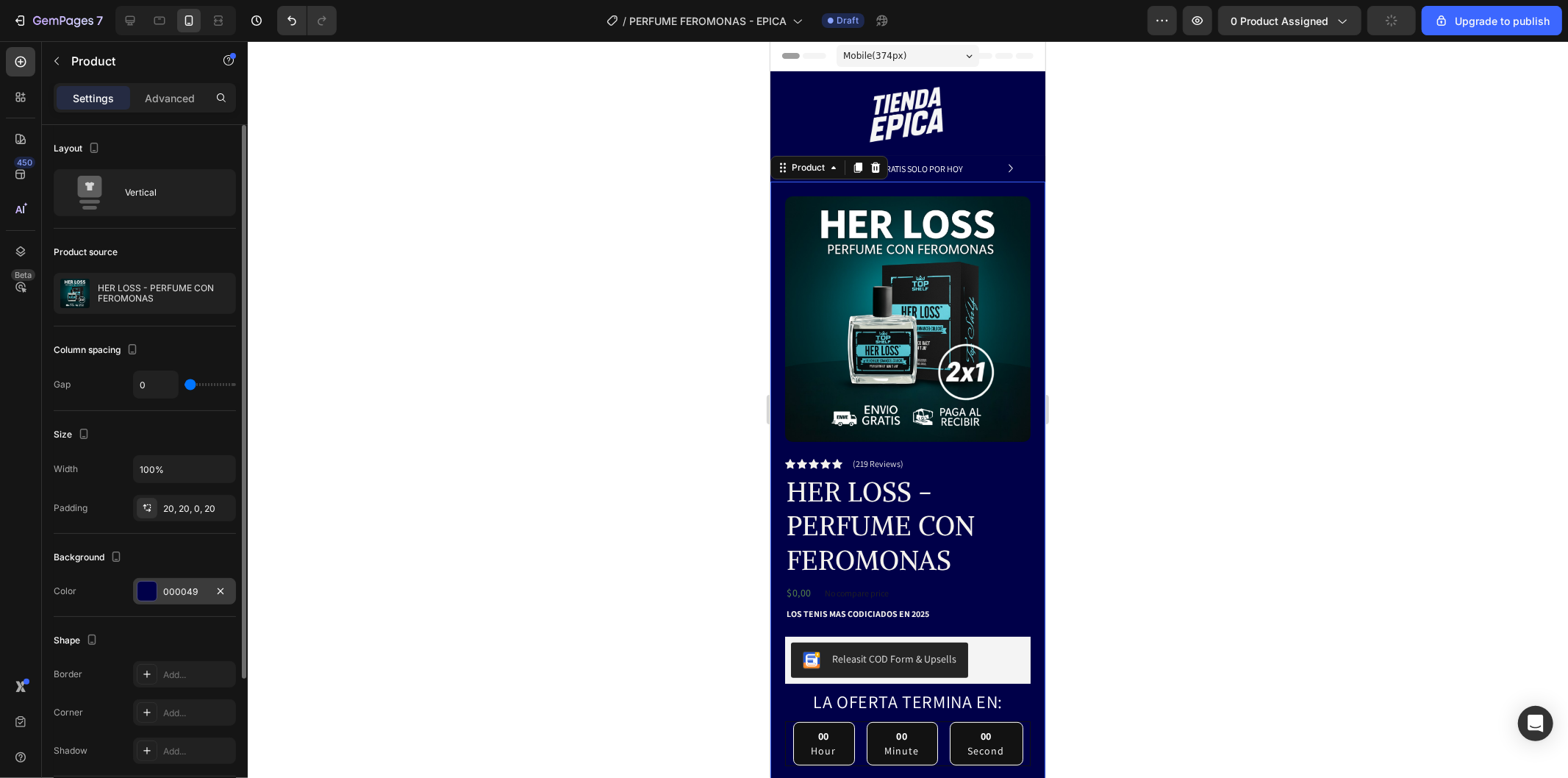
click at [160, 604] on div "000049" at bounding box center [184, 590] width 103 height 26
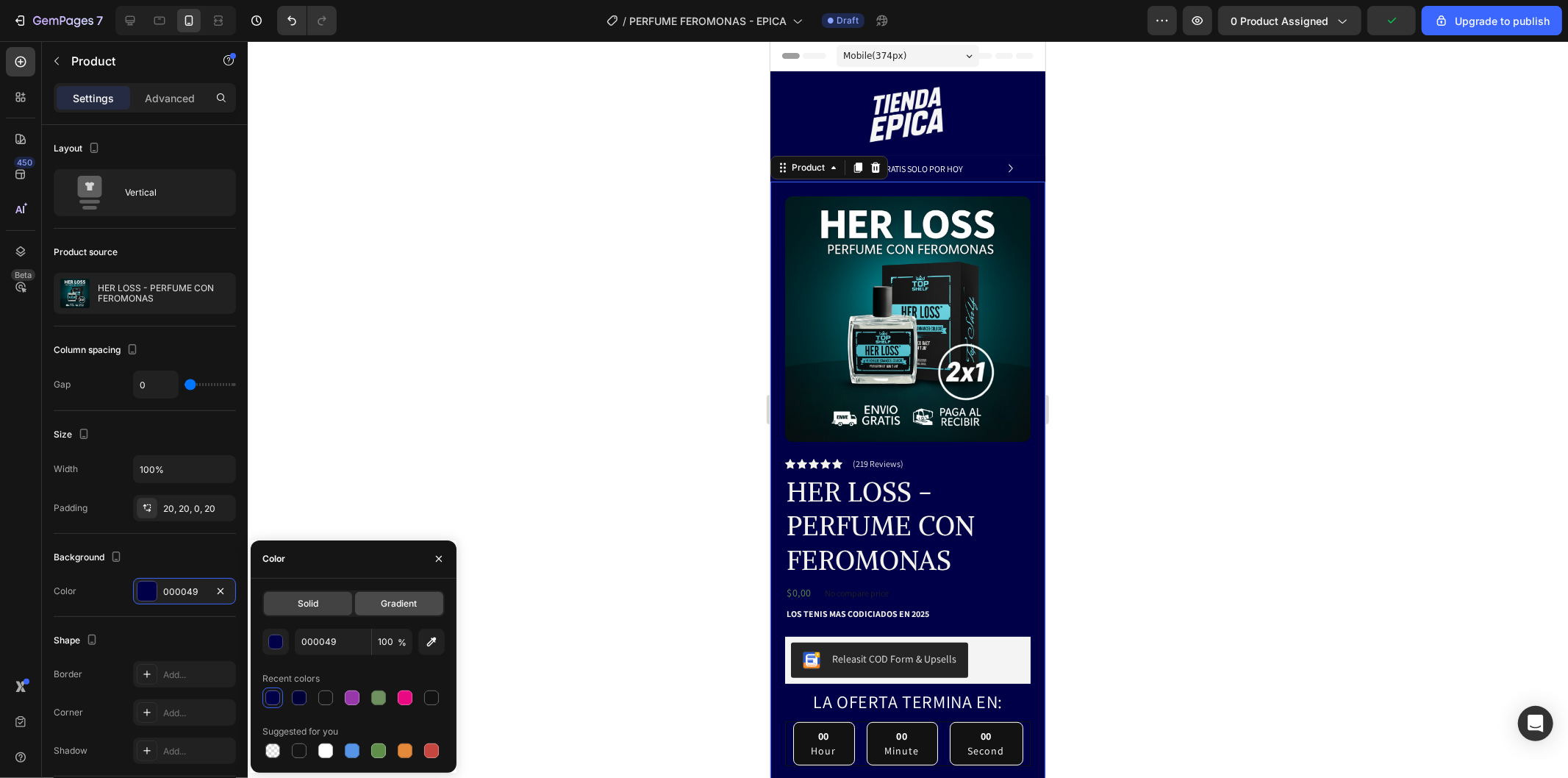
click at [383, 602] on span "Gradient" at bounding box center [398, 603] width 36 height 14
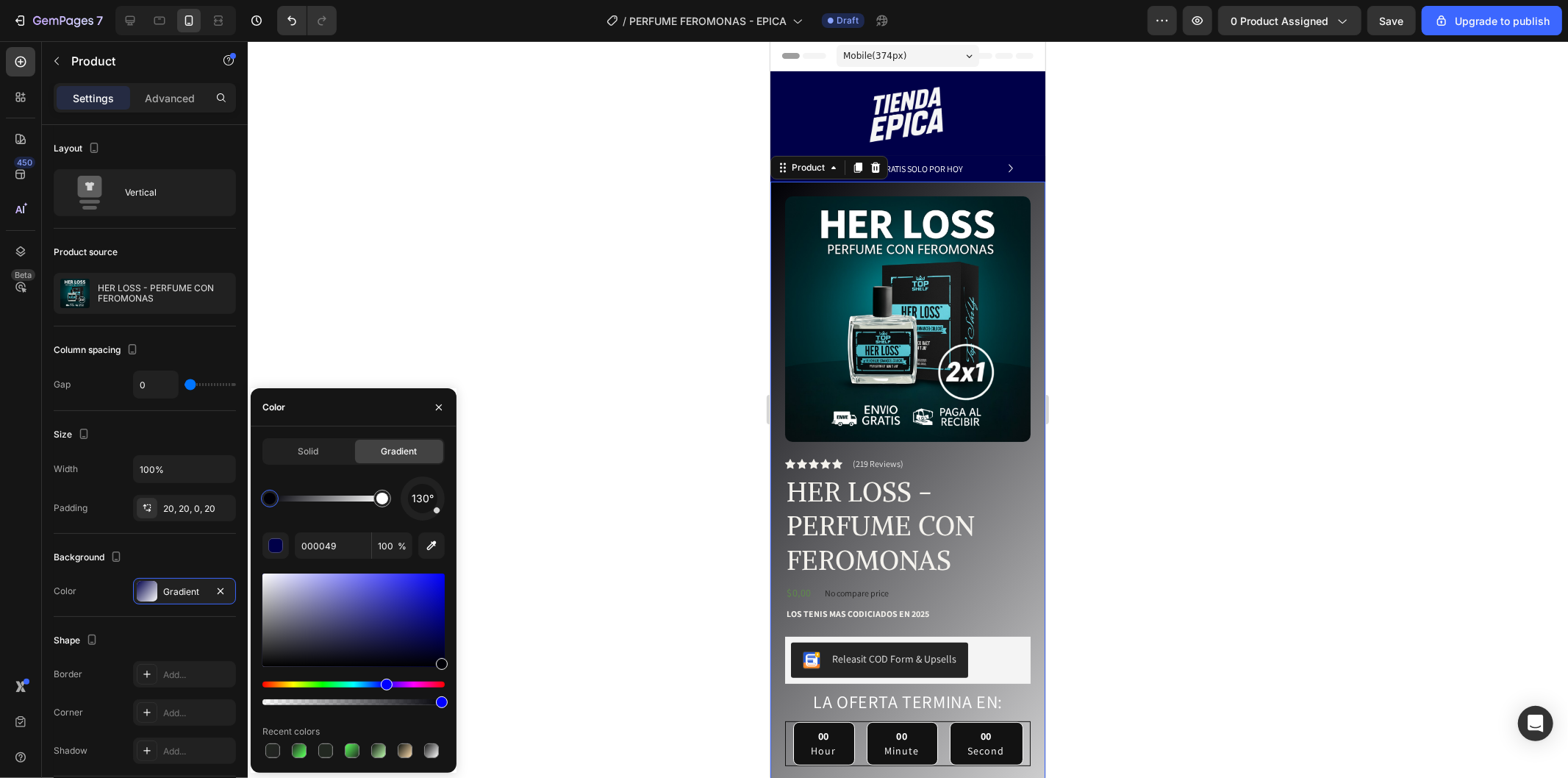
type input "000005"
click at [336, 454] on div "Solid" at bounding box center [308, 451] width 88 height 23
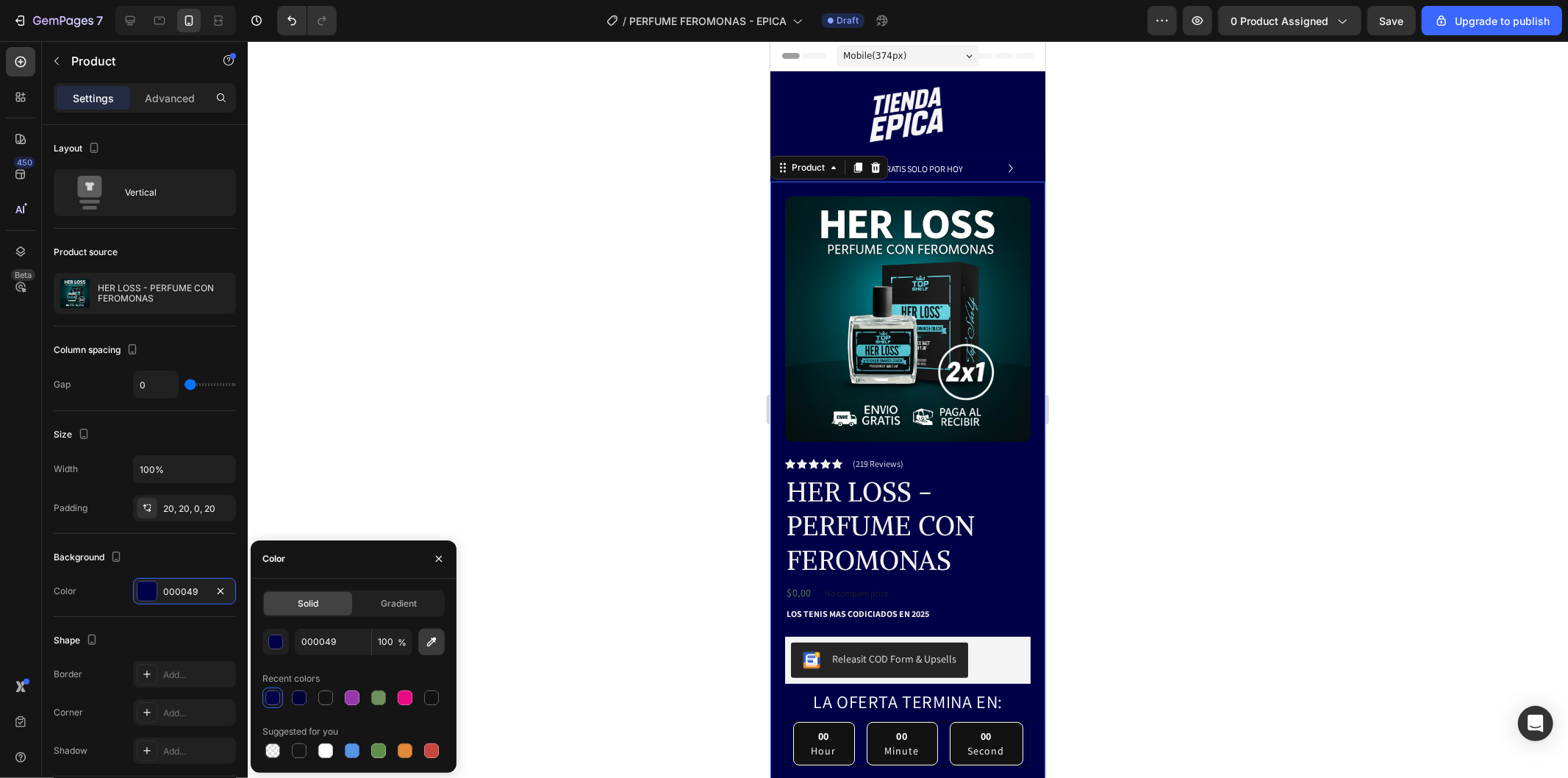
click at [429, 647] on icon "button" at bounding box center [431, 641] width 15 height 15
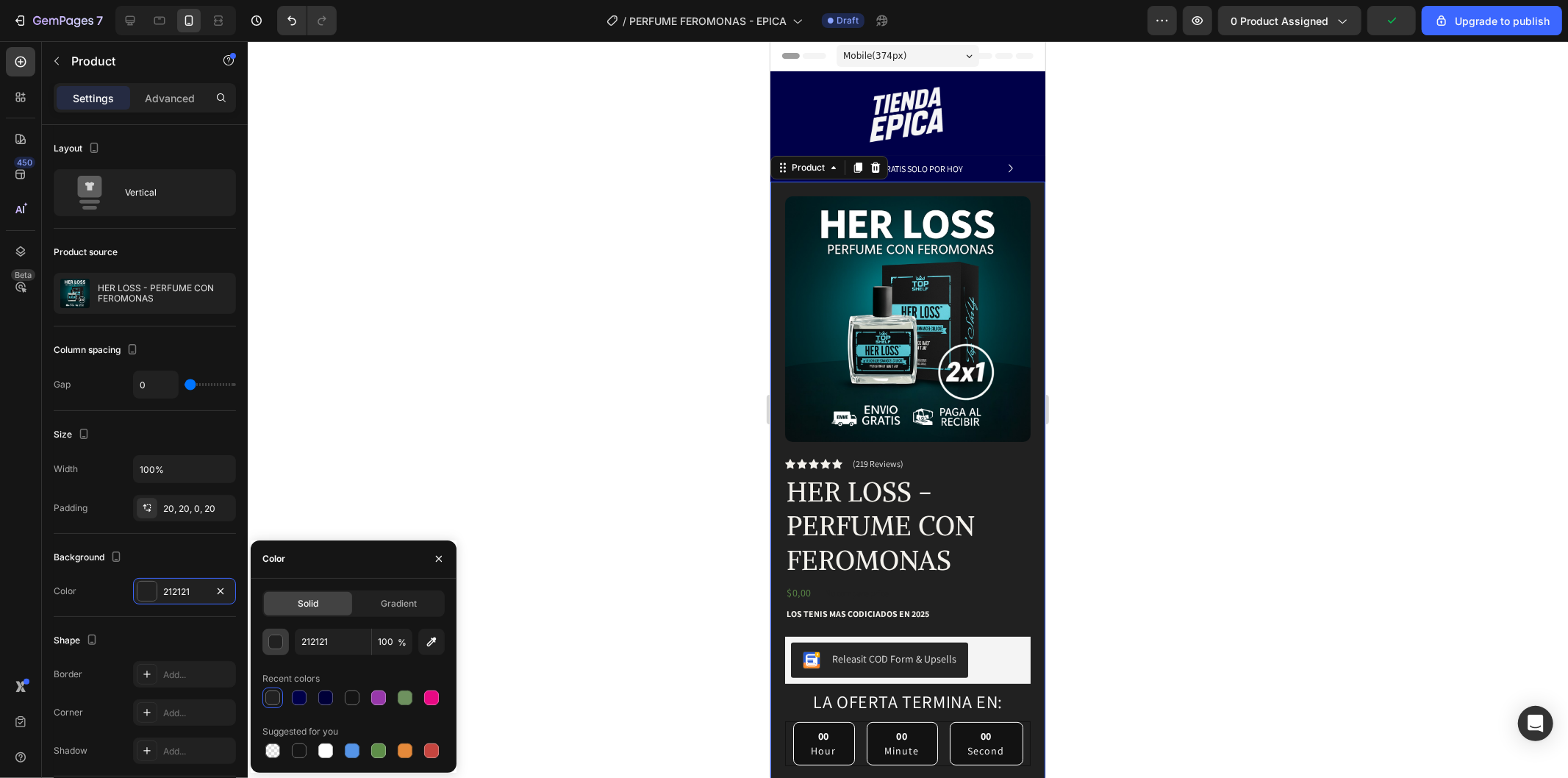
click at [277, 641] on div "button" at bounding box center [276, 642] width 15 height 15
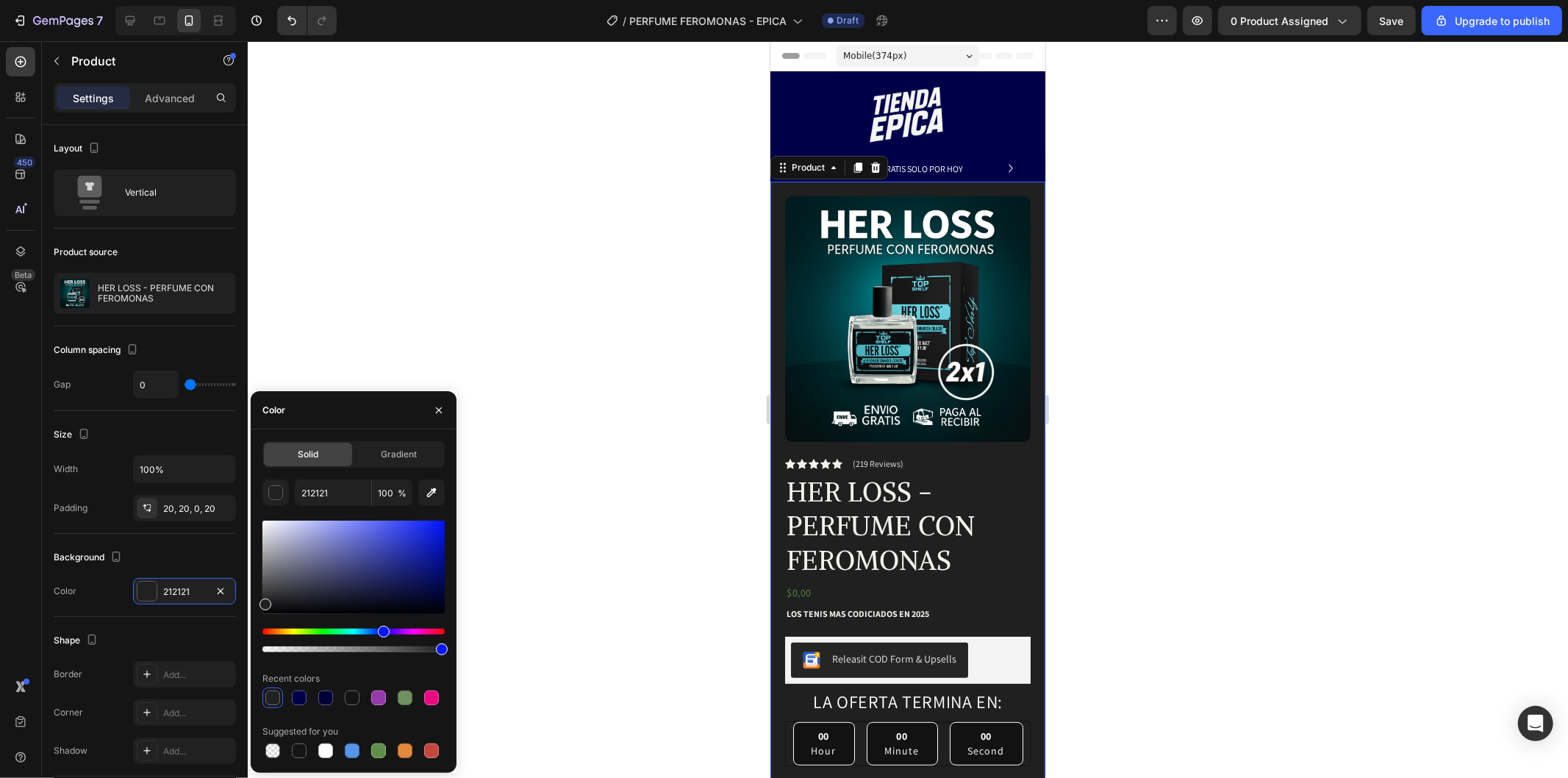
drag, startPoint x: 347, startPoint y: 628, endPoint x: 382, endPoint y: 628, distance: 35.0
click at [382, 629] on div "Hue" at bounding box center [353, 632] width 182 height 6
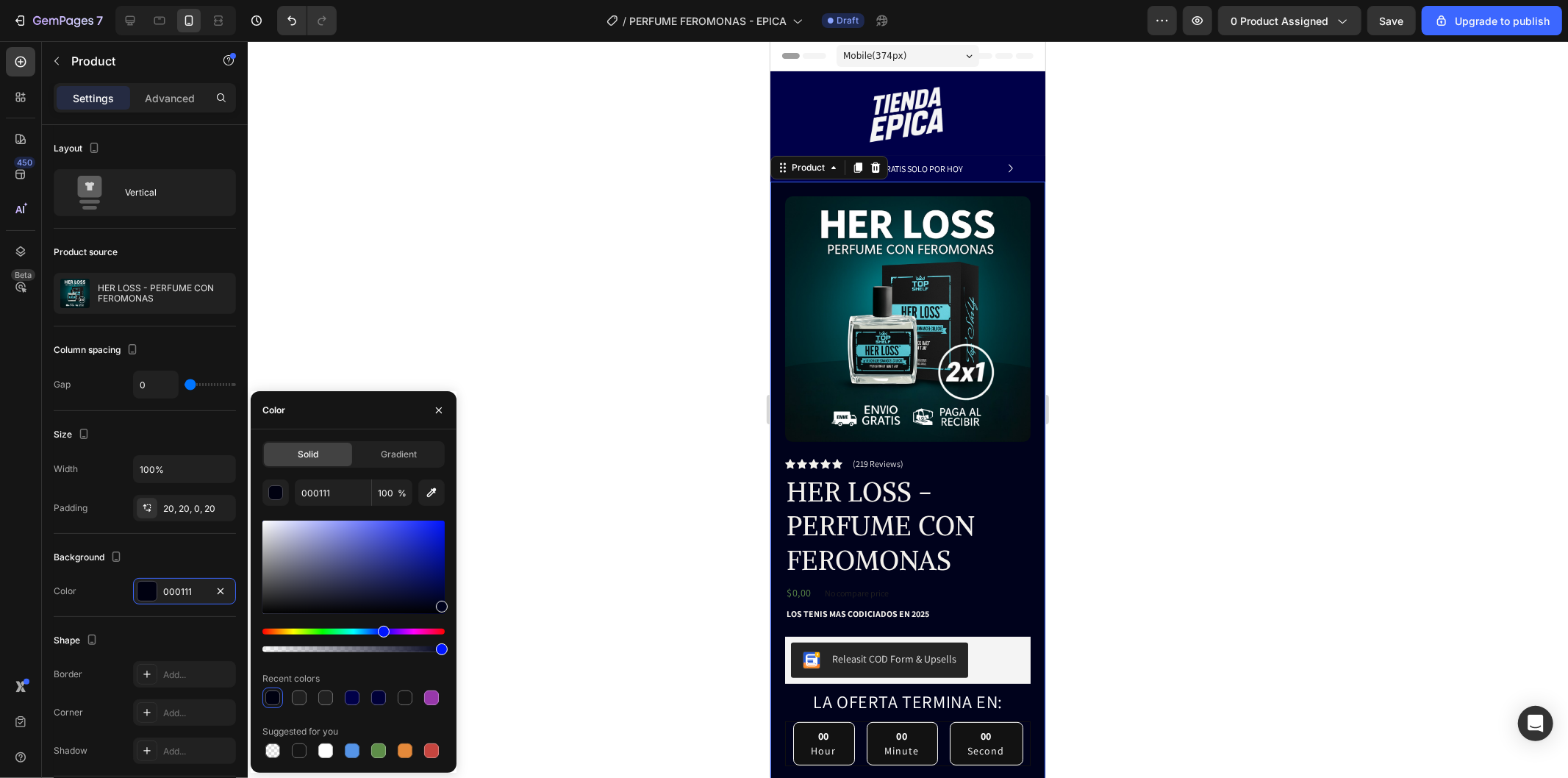
drag, startPoint x: 441, startPoint y: 566, endPoint x: 451, endPoint y: 603, distance: 38.3
click at [451, 603] on div "Solid Gradient 000111 100 % Recent colors Suggested for you" at bounding box center [353, 601] width 206 height 320
type input "00021C"
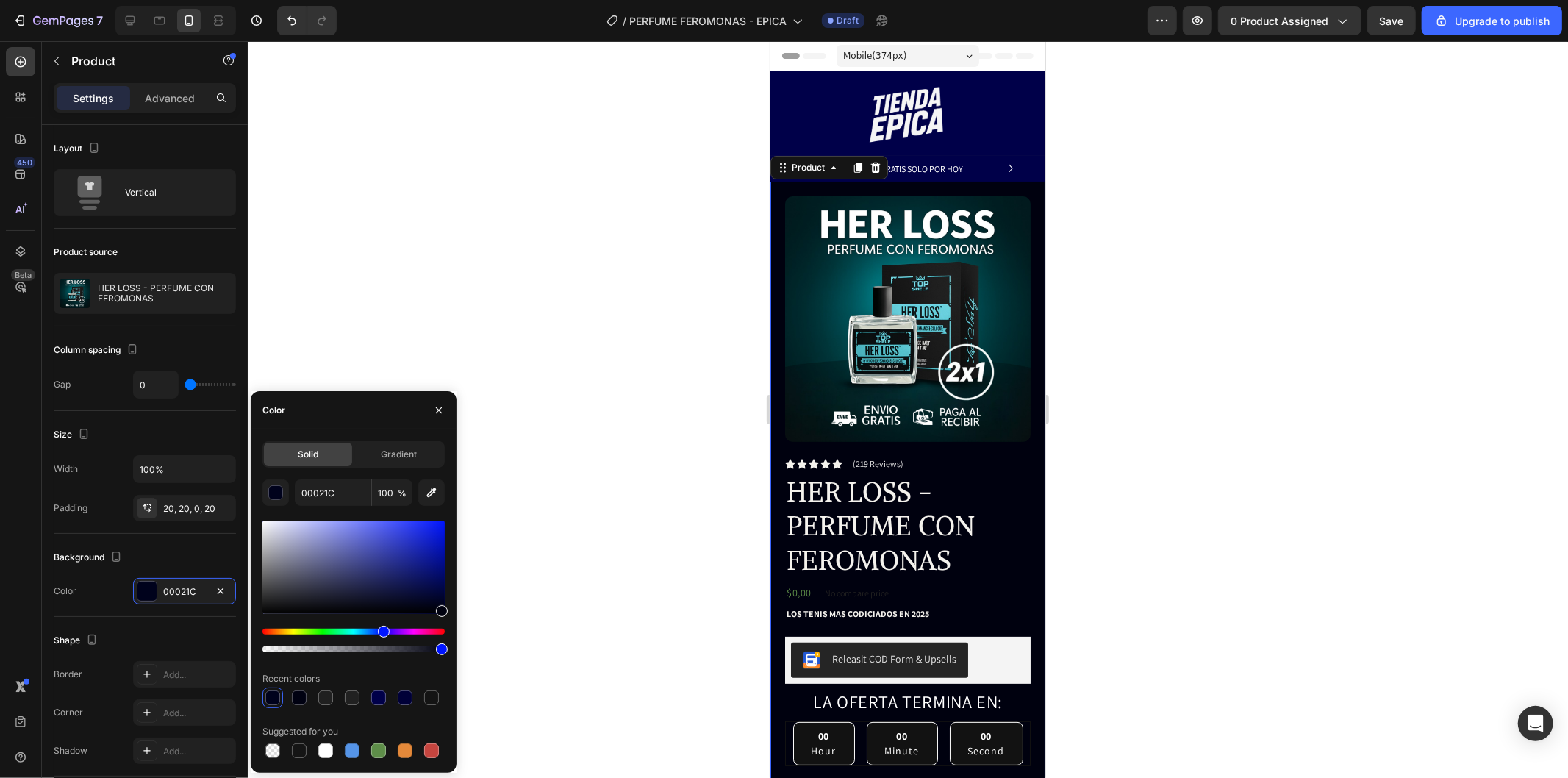
click at [443, 608] on div at bounding box center [441, 611] width 12 height 12
click at [566, 487] on div at bounding box center [907, 408] width 1321 height 736
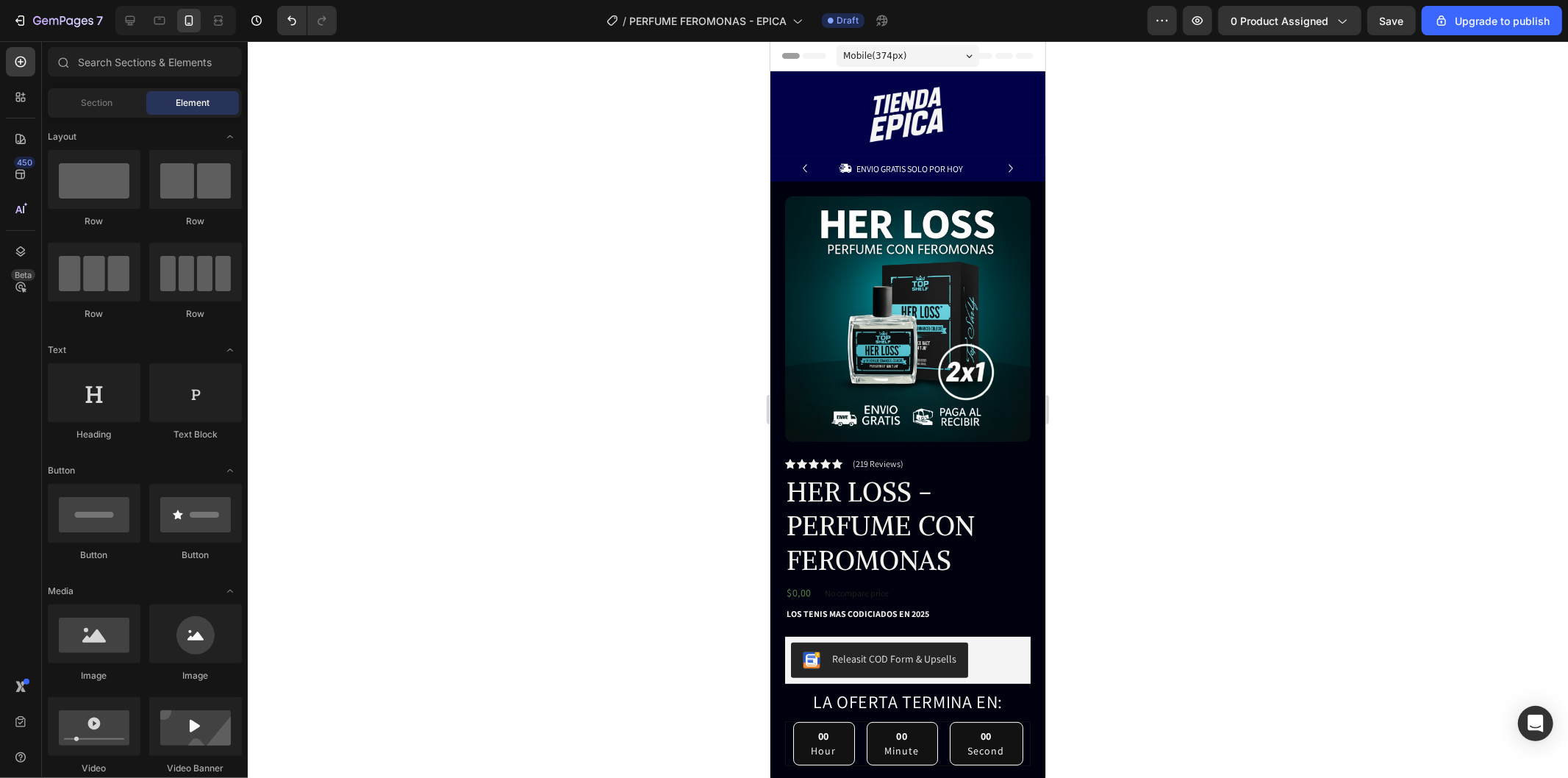
click at [566, 487] on div at bounding box center [907, 408] width 1321 height 736
